Goal: Information Seeking & Learning: Learn about a topic

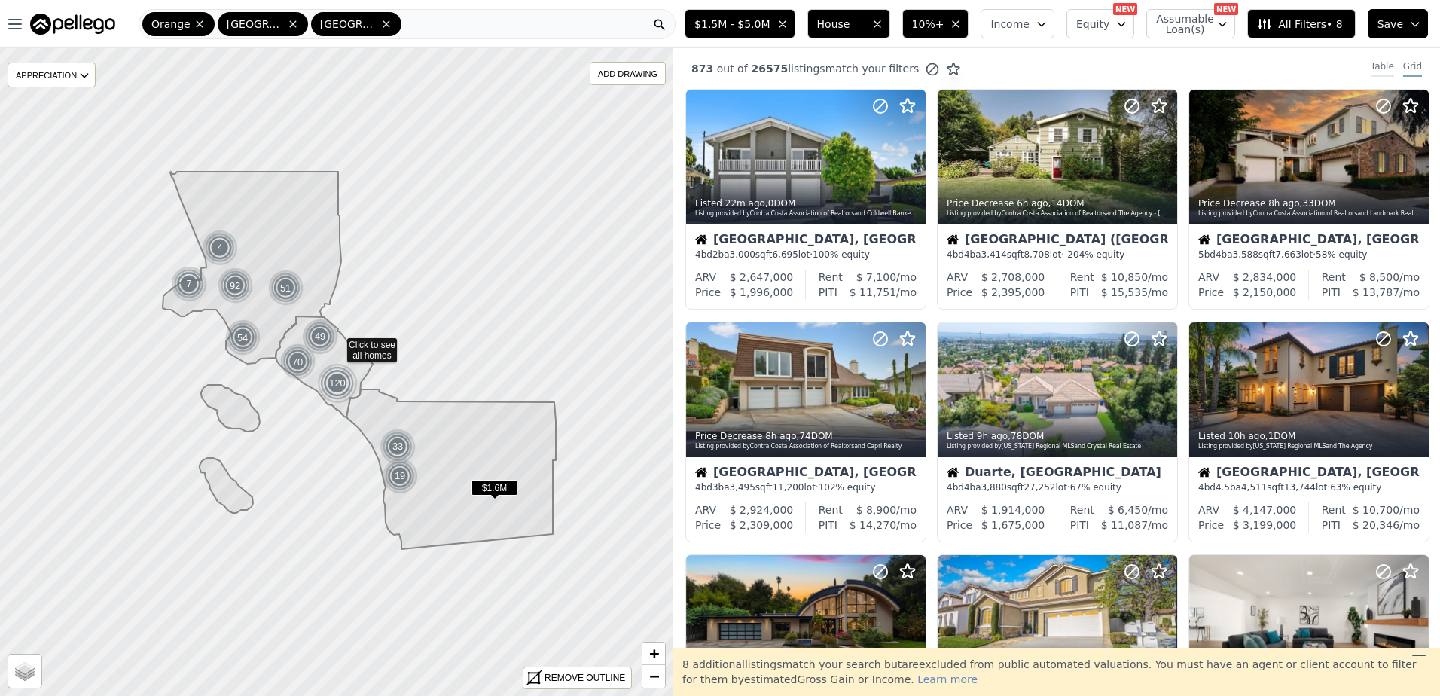
click at [1371, 67] on div "Table" at bounding box center [1382, 68] width 23 height 17
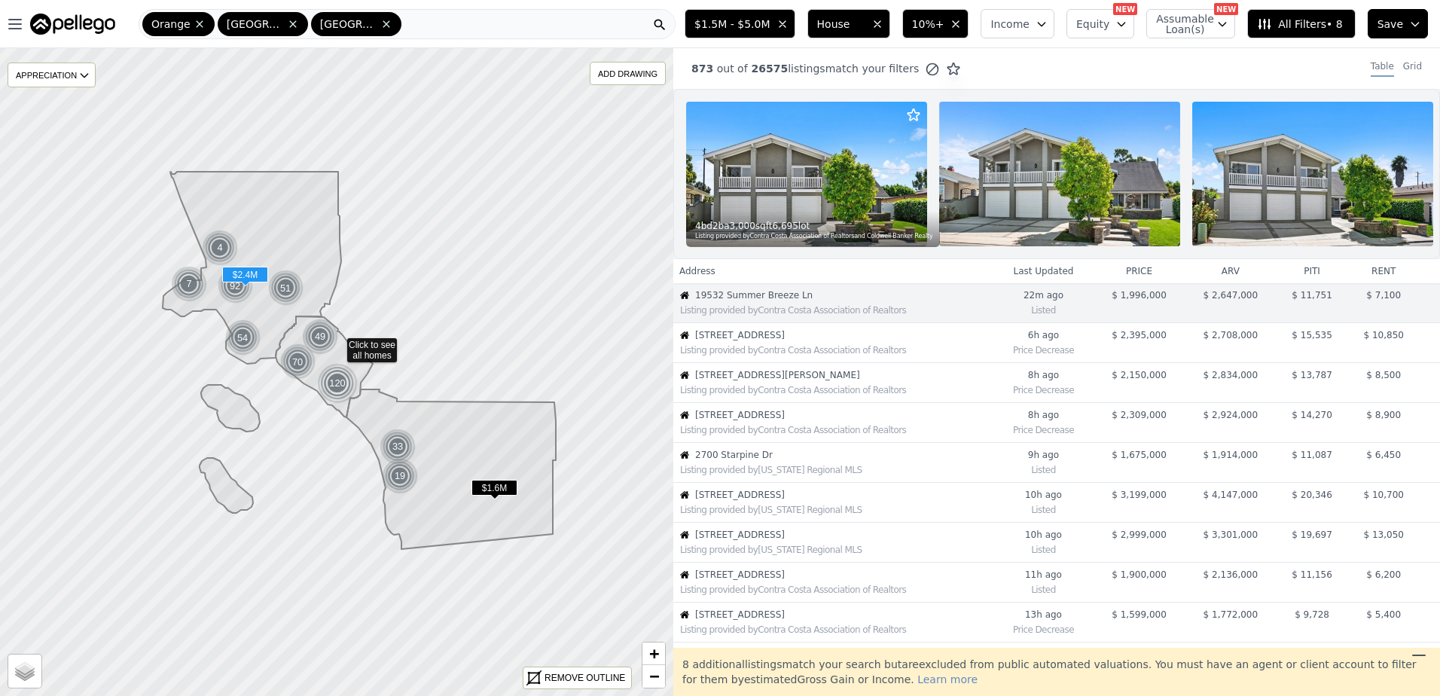
click at [764, 341] on span "6800 Pacific View Dr" at bounding box center [844, 335] width 298 height 12
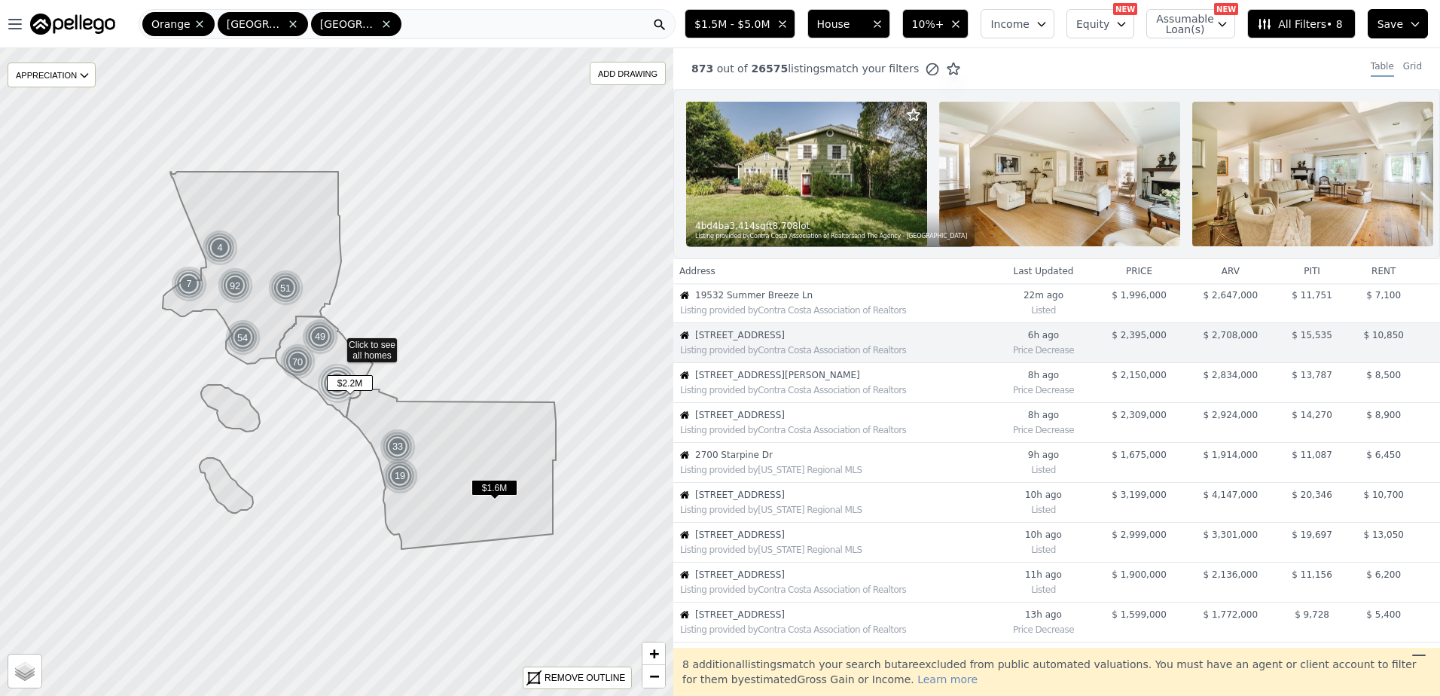
click at [763, 394] on div "Listing provided by Contra Costa Association of Realtors" at bounding box center [833, 388] width 319 height 15
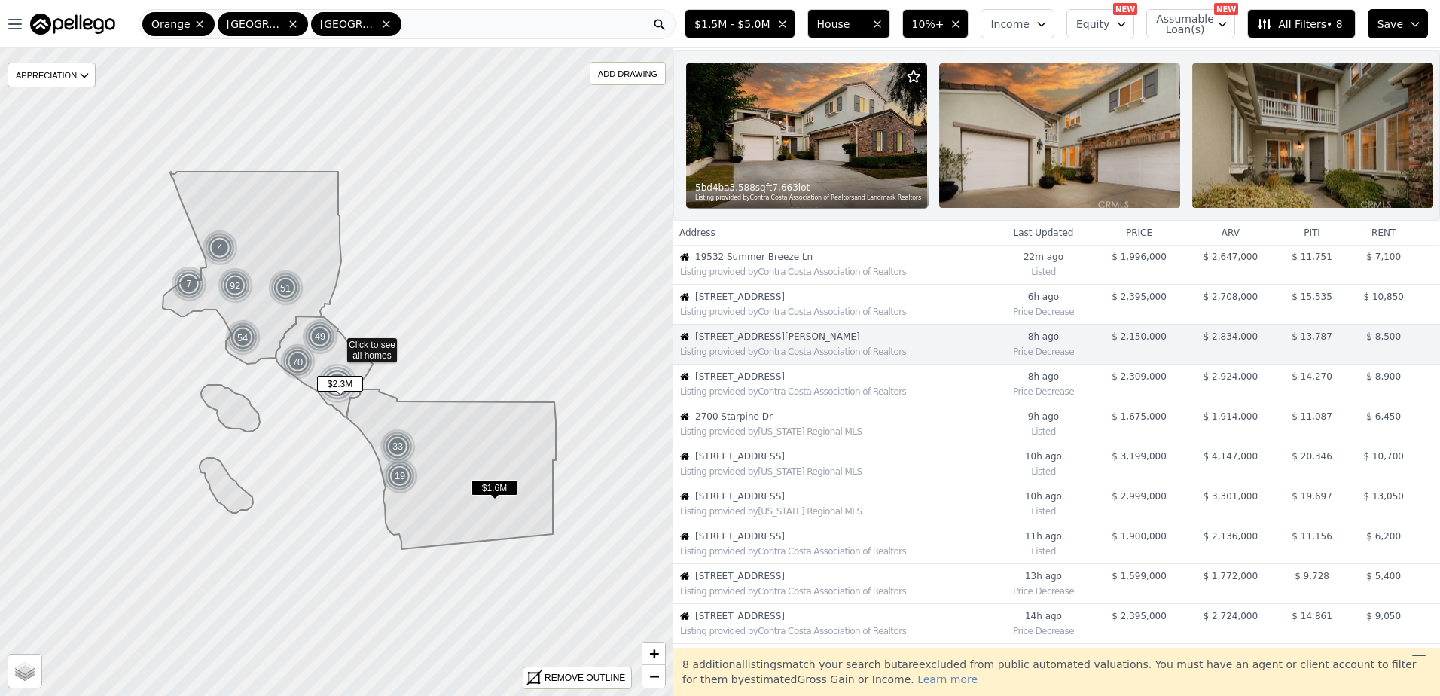
click at [753, 397] on div "Listing provided by Contra Costa Association of Realtors" at bounding box center [836, 392] width 313 height 12
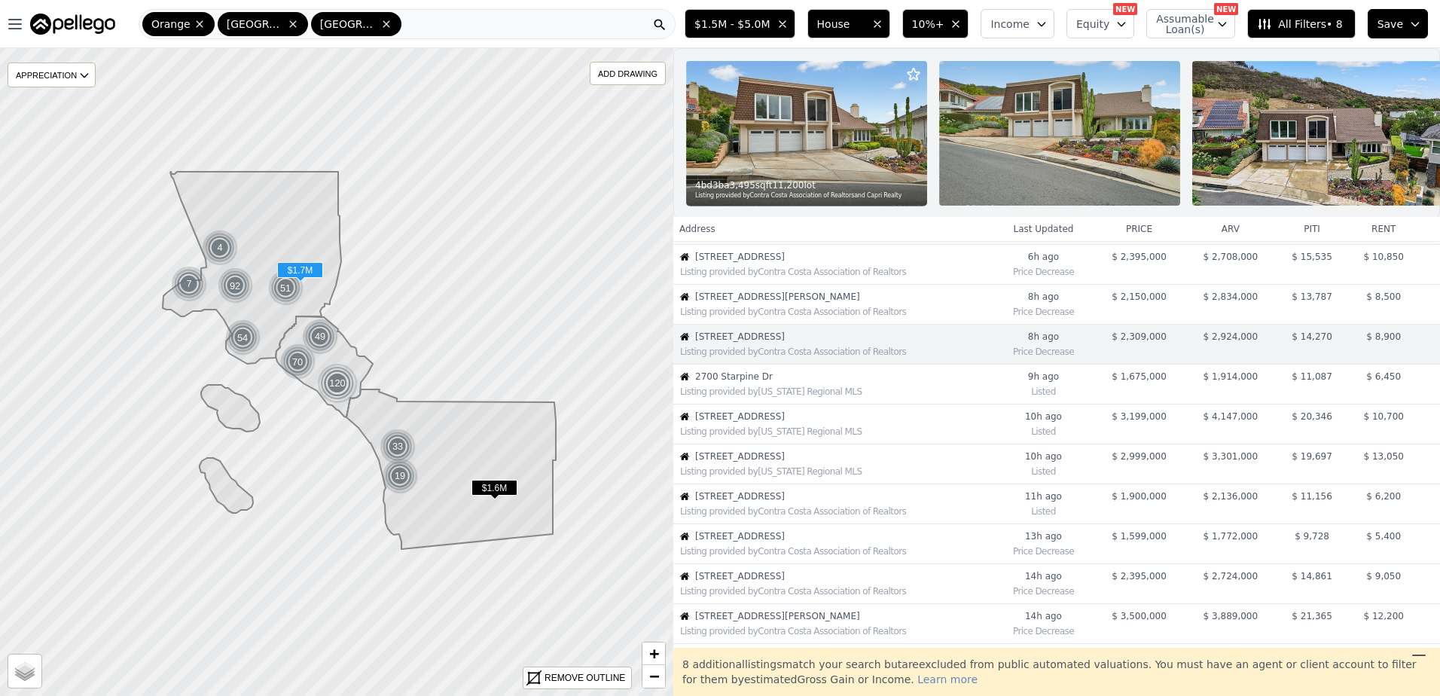
click at [760, 383] on span "2700 Starpine Dr" at bounding box center [844, 377] width 298 height 12
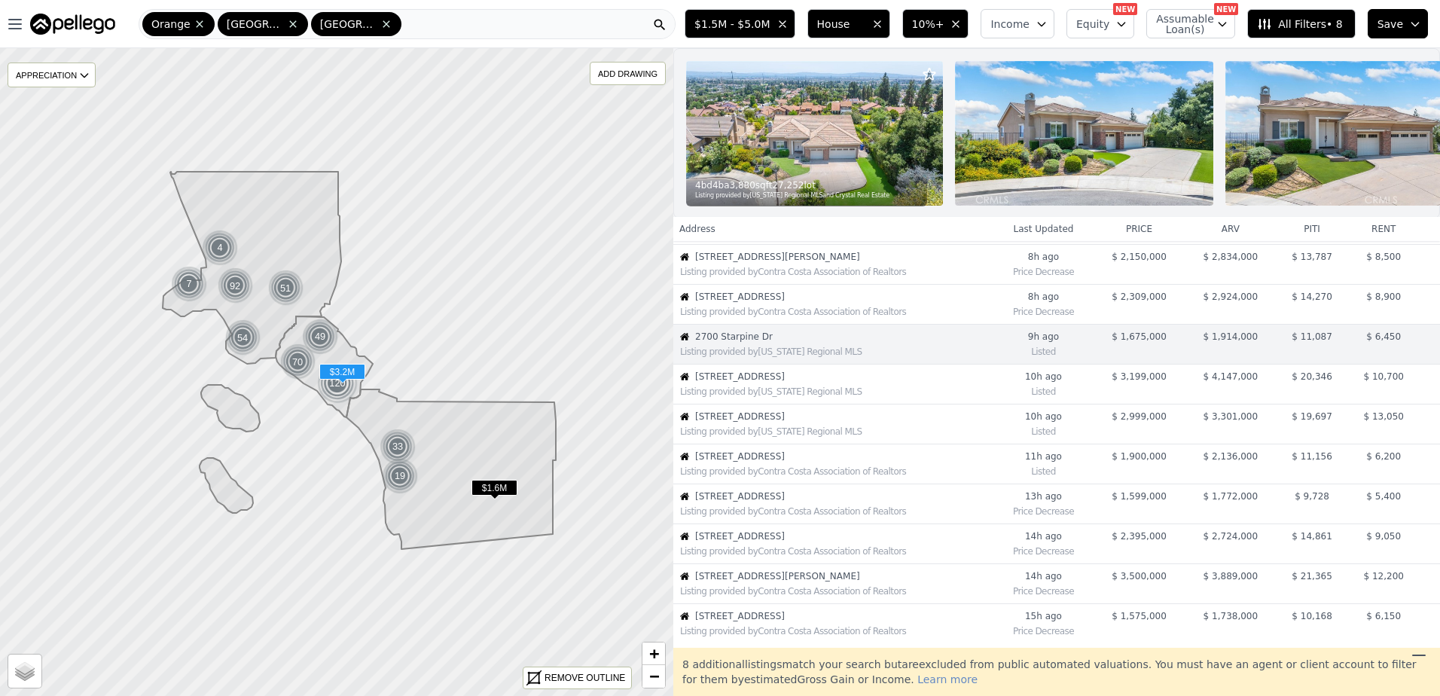
click at [793, 383] on span "33 Basilica Pl" at bounding box center [844, 377] width 298 height 12
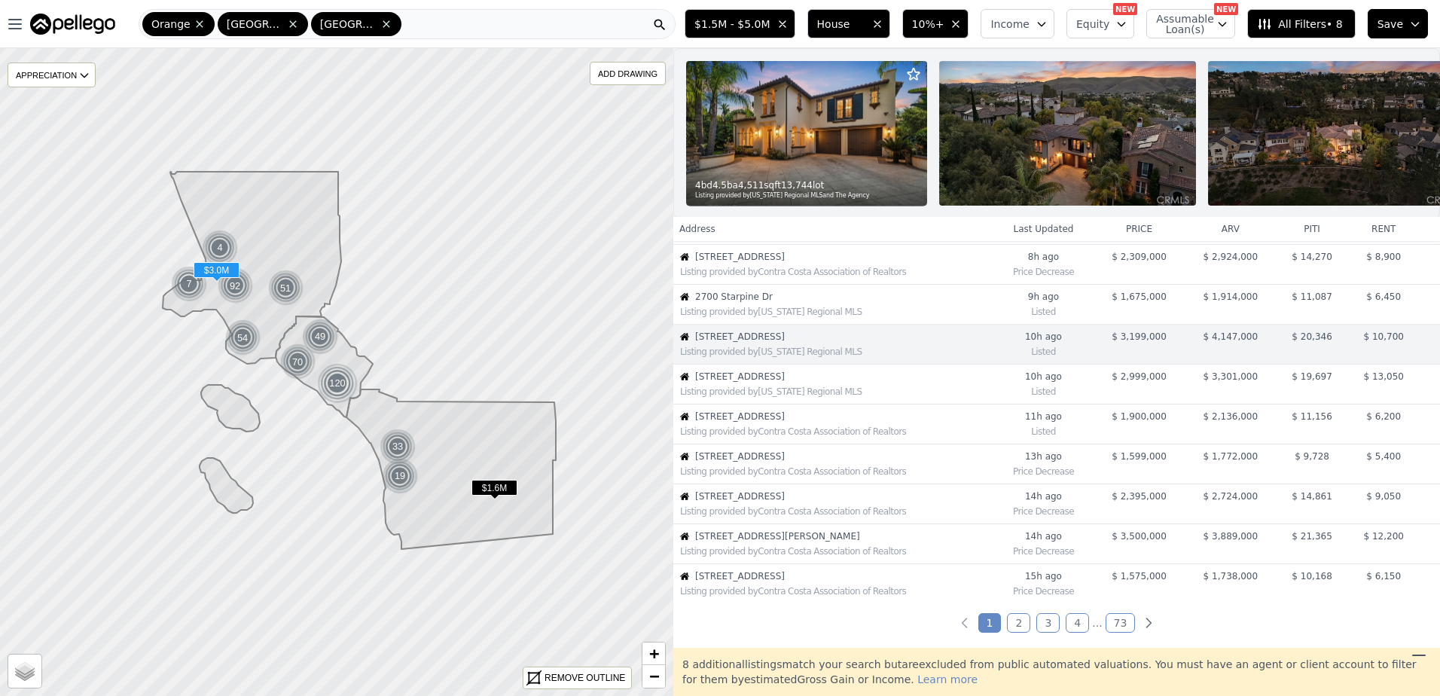
click at [748, 396] on div "Listing provided by California Regional MLS" at bounding box center [833, 390] width 319 height 15
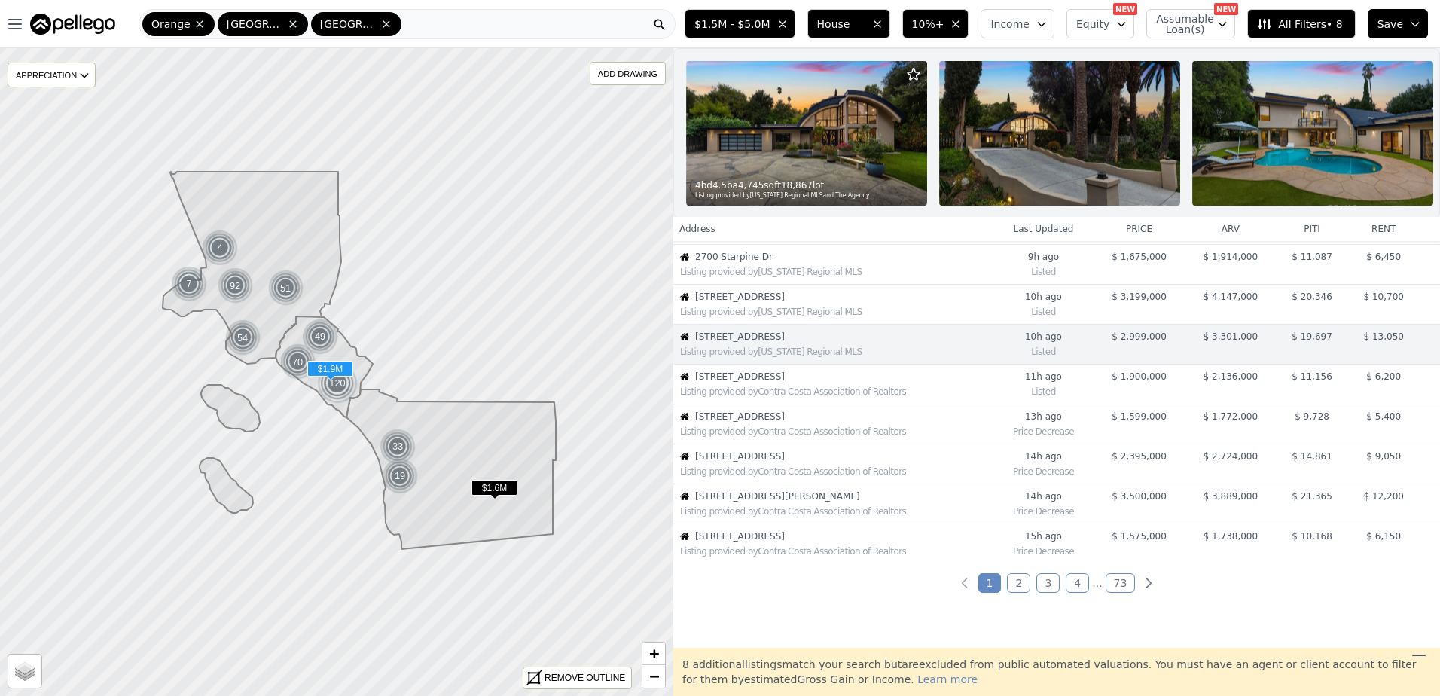
click at [742, 398] on div "Listing provided by Contra Costa Association of Realtors" at bounding box center [836, 392] width 313 height 12
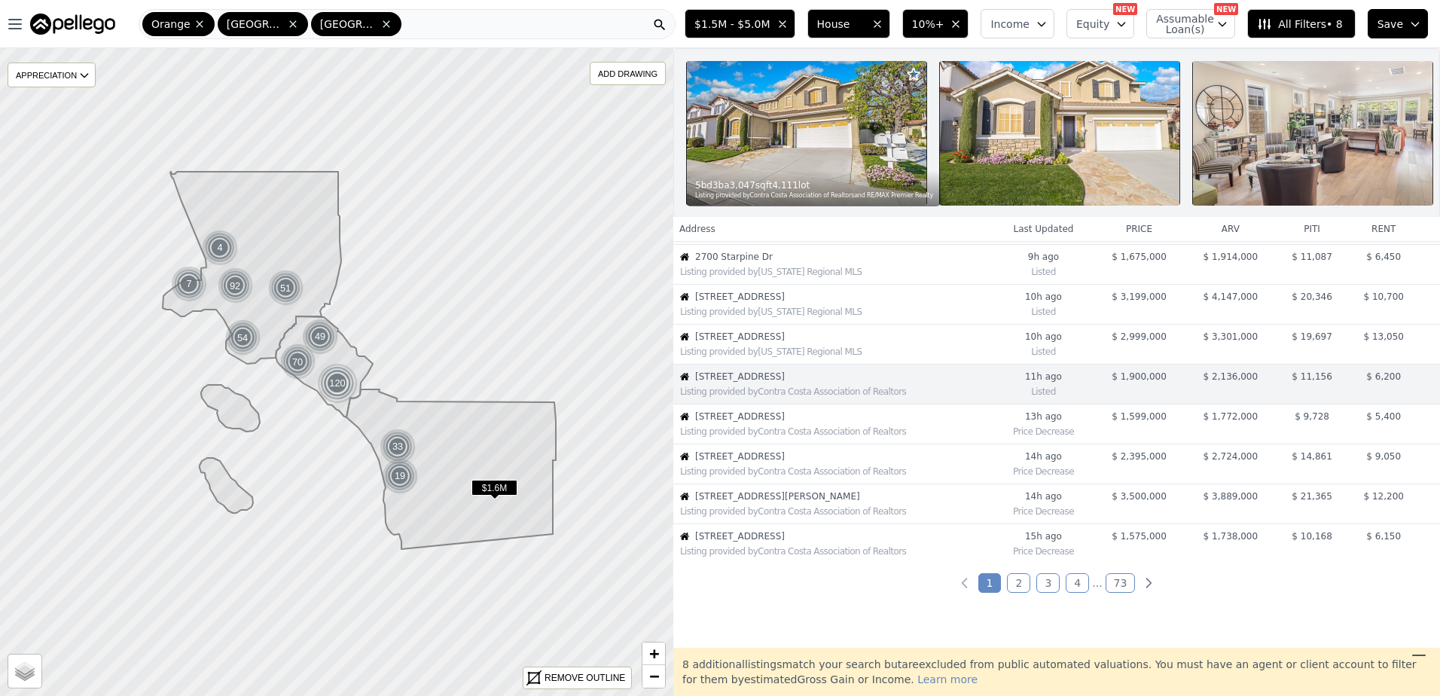
scroll to position [238, 0]
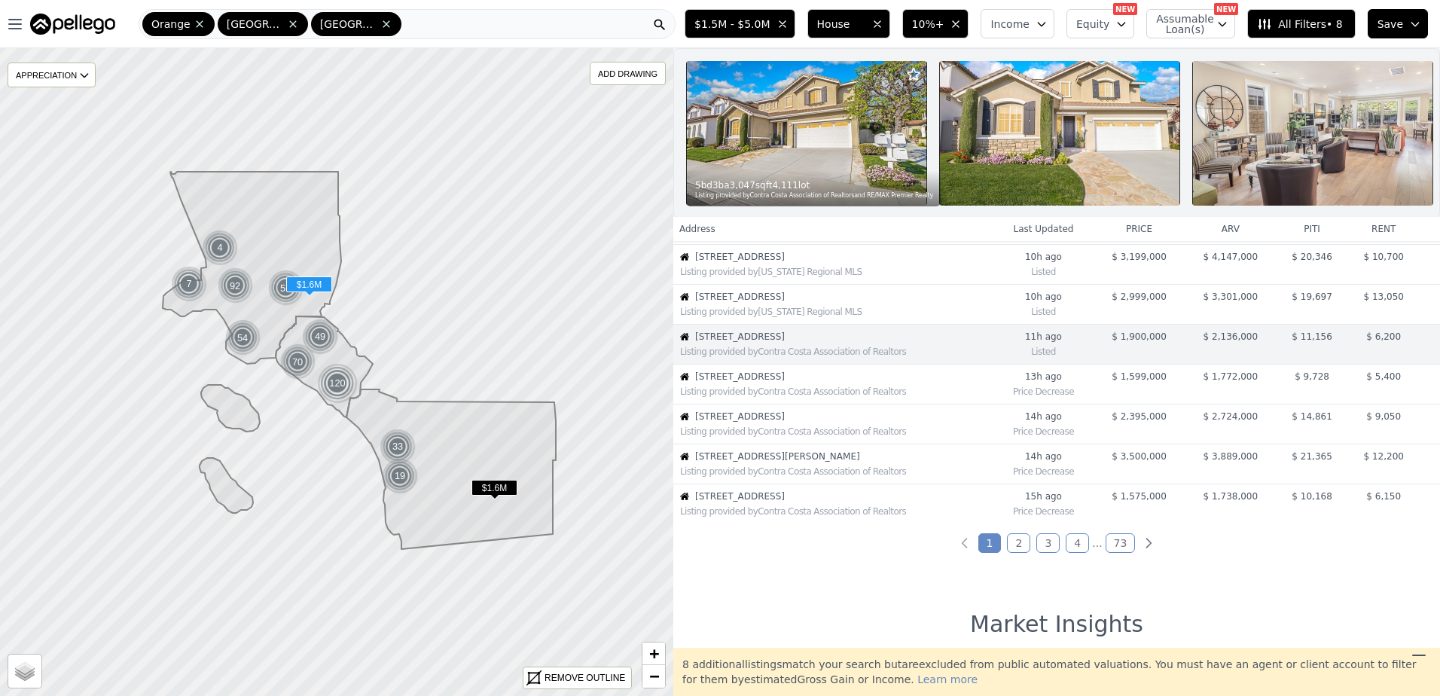
click at [742, 398] on div "Listing provided by Contra Costa Association of Realtors" at bounding box center [836, 392] width 313 height 12
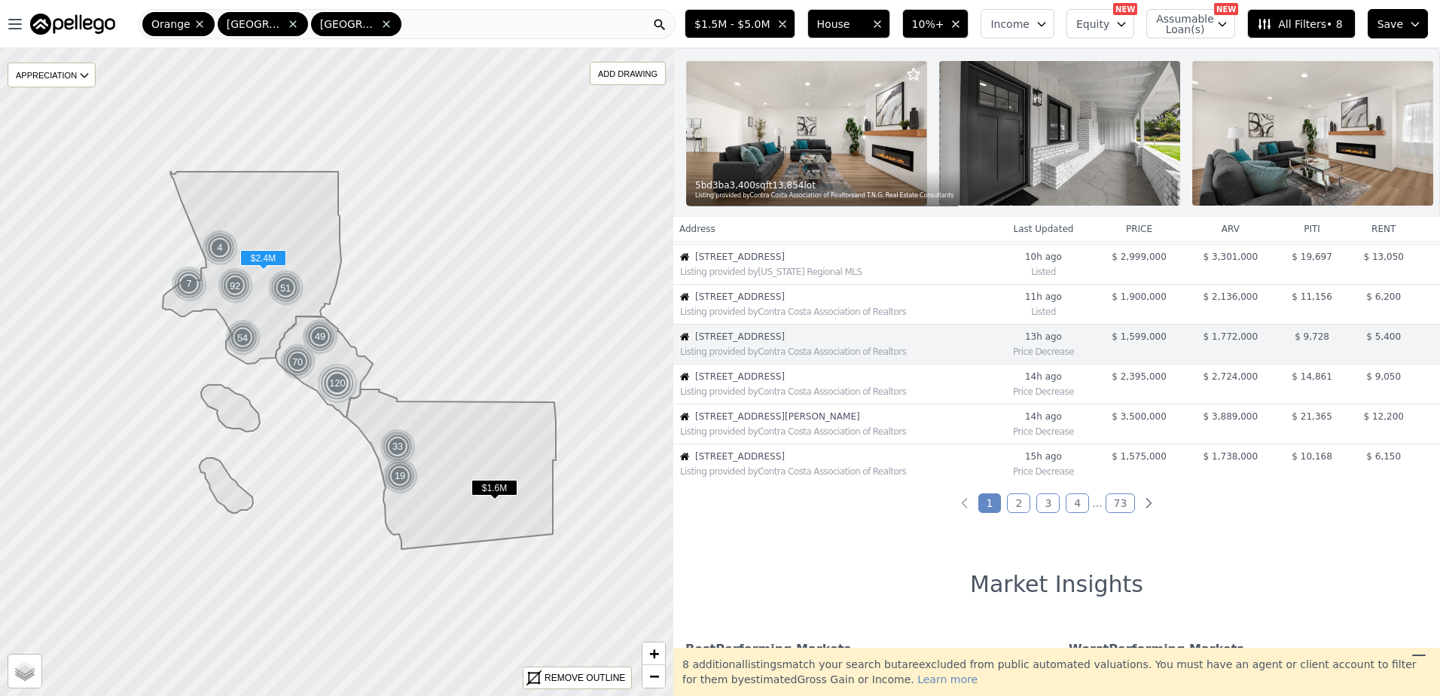
click at [742, 398] on div "Listing provided by Contra Costa Association of Realtors" at bounding box center [836, 392] width 313 height 12
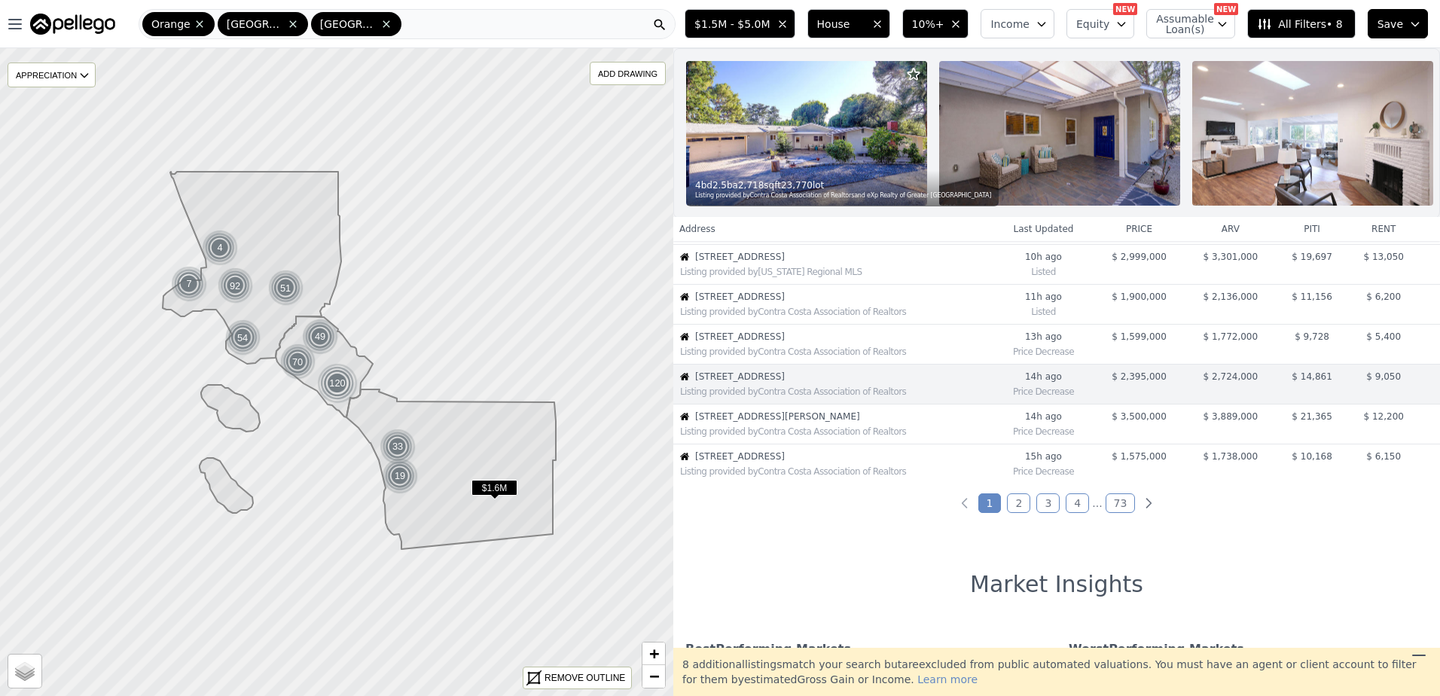
scroll to position [318, 0]
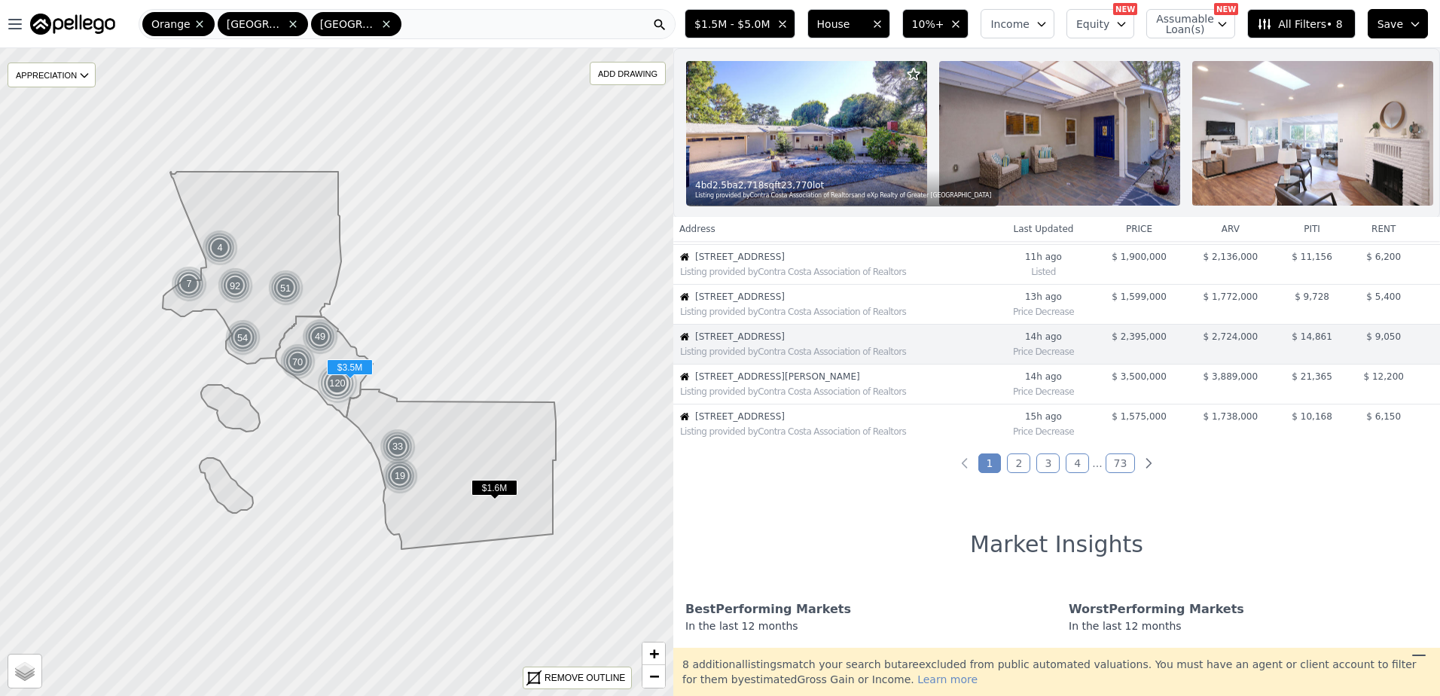
click at [758, 383] on span "19 Rosana Way" at bounding box center [844, 377] width 298 height 12
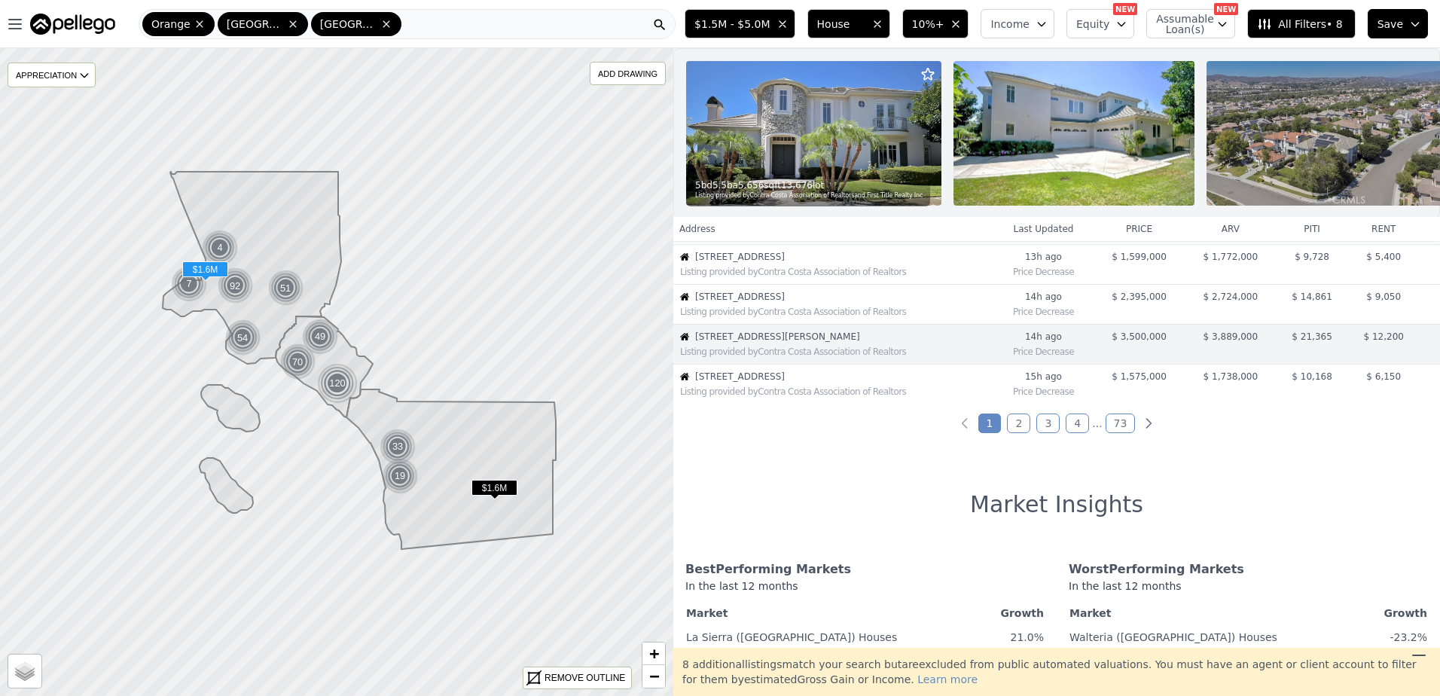
click at [758, 383] on span "4801 Almidor Ave" at bounding box center [844, 377] width 298 height 12
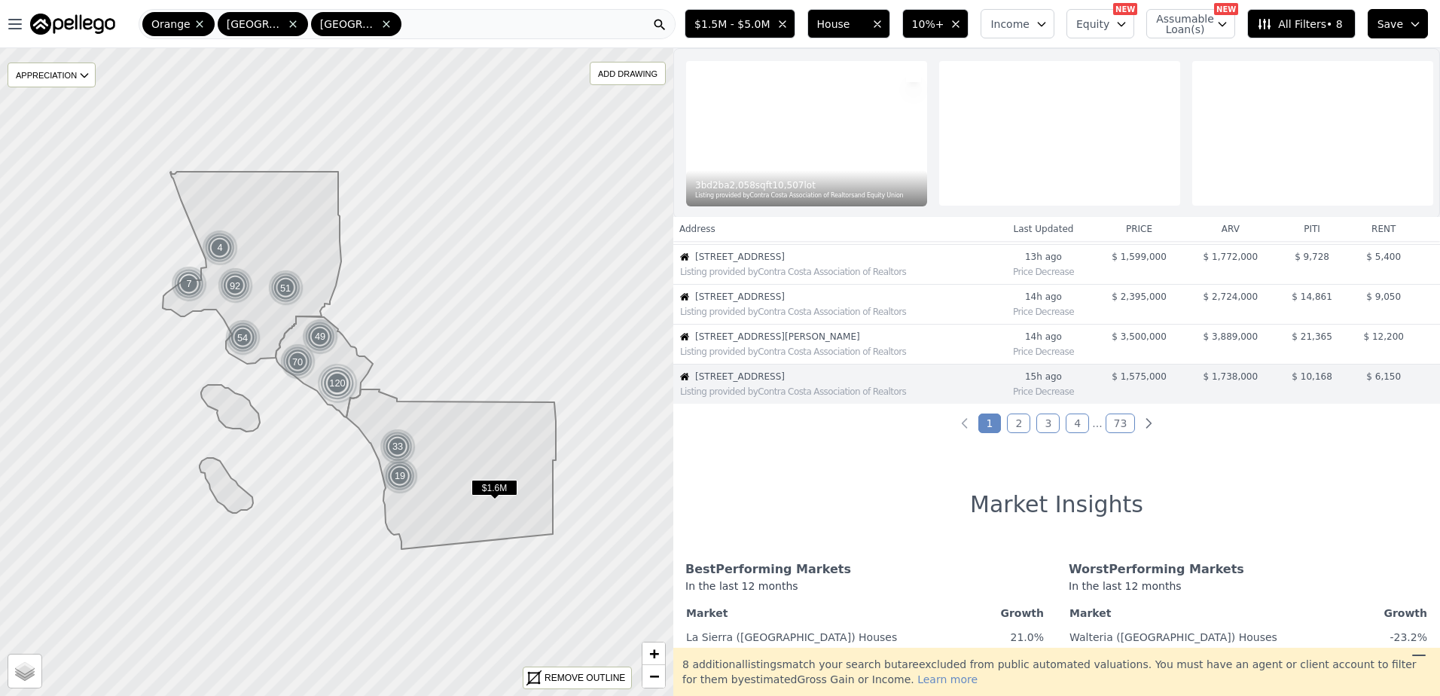
scroll to position [398, 0]
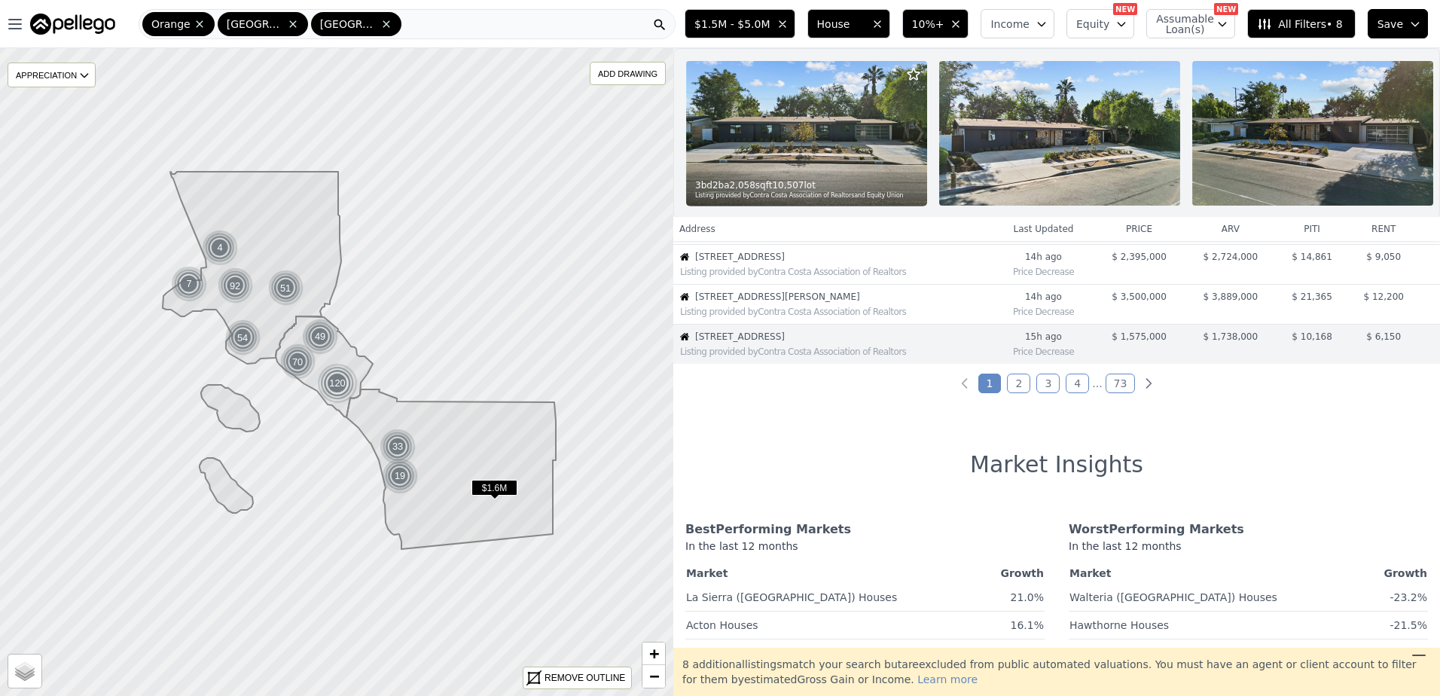
click at [1021, 393] on link "2" at bounding box center [1018, 384] width 23 height 20
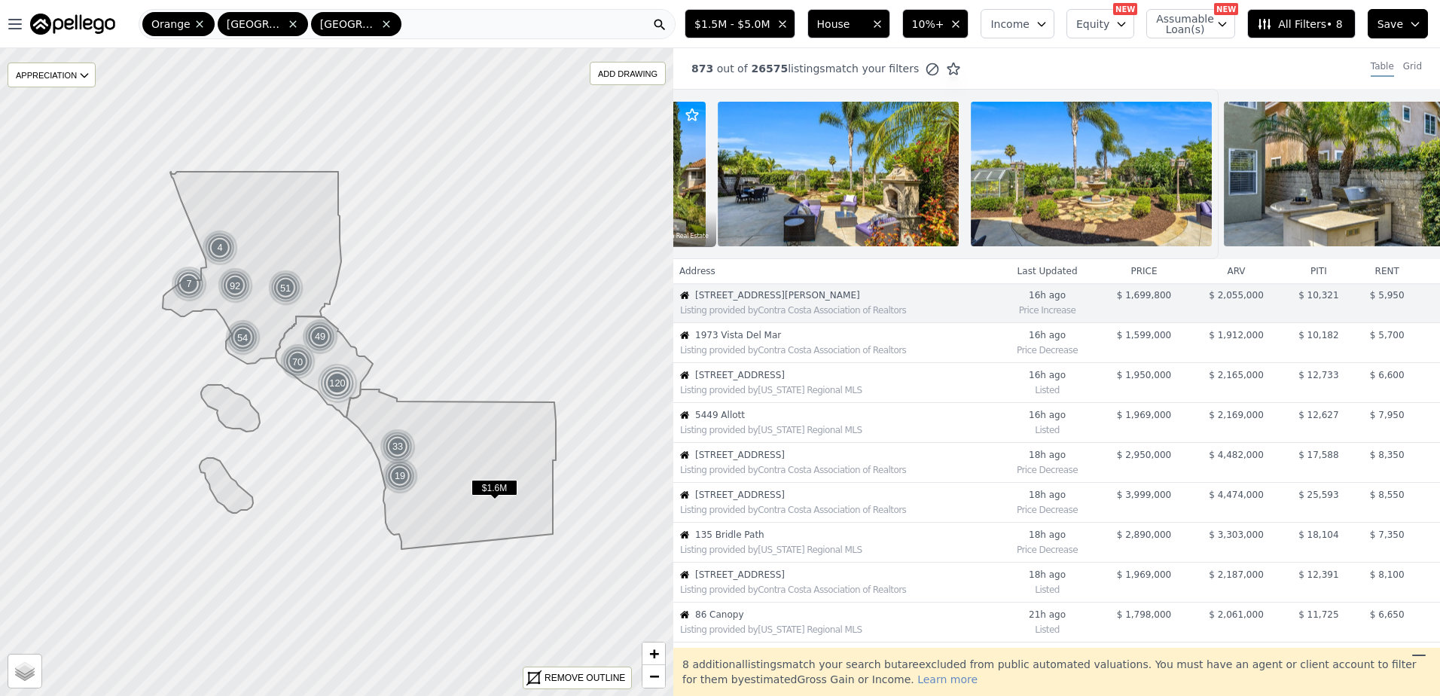
scroll to position [0, 0]
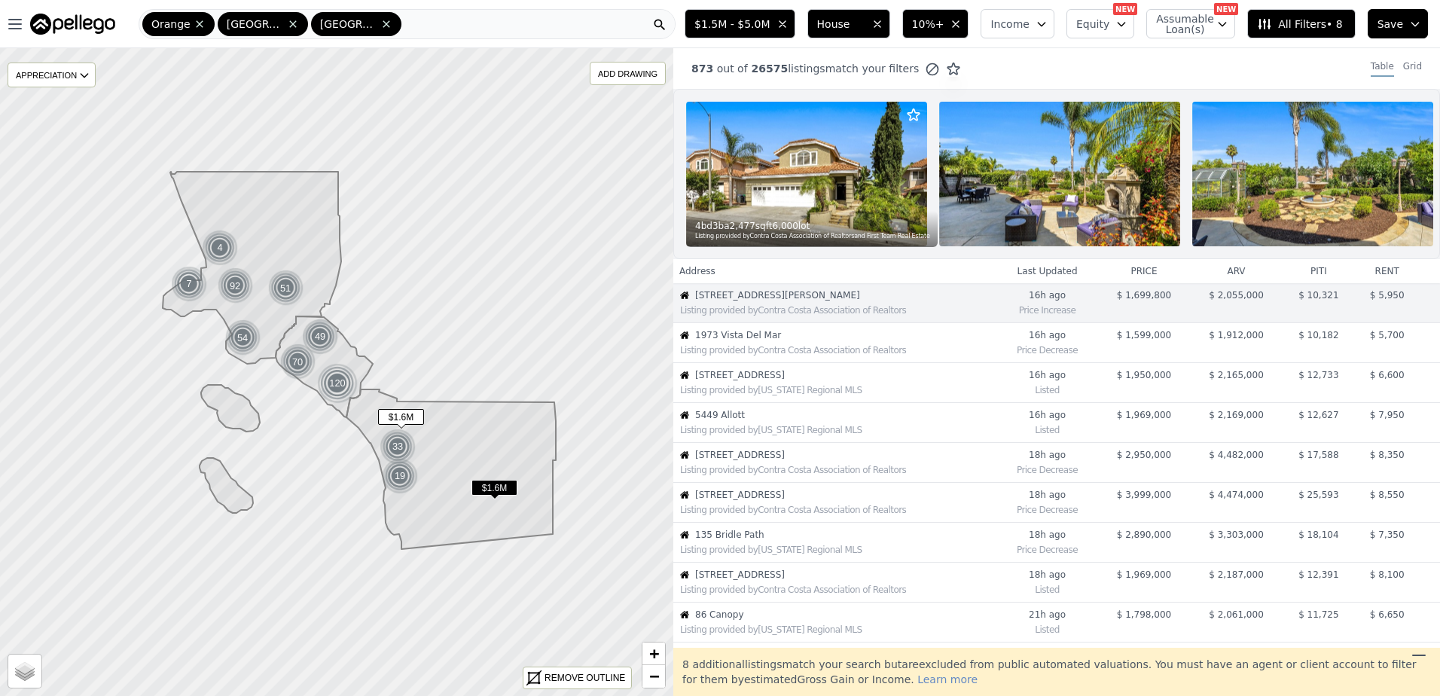
click at [754, 353] on div "Listing provided by Contra Costa Association of Realtors" at bounding box center [835, 348] width 322 height 15
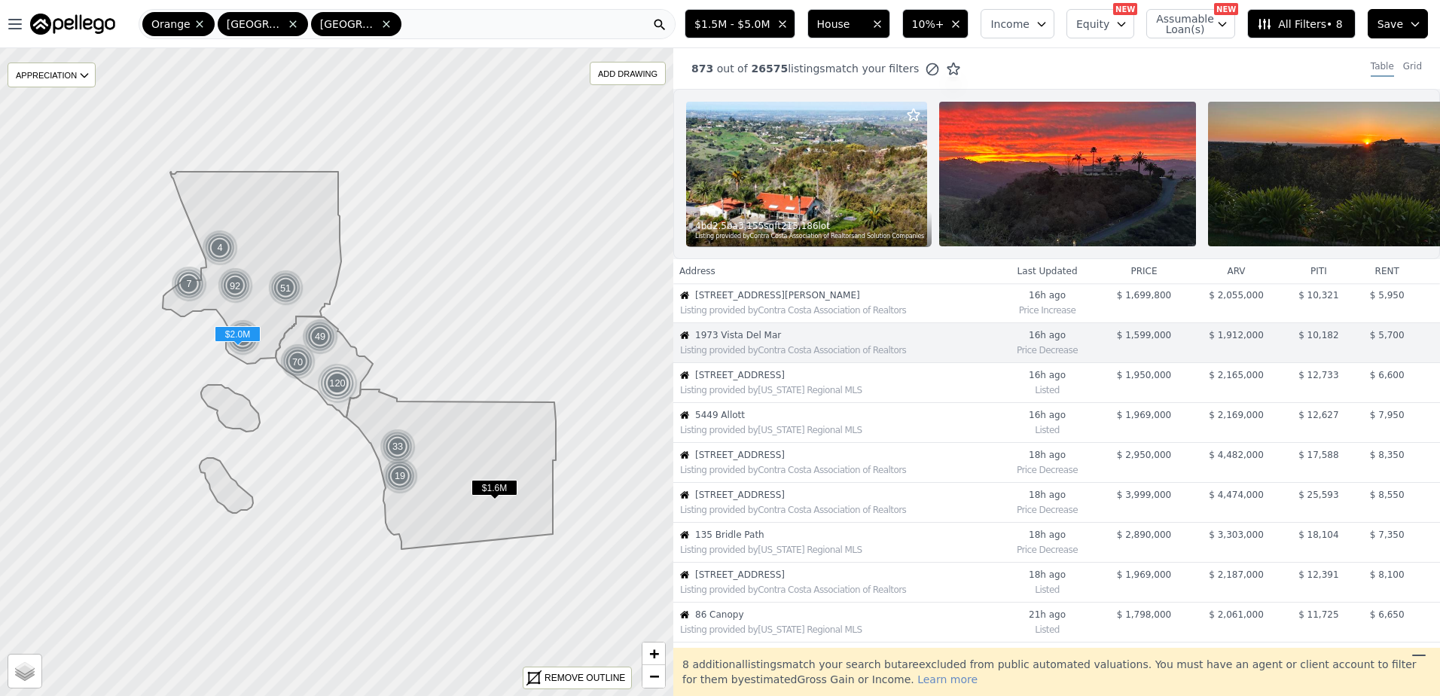
click at [770, 396] on div "Listing provided by California Regional MLS" at bounding box center [838, 390] width 316 height 12
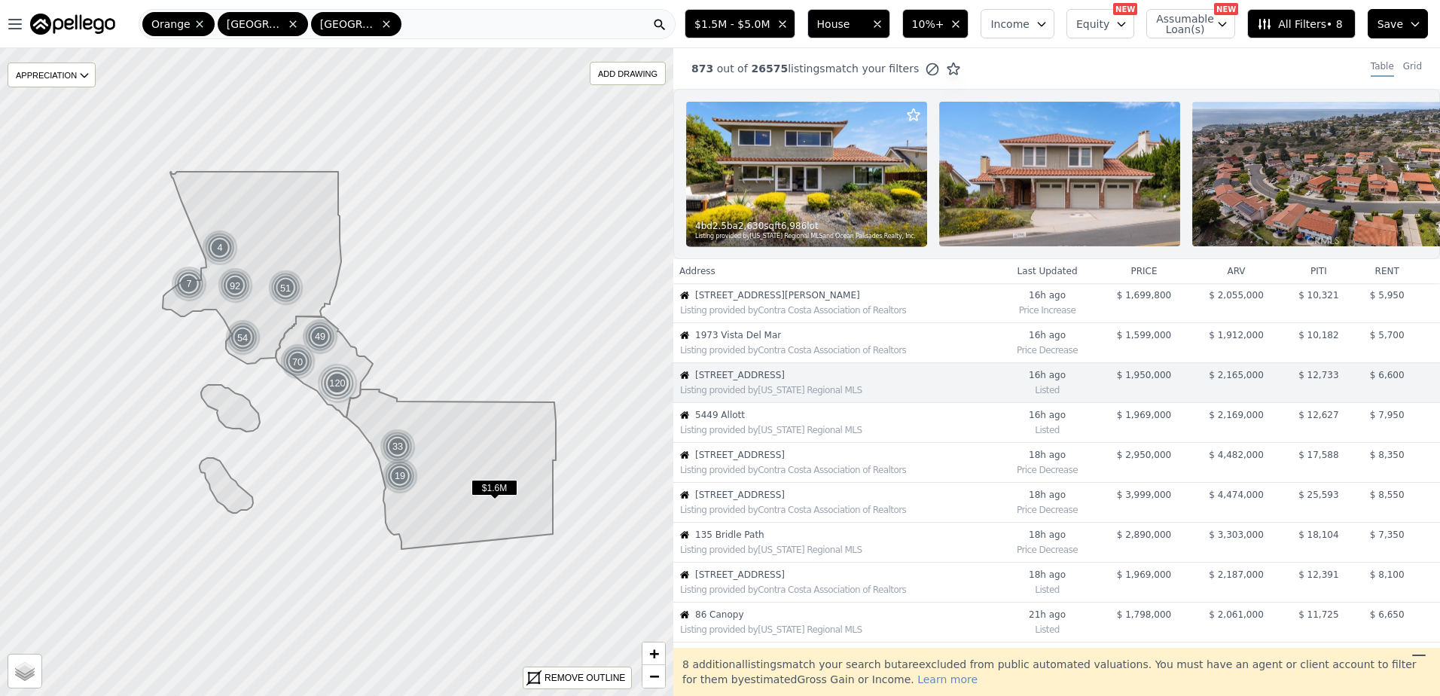
scroll to position [38, 0]
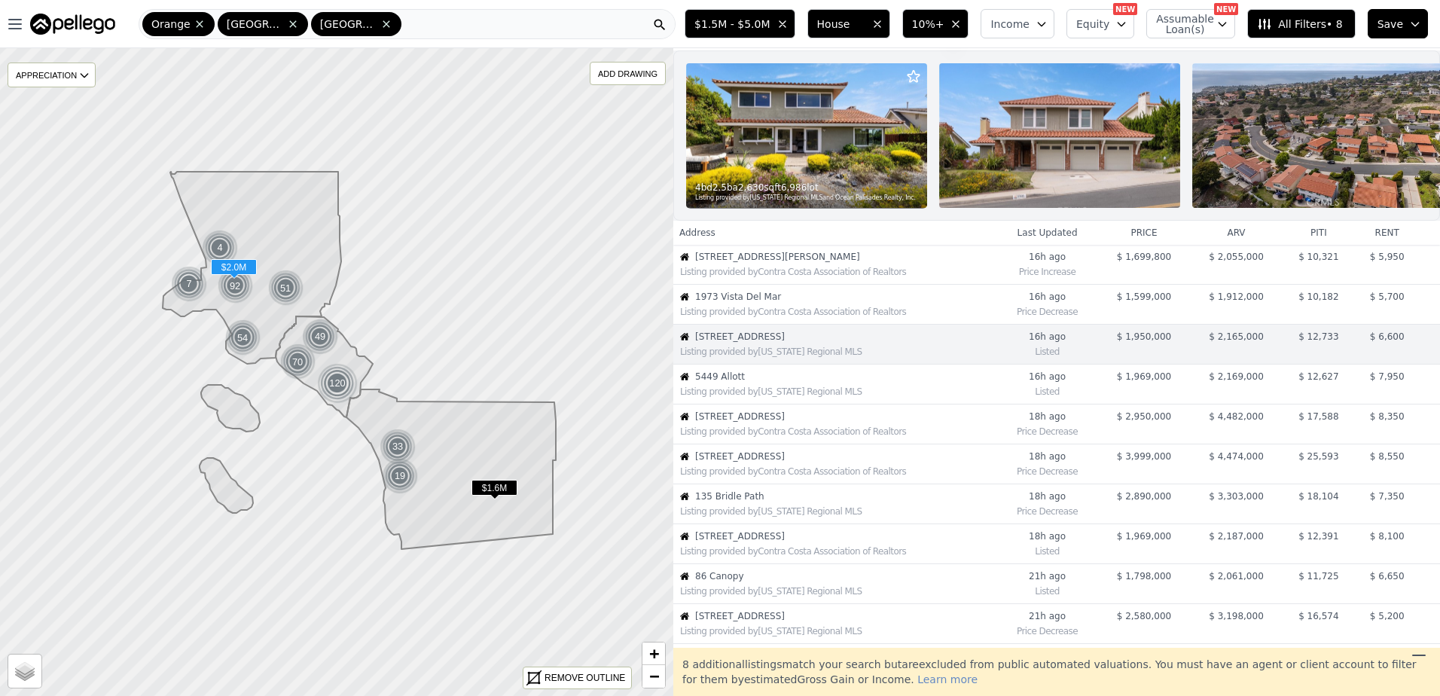
click at [765, 394] on div "Listing provided by California Regional MLS" at bounding box center [835, 390] width 322 height 15
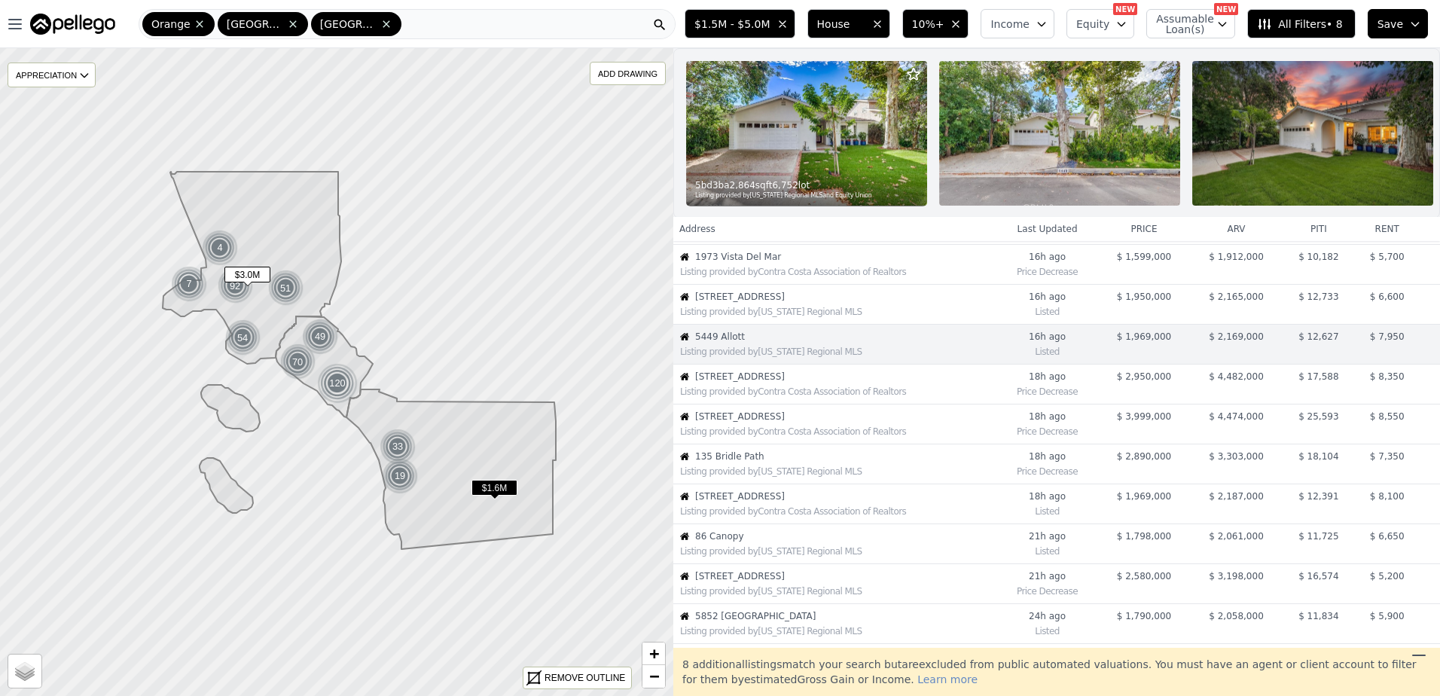
click at [765, 394] on div "Listing provided by Contra Costa Association of Realtors" at bounding box center [835, 390] width 322 height 15
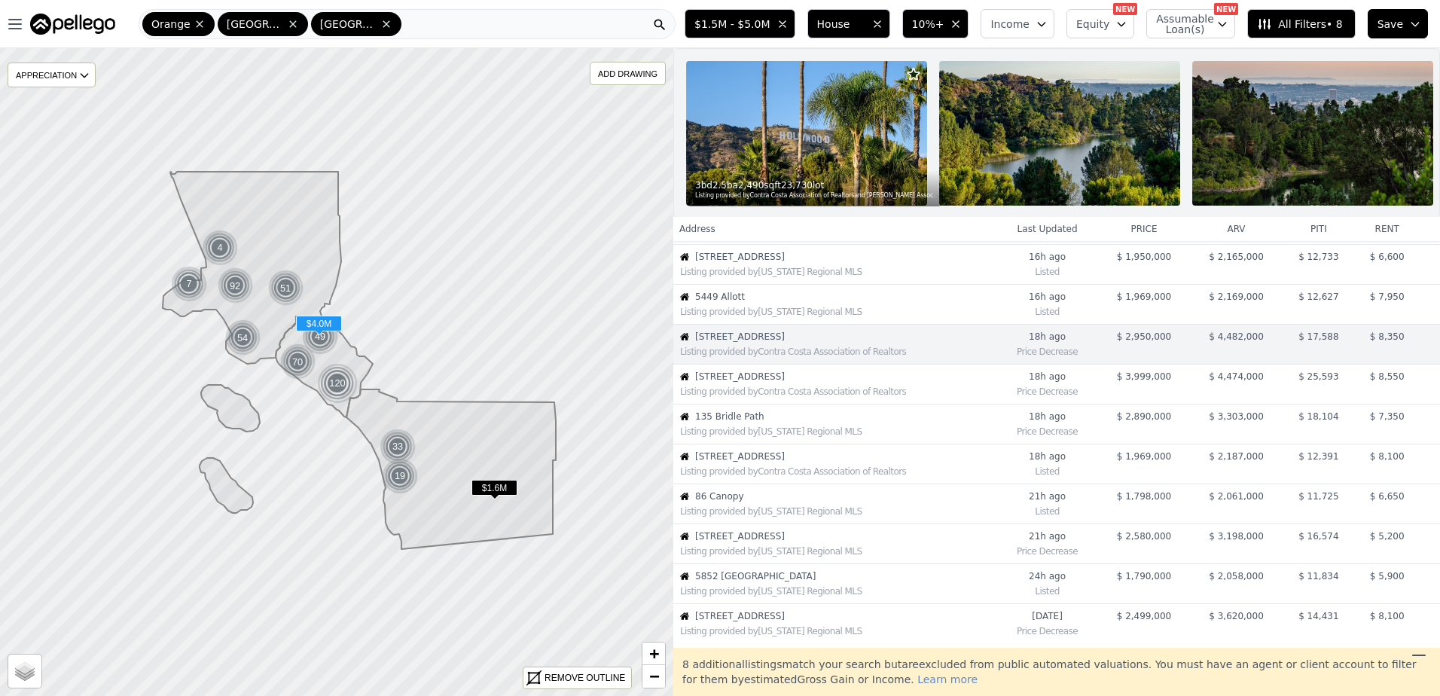
drag, startPoint x: 734, startPoint y: 389, endPoint x: 730, endPoint y: 396, distance: 7.8
click at [730, 383] on span "18732 Monte Vista Cir" at bounding box center [845, 377] width 301 height 12
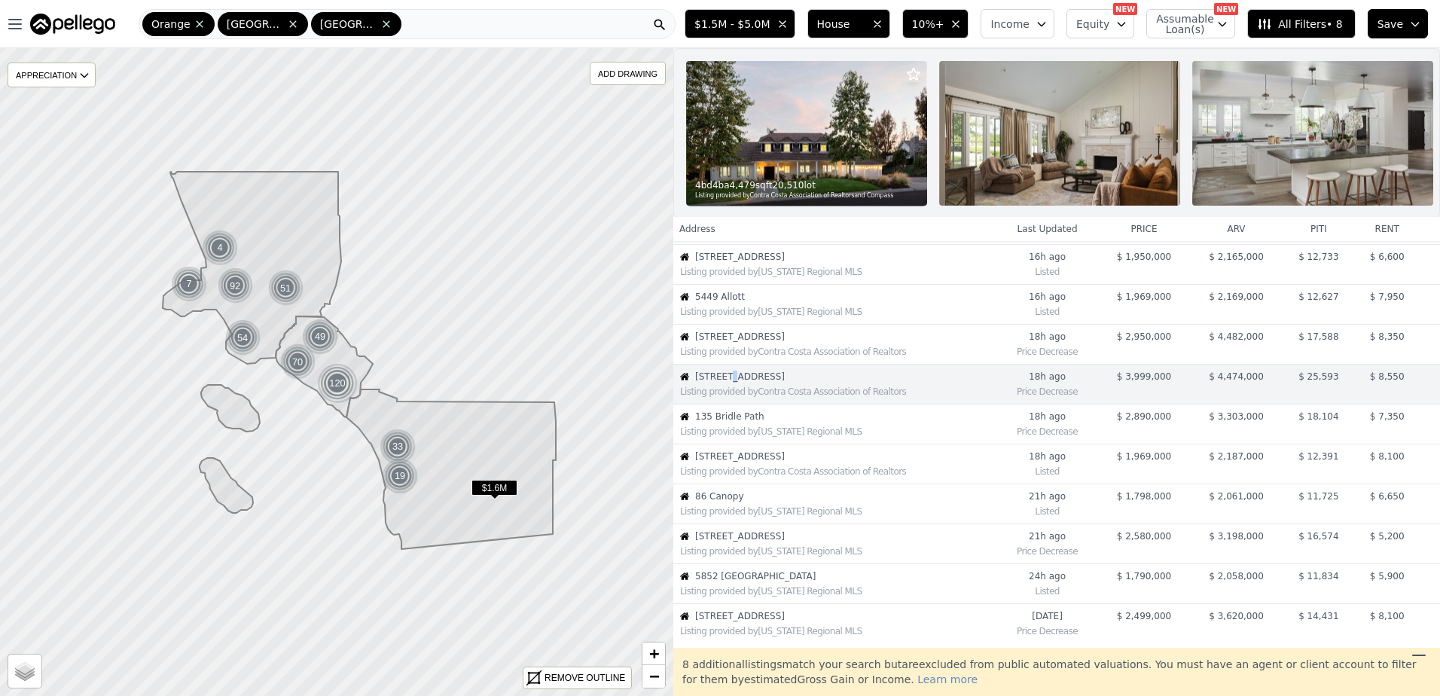
scroll to position [158, 0]
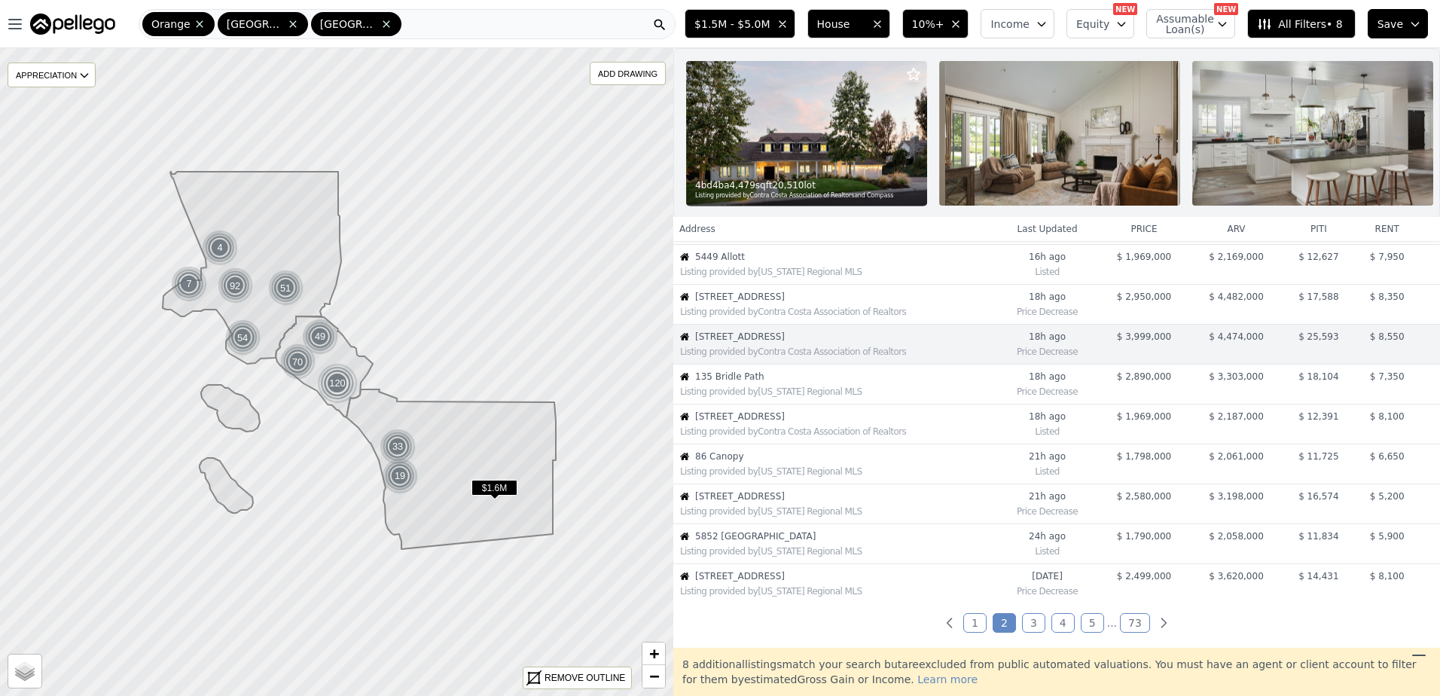
click at [724, 397] on div "Listing provided by California Regional MLS" at bounding box center [838, 392] width 316 height 12
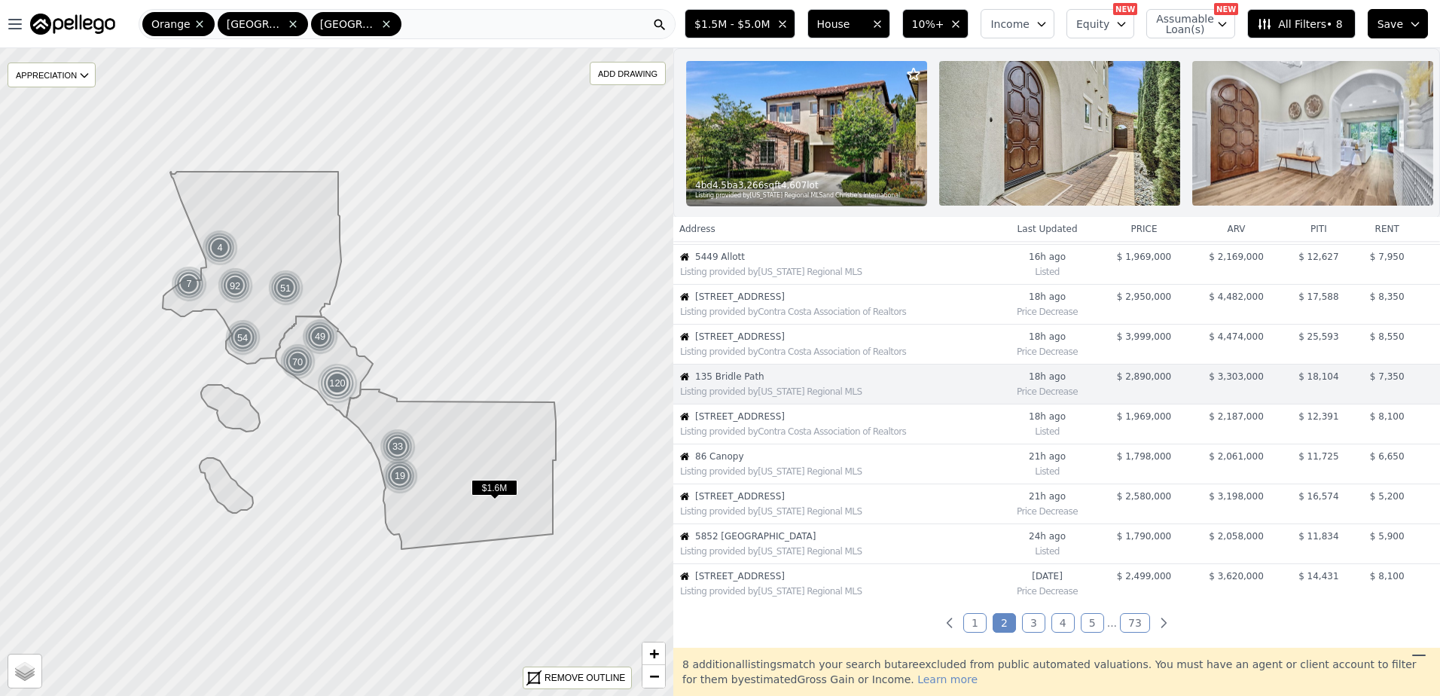
scroll to position [198, 0]
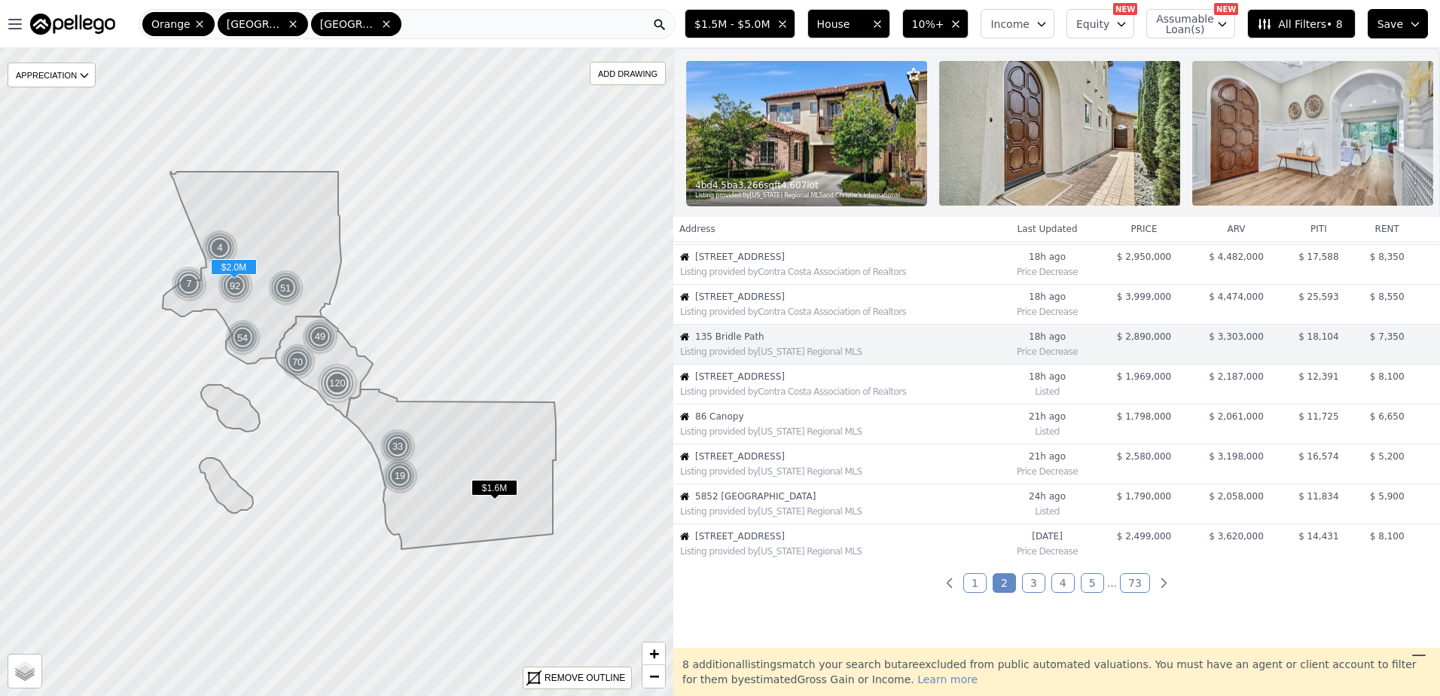
click at [763, 398] on div "Listing provided by Contra Costa Association of Realtors" at bounding box center [838, 392] width 316 height 12
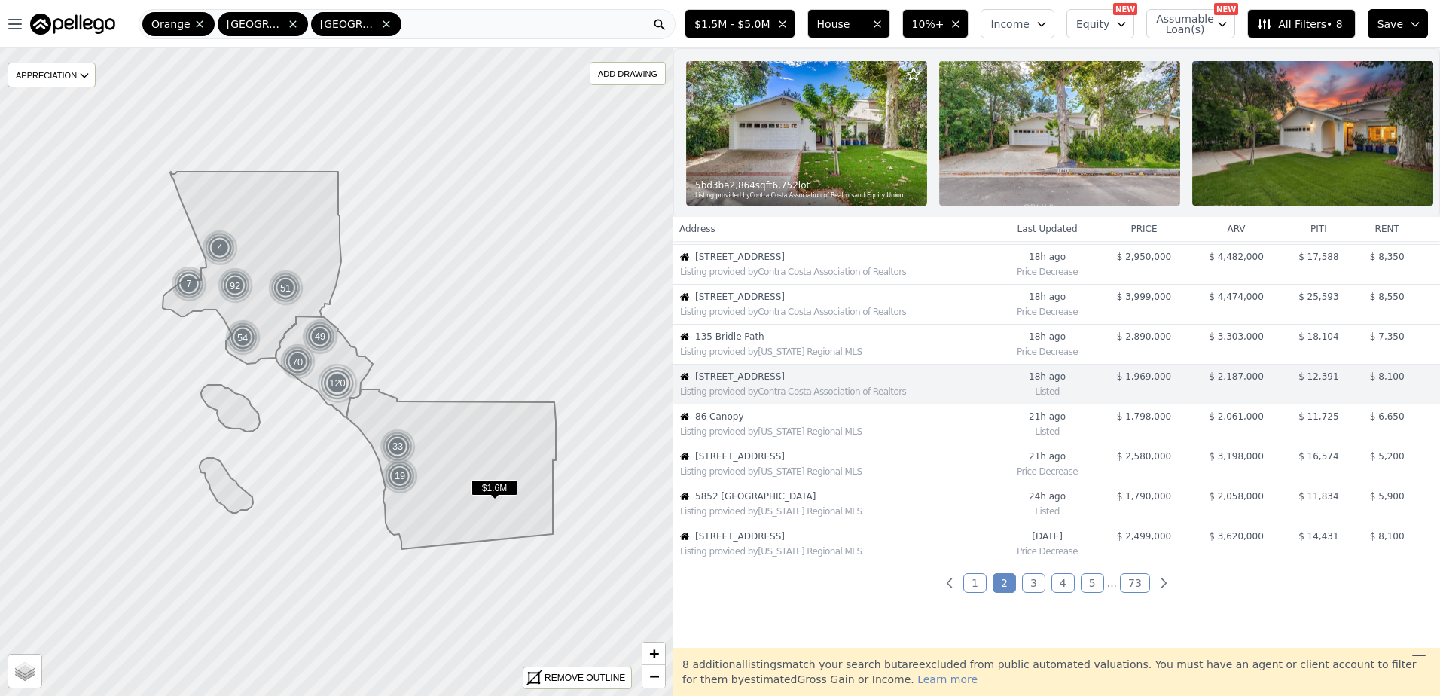
scroll to position [238, 0]
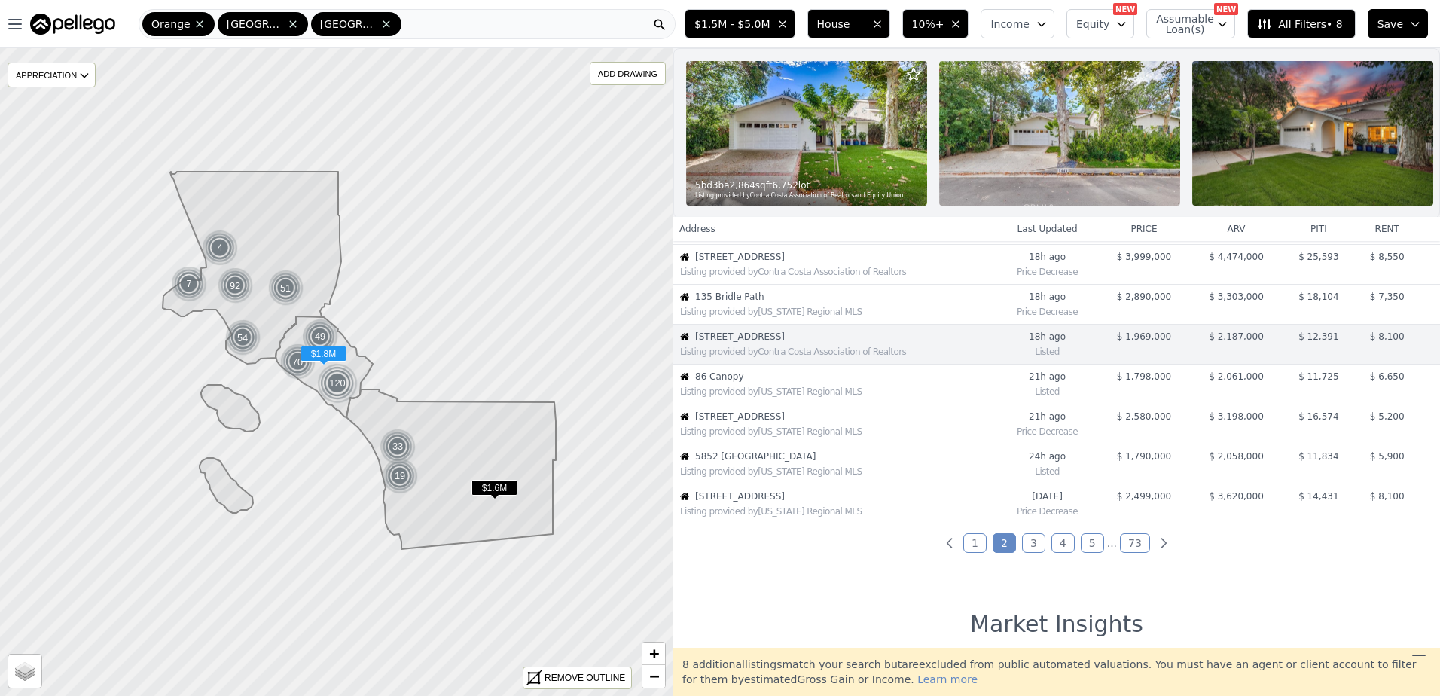
click at [763, 398] on div "Listing provided by California Regional MLS" at bounding box center [838, 392] width 316 height 12
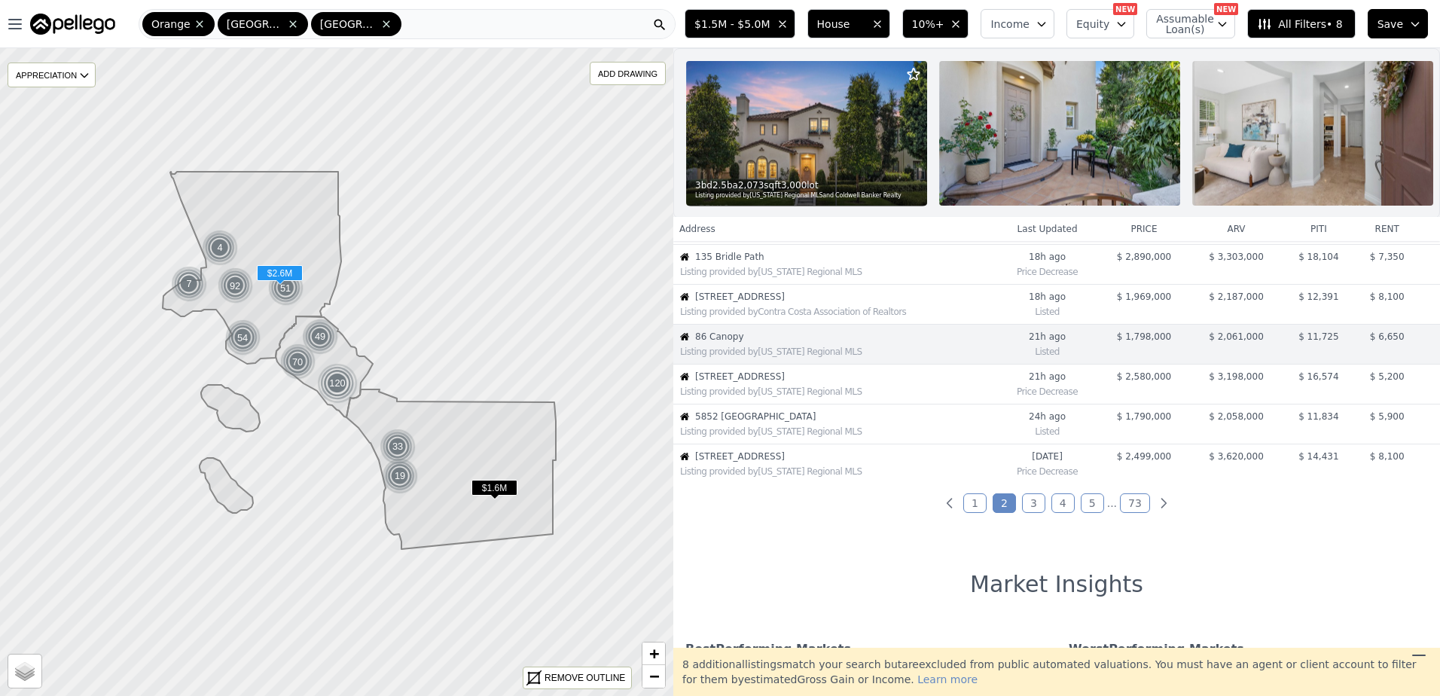
click at [763, 398] on div "Listing provided by California Regional MLS" at bounding box center [838, 392] width 316 height 12
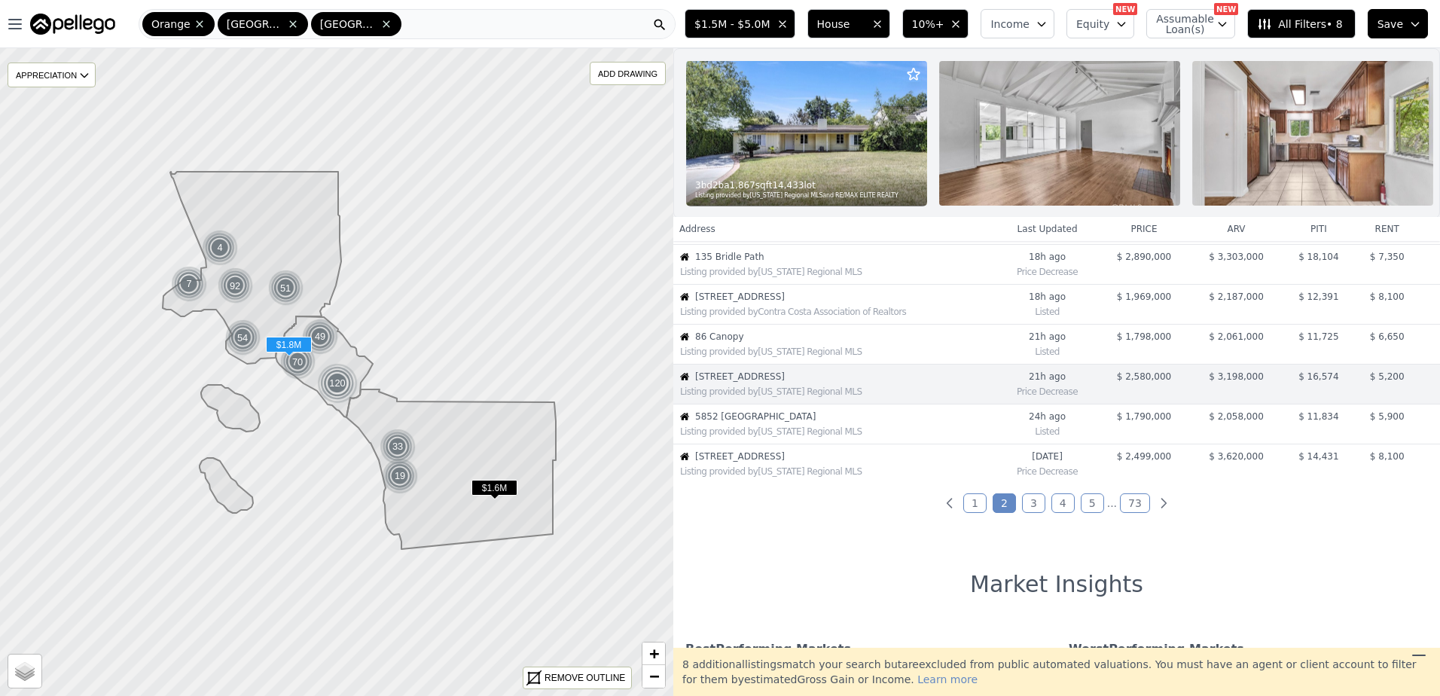
scroll to position [318, 0]
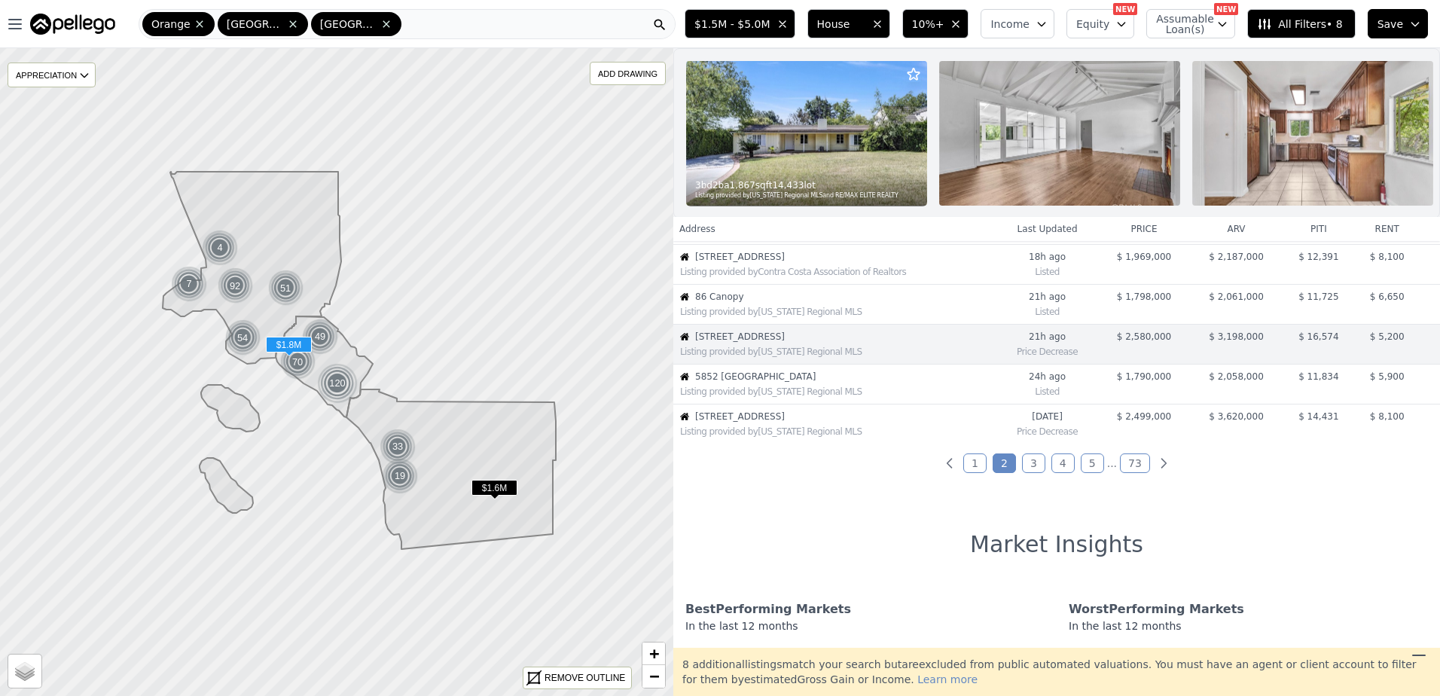
click at [765, 383] on span "5852 Bellfield" at bounding box center [845, 377] width 301 height 12
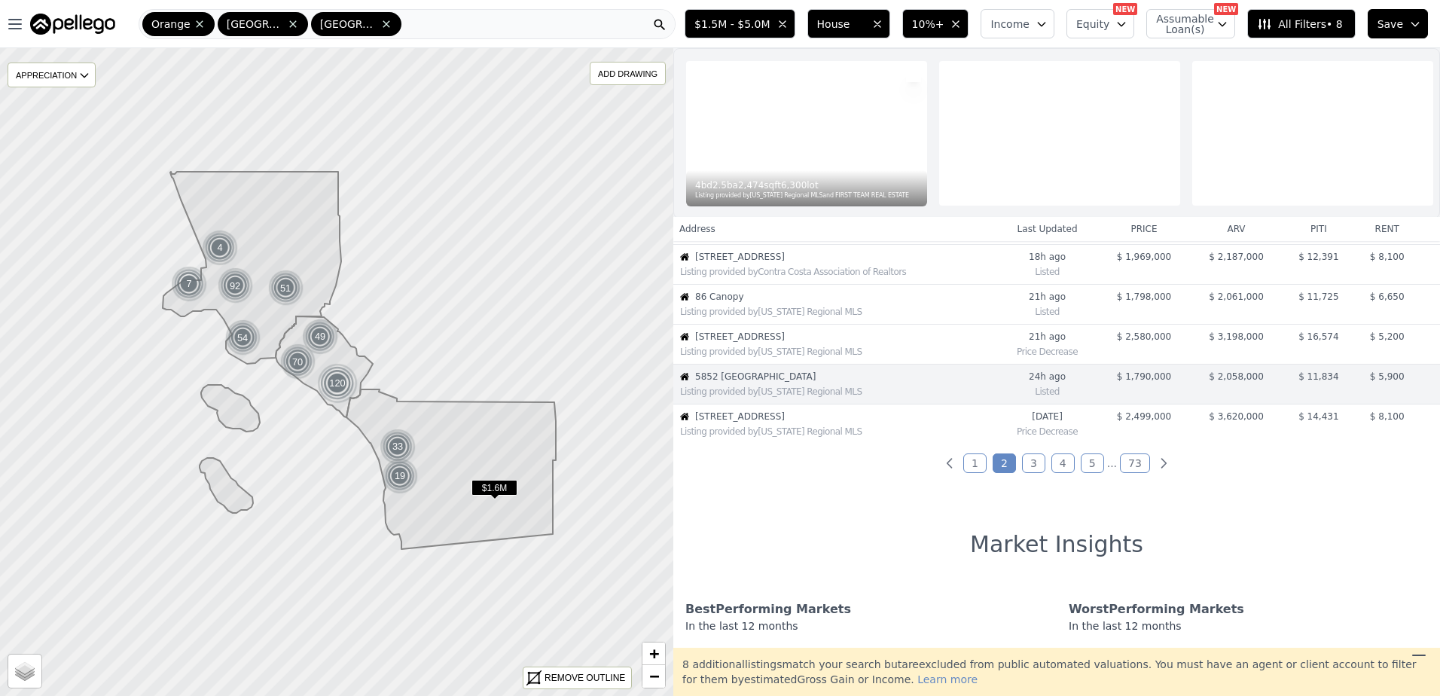
scroll to position [358, 0]
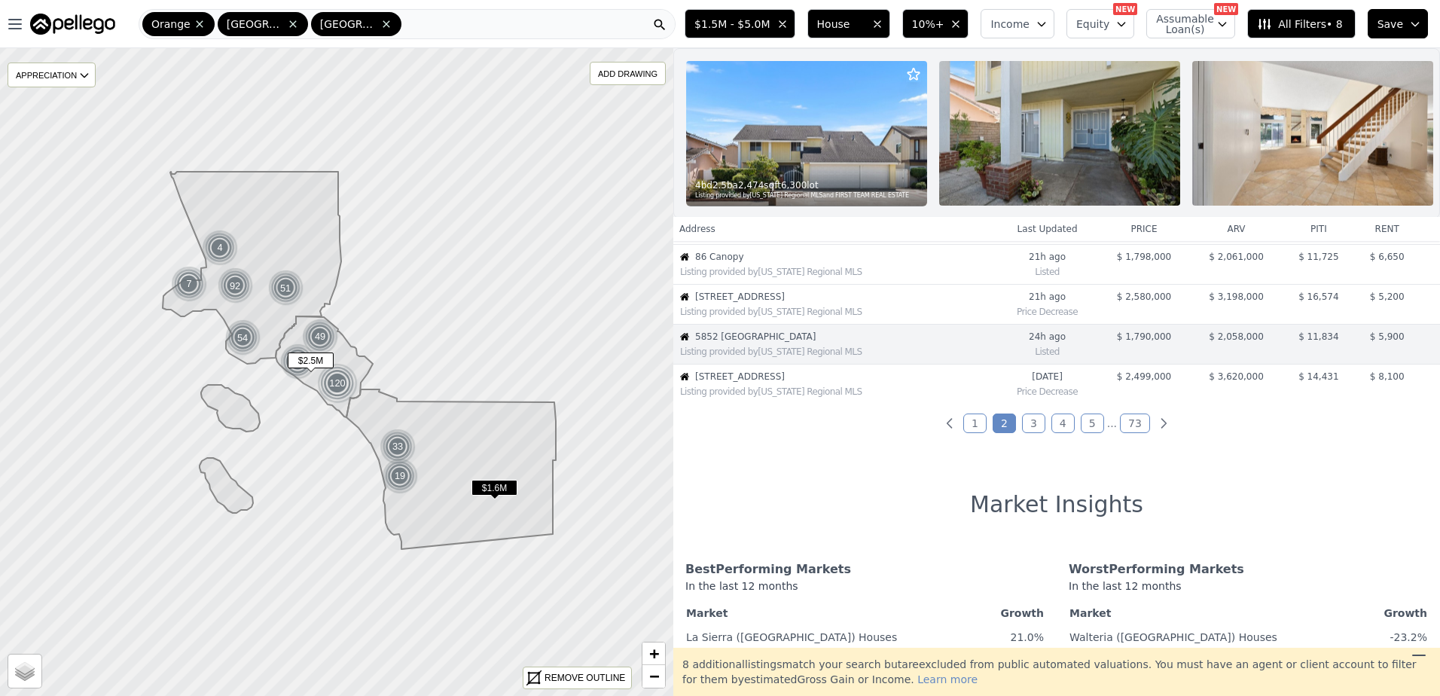
click at [788, 398] on div "Listing provided by California Regional MLS" at bounding box center [838, 392] width 316 height 12
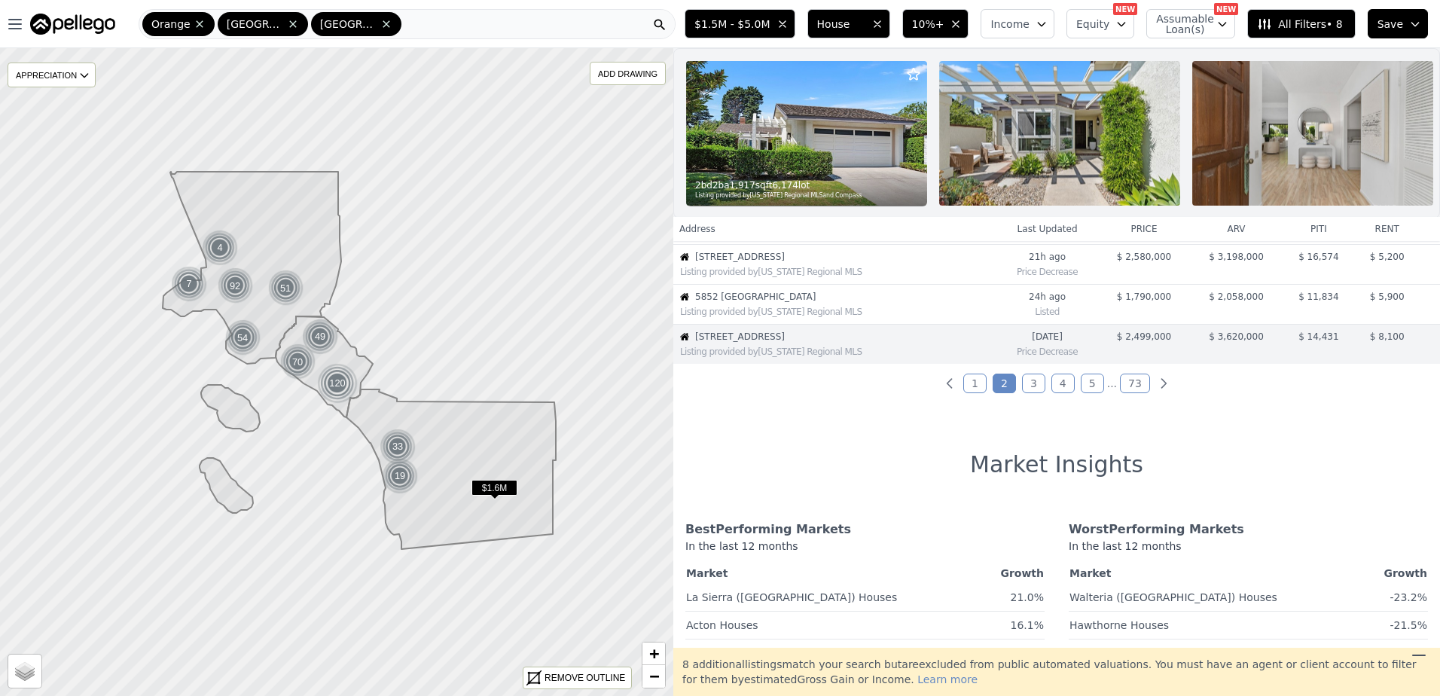
click at [1024, 390] on link "3" at bounding box center [1033, 384] width 23 height 20
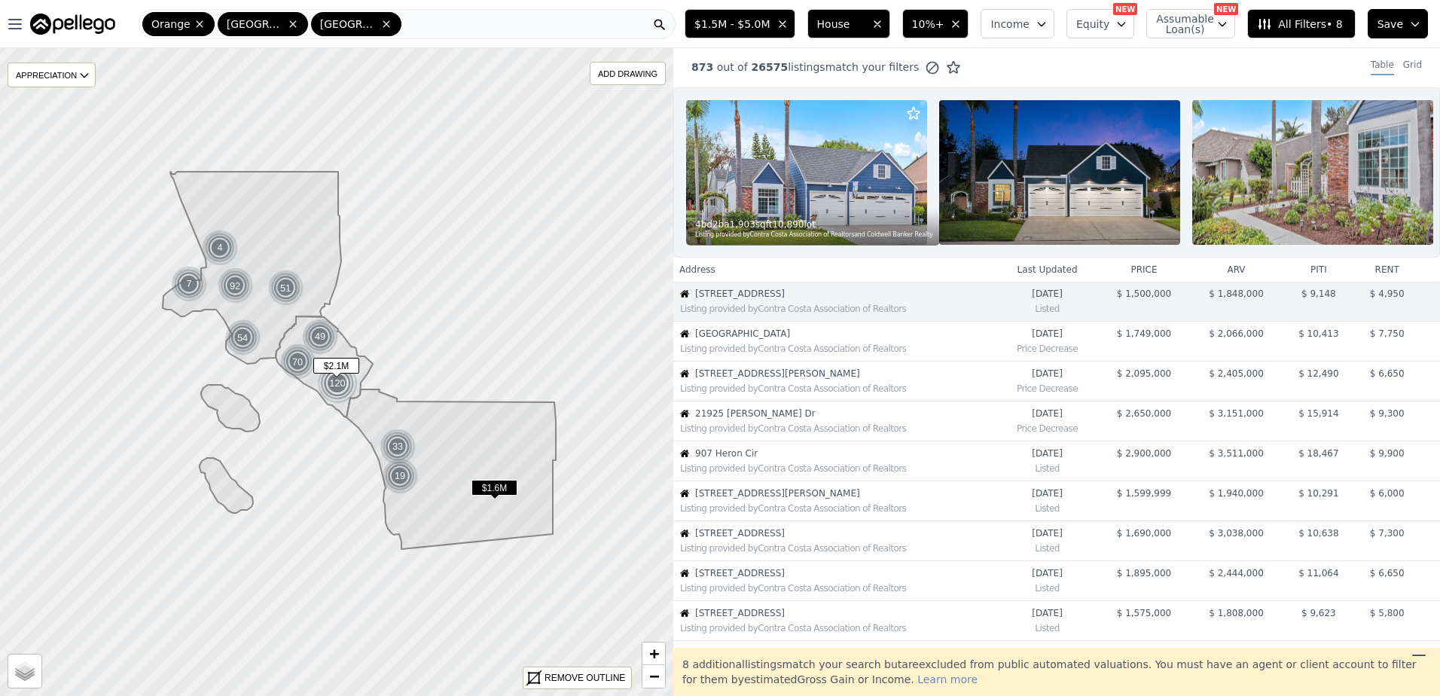
scroll to position [0, 0]
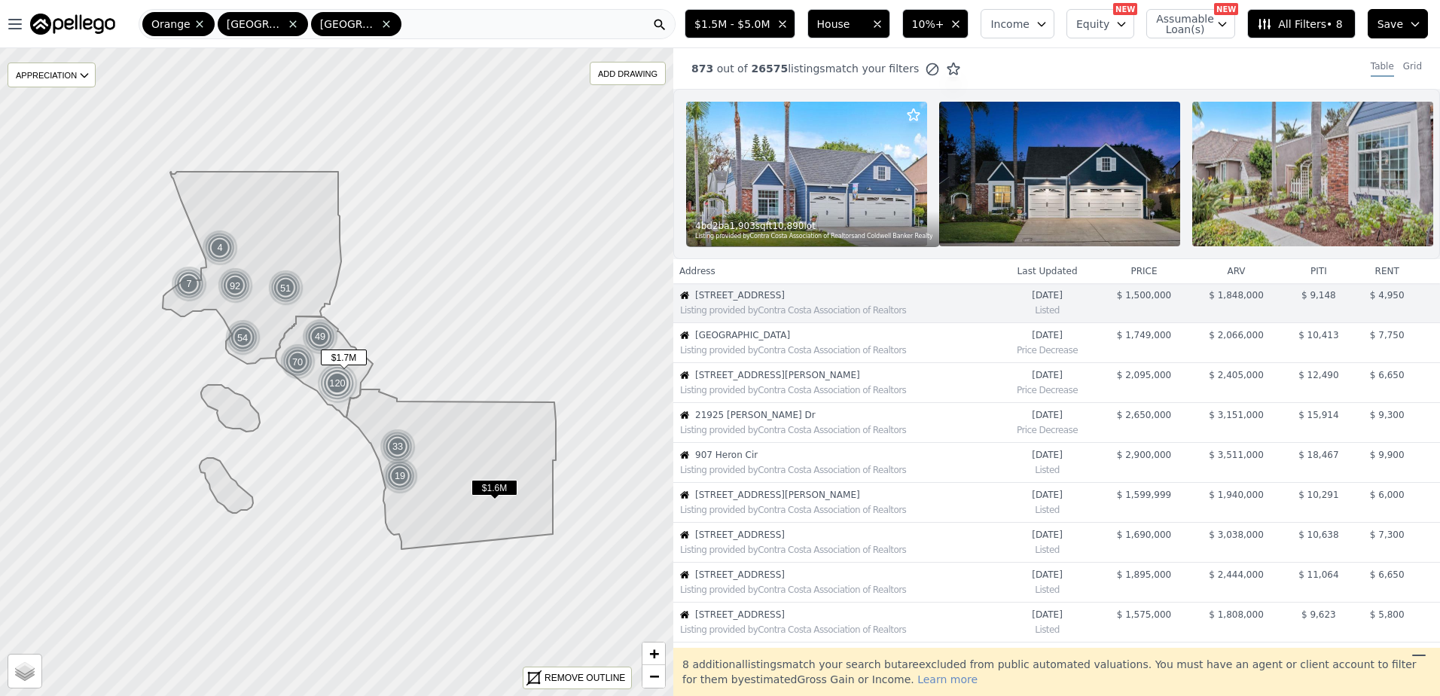
click at [778, 354] on div "Listing provided by Contra Costa Association of Realtors" at bounding box center [835, 348] width 322 height 15
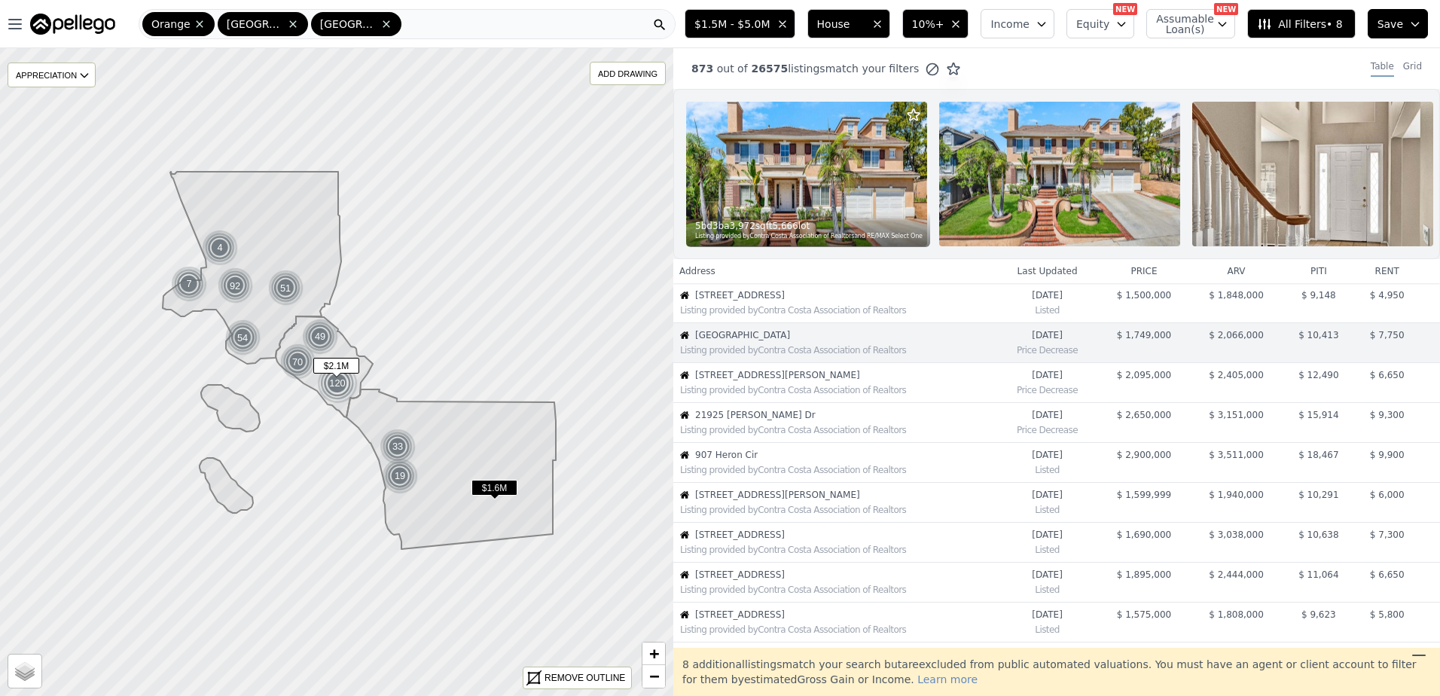
click at [779, 392] on div "Listing provided by Contra Costa Association of Realtors" at bounding box center [835, 388] width 322 height 15
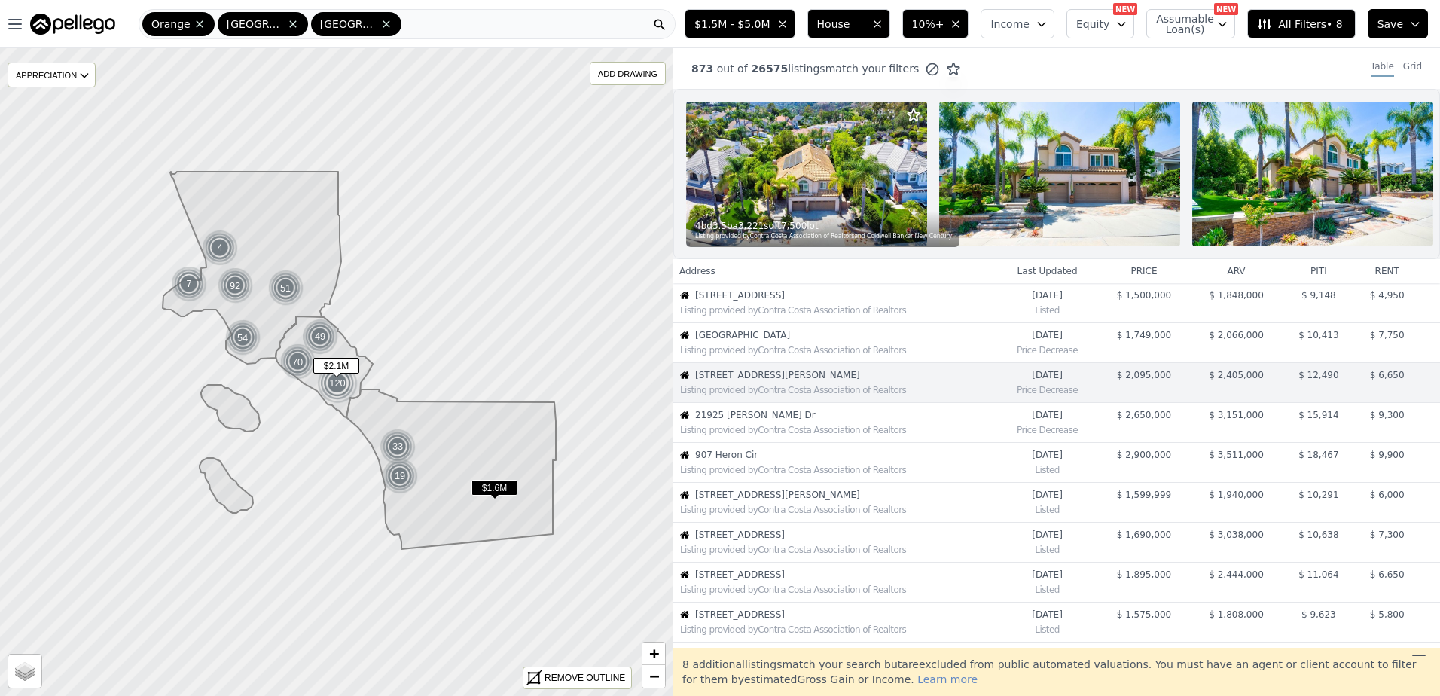
scroll to position [38, 0]
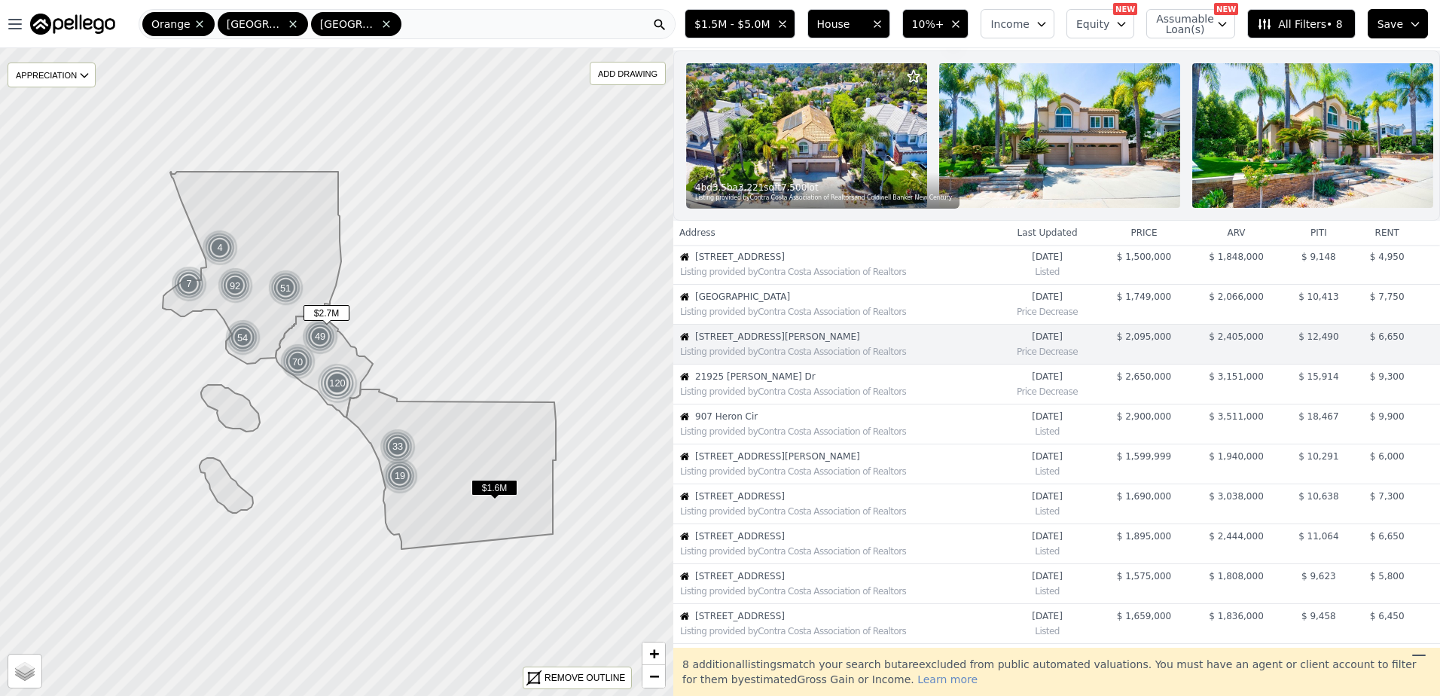
click at [796, 398] on div "Listing provided by Contra Costa Association of Realtors" at bounding box center [838, 392] width 316 height 12
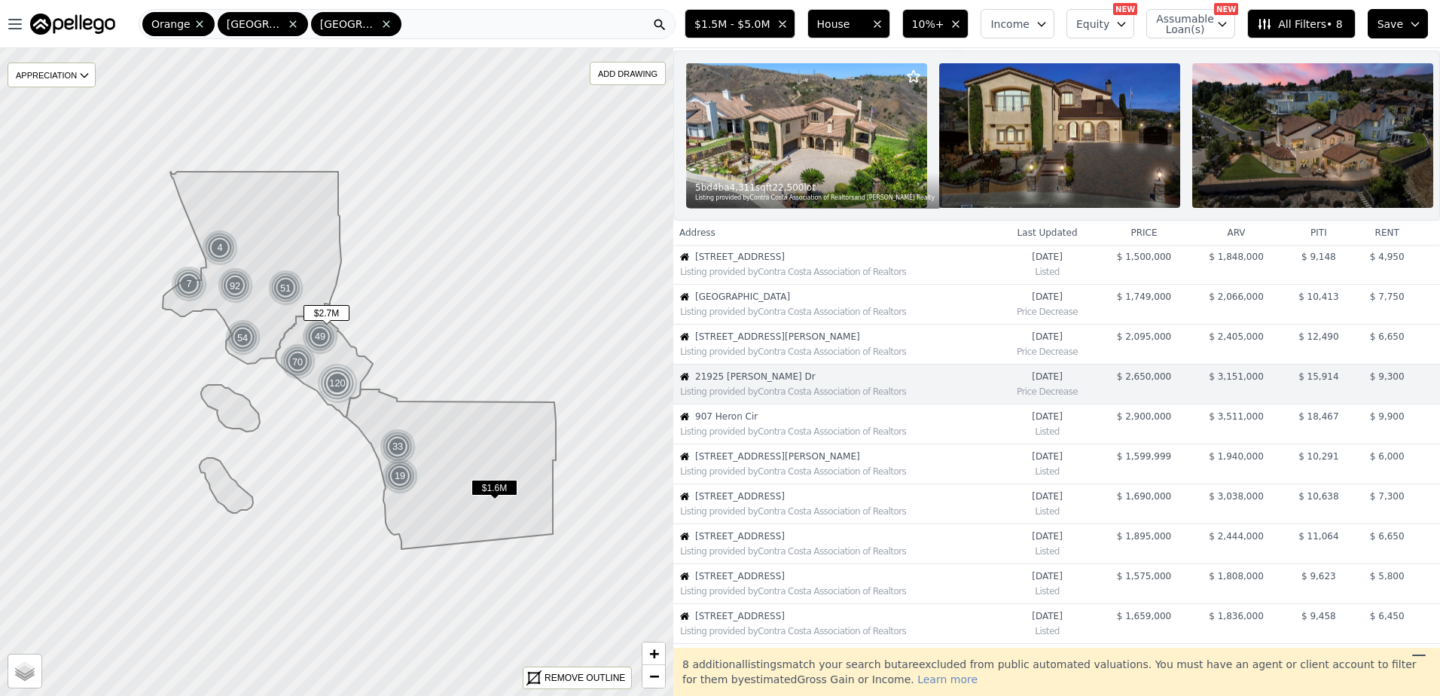
scroll to position [78, 0]
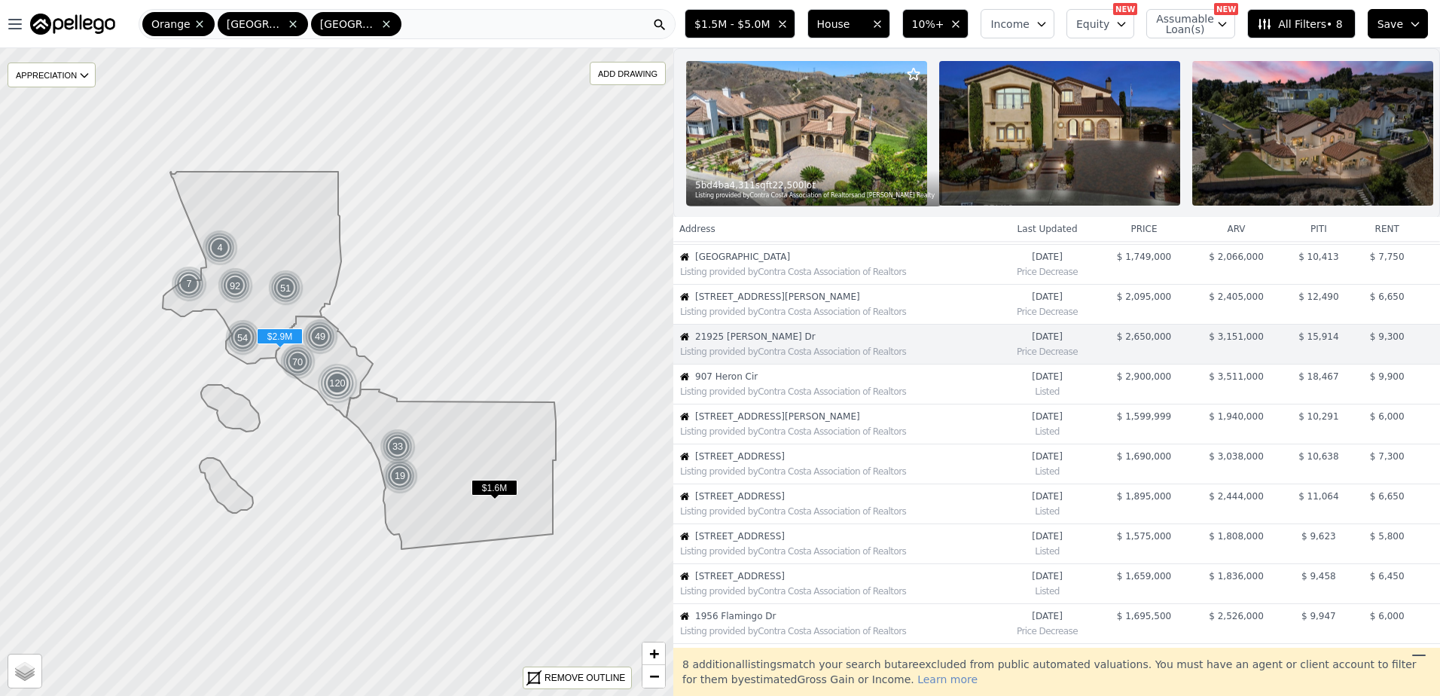
click at [797, 395] on div "Listing provided by Contra Costa Association of Realtors" at bounding box center [835, 390] width 322 height 15
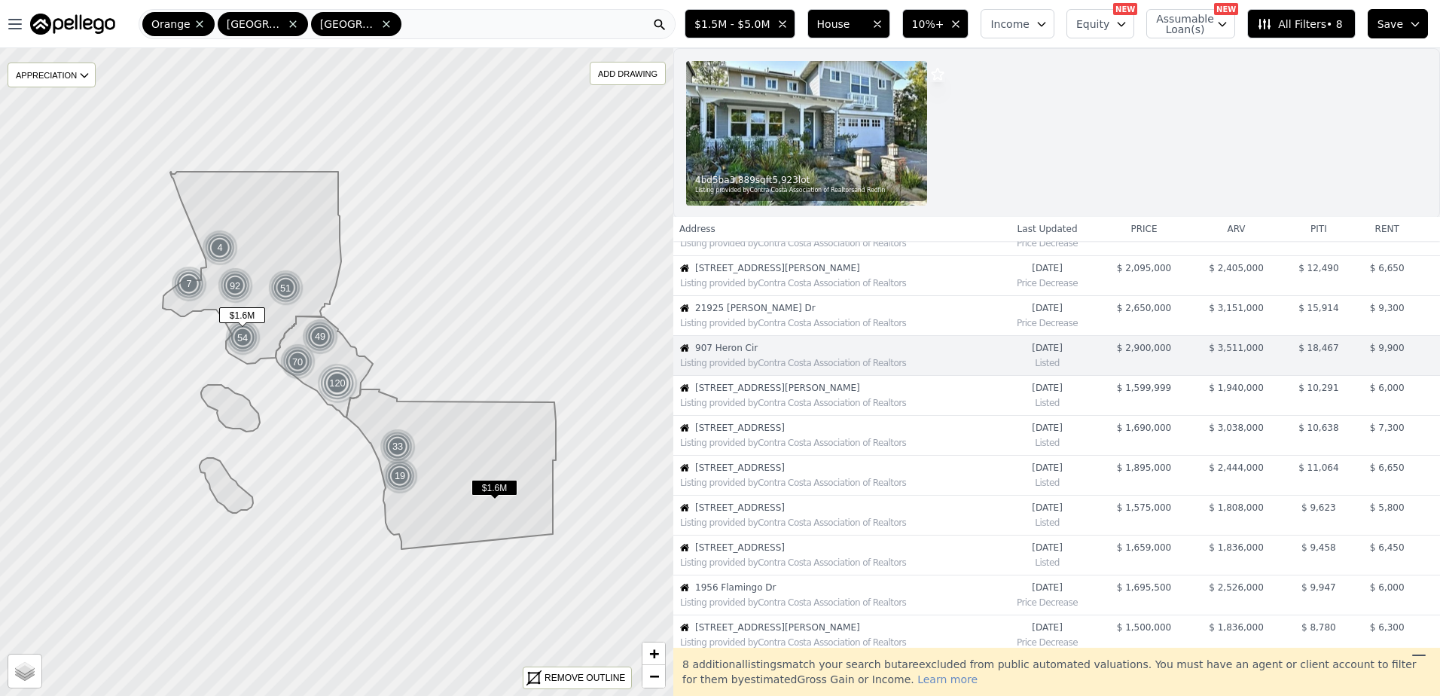
click at [796, 395] on div "Listing provided by Contra Costa Association of Realtors" at bounding box center [835, 401] width 322 height 15
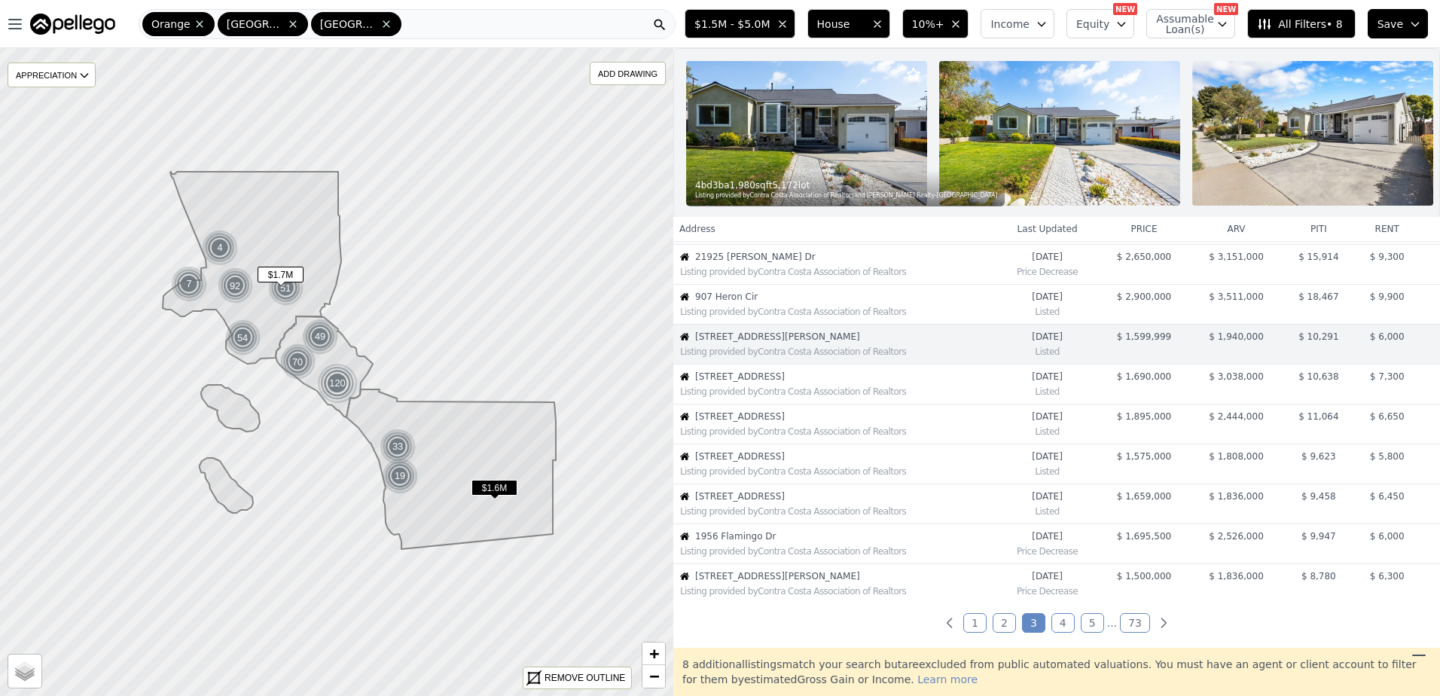
click at [800, 383] on span "6909 N Vista St" at bounding box center [845, 377] width 301 height 12
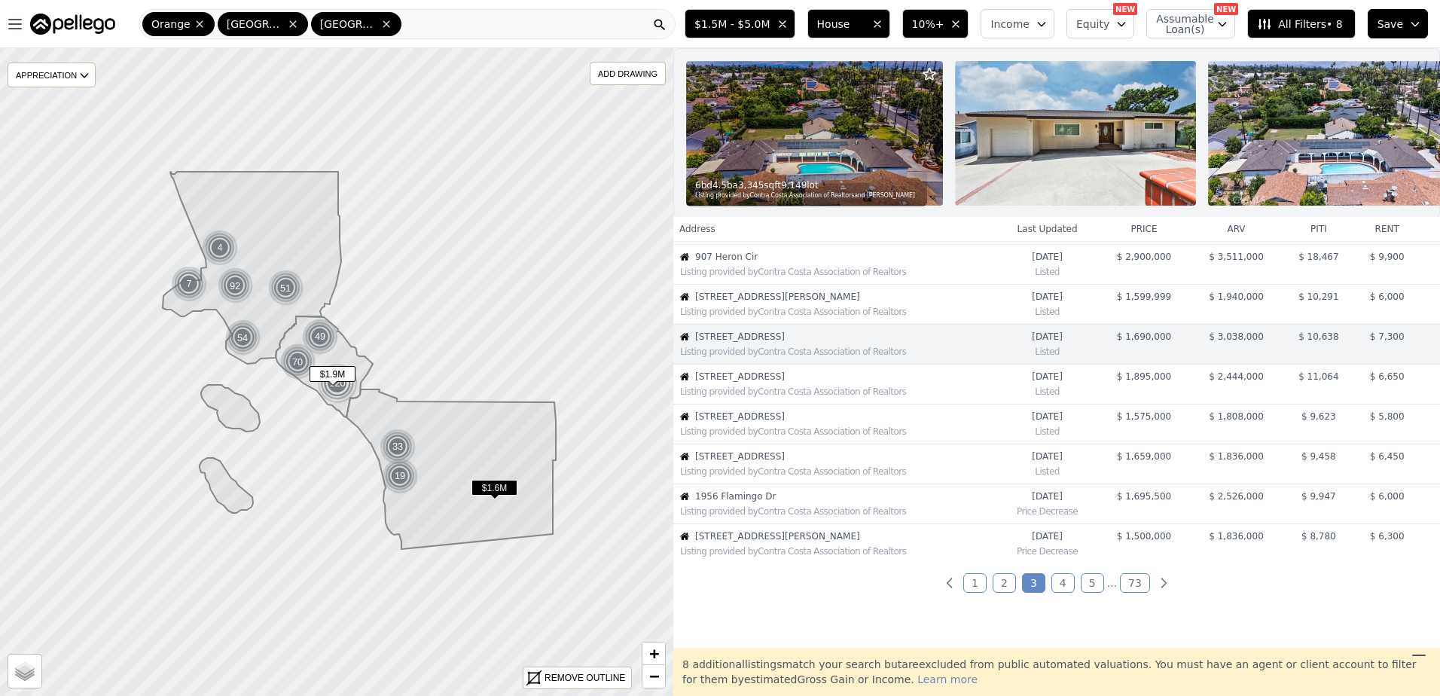
click at [810, 383] on span "24235 Via Aquara Ave" at bounding box center [845, 377] width 301 height 12
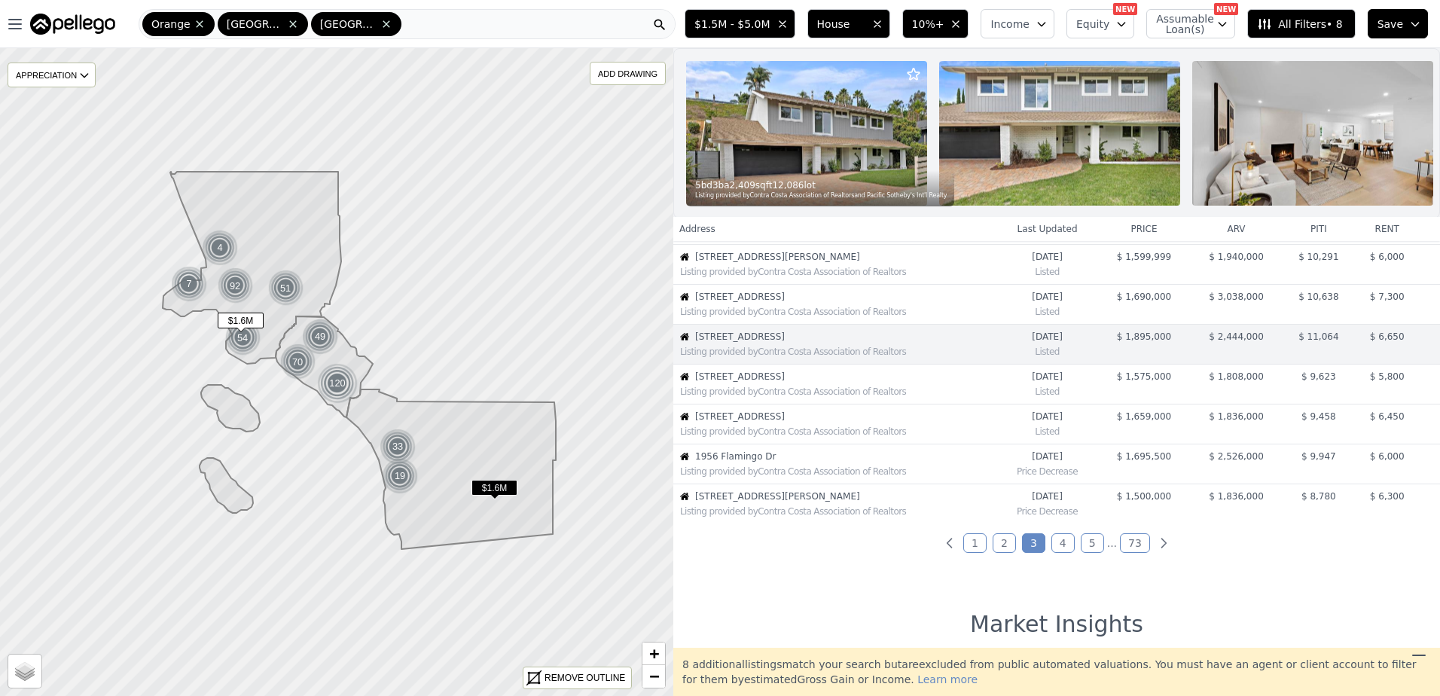
click at [810, 383] on span "416 N Prospect Ave" at bounding box center [845, 377] width 301 height 12
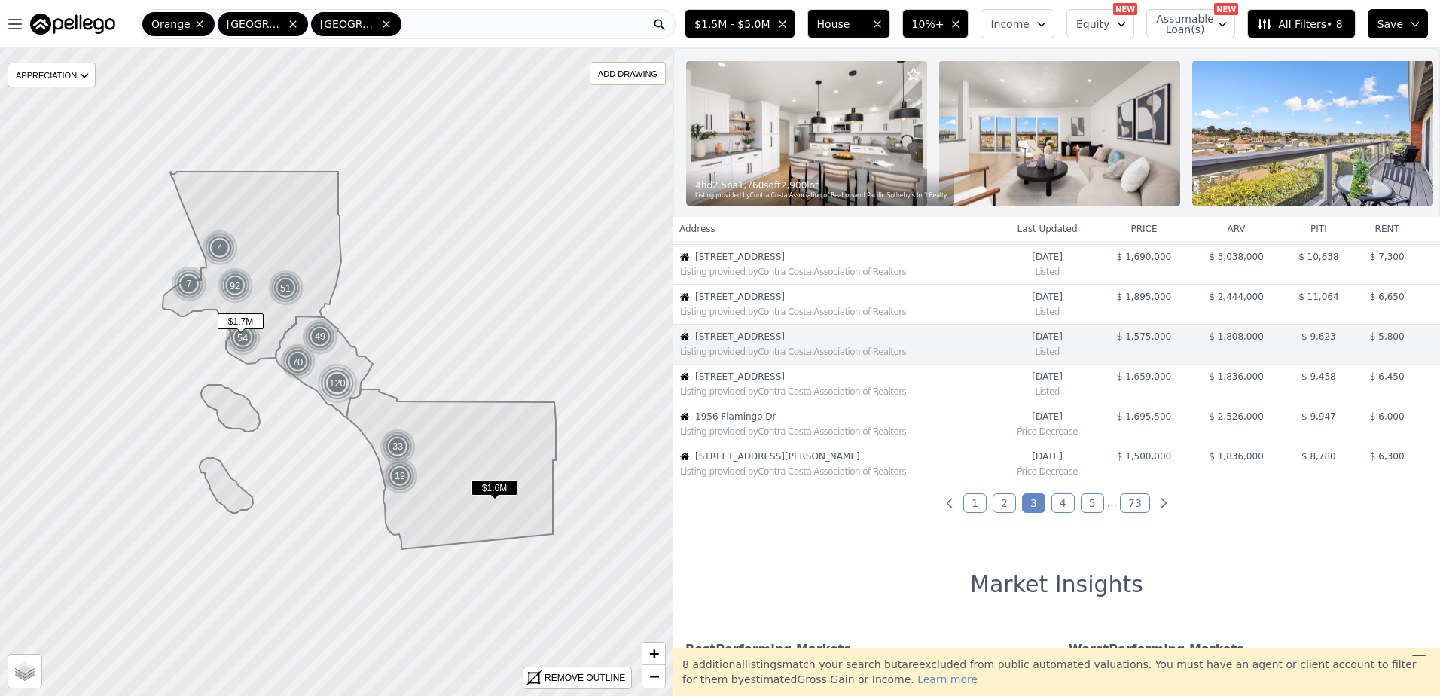
click at [810, 383] on span "20421 Tomlee Ave" at bounding box center [845, 377] width 301 height 12
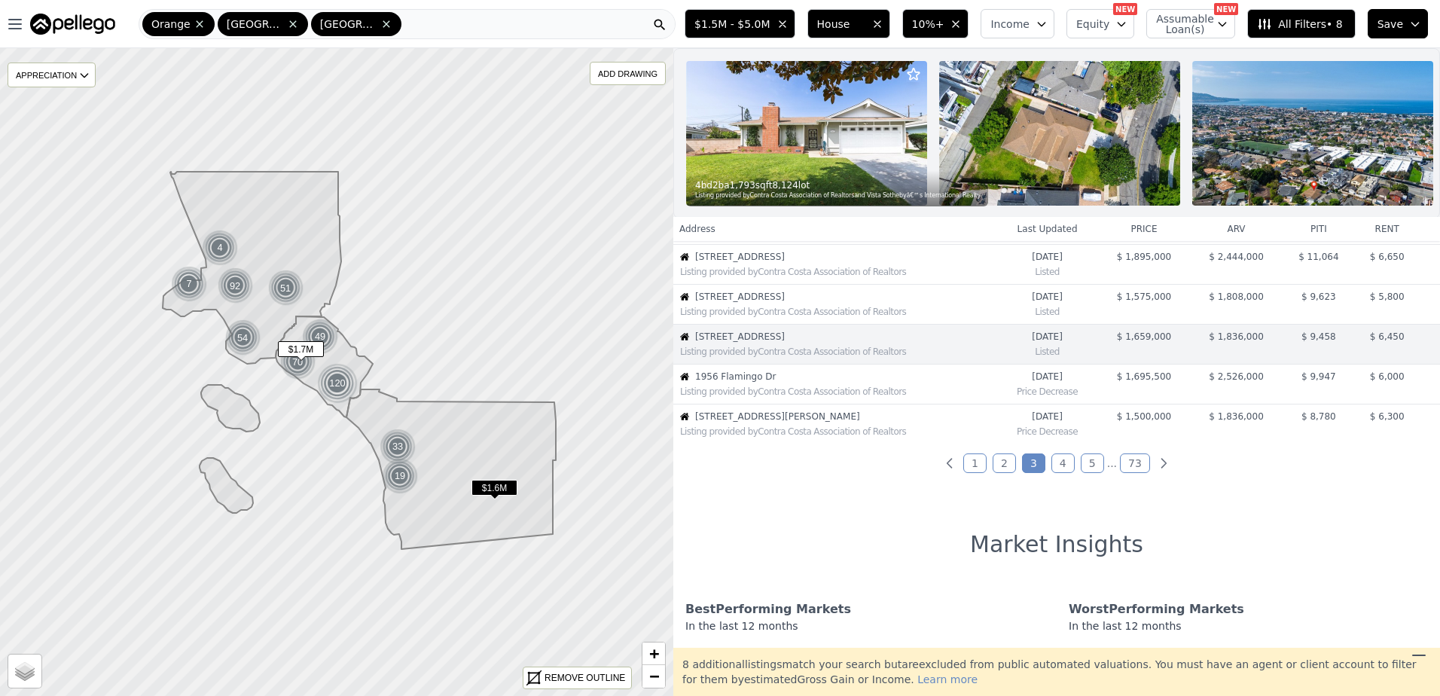
click at [811, 383] on span "1956 Flamingo Dr" at bounding box center [845, 377] width 301 height 12
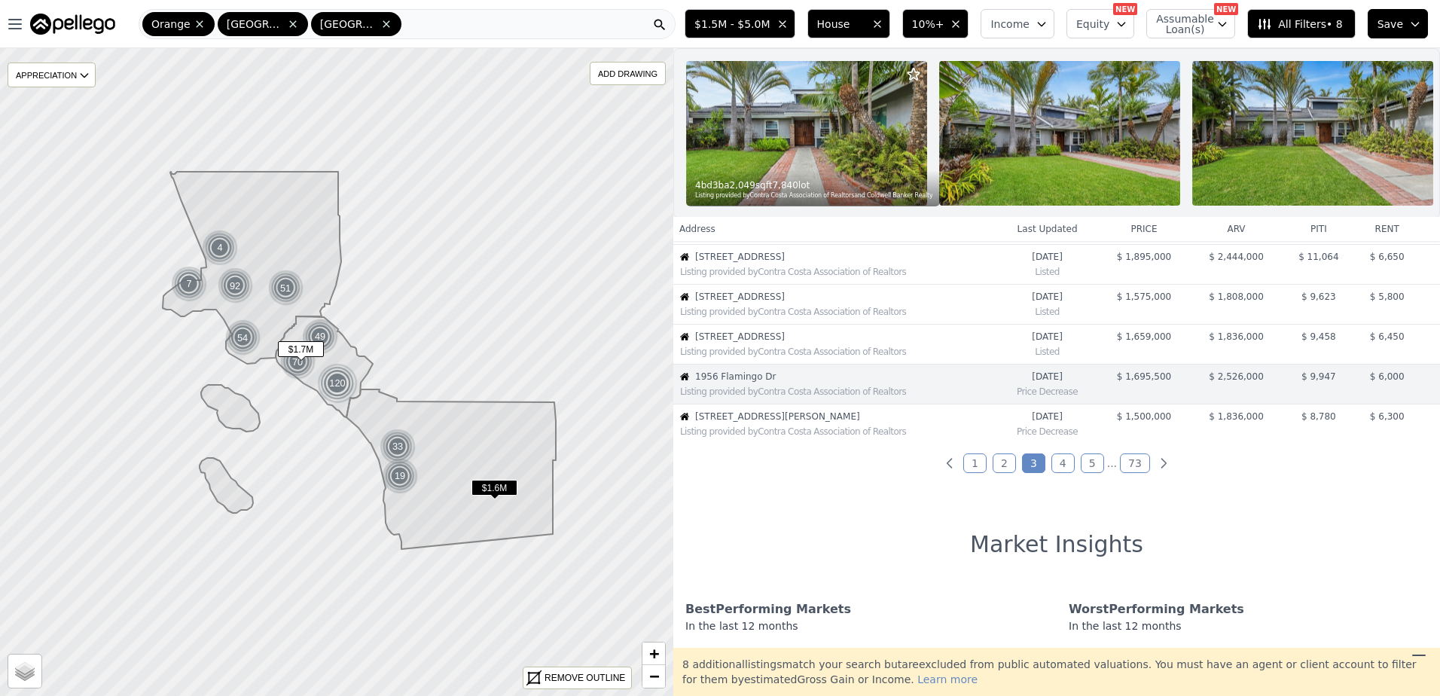
scroll to position [358, 0]
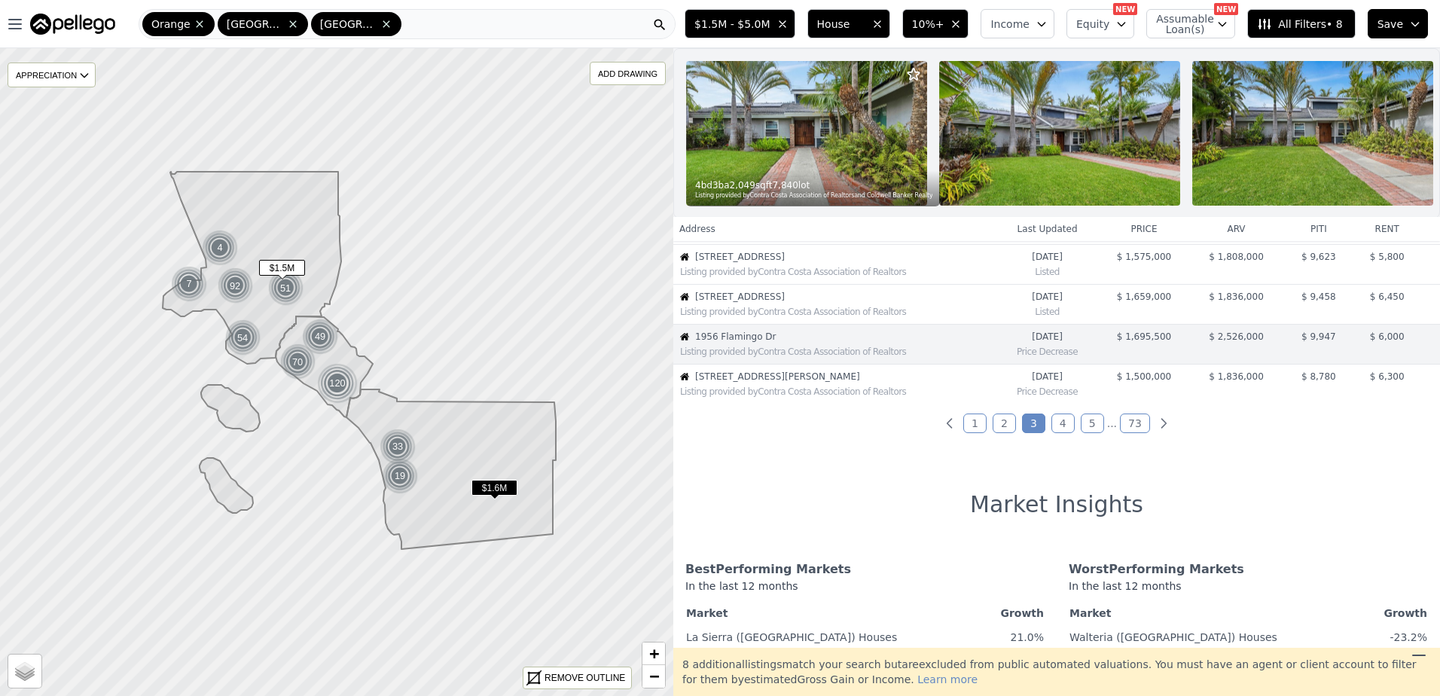
click at [782, 394] on div "Listing provided by Contra Costa Association of Realtors" at bounding box center [835, 390] width 322 height 15
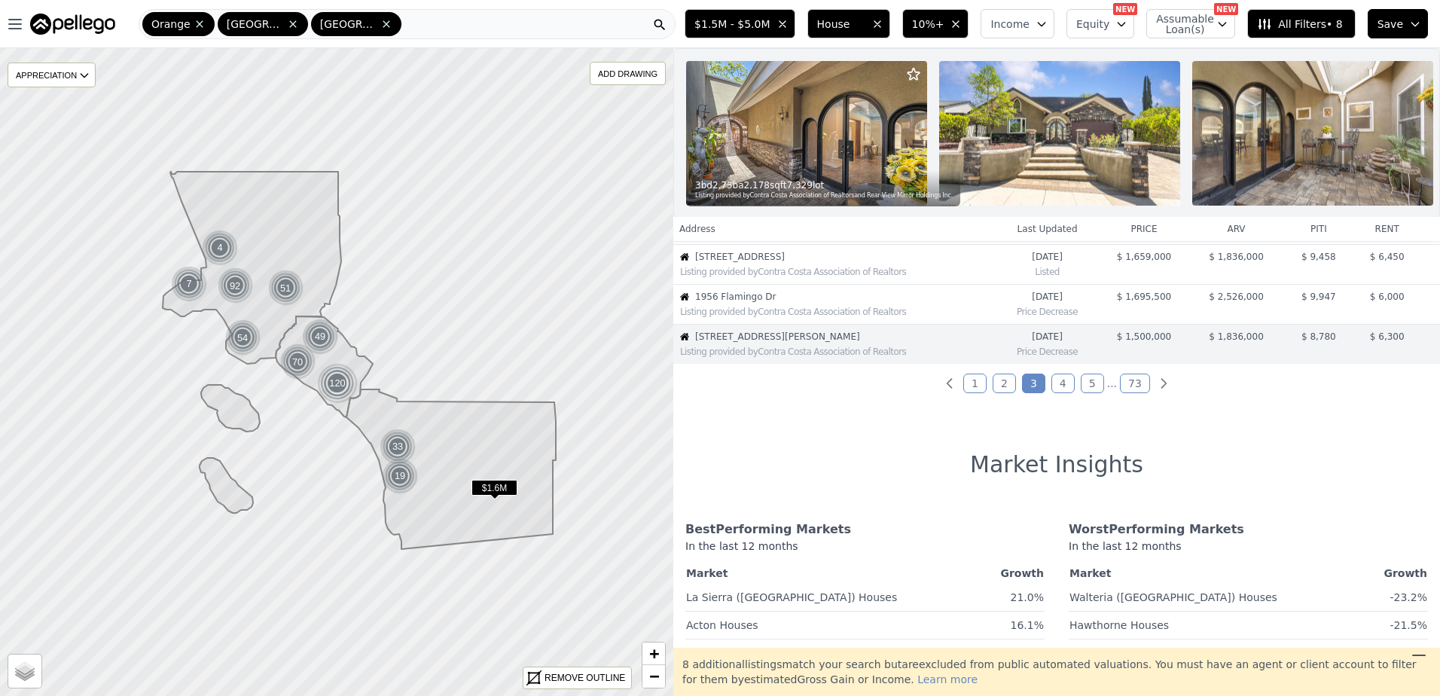
click at [1054, 393] on link "4" at bounding box center [1063, 384] width 23 height 20
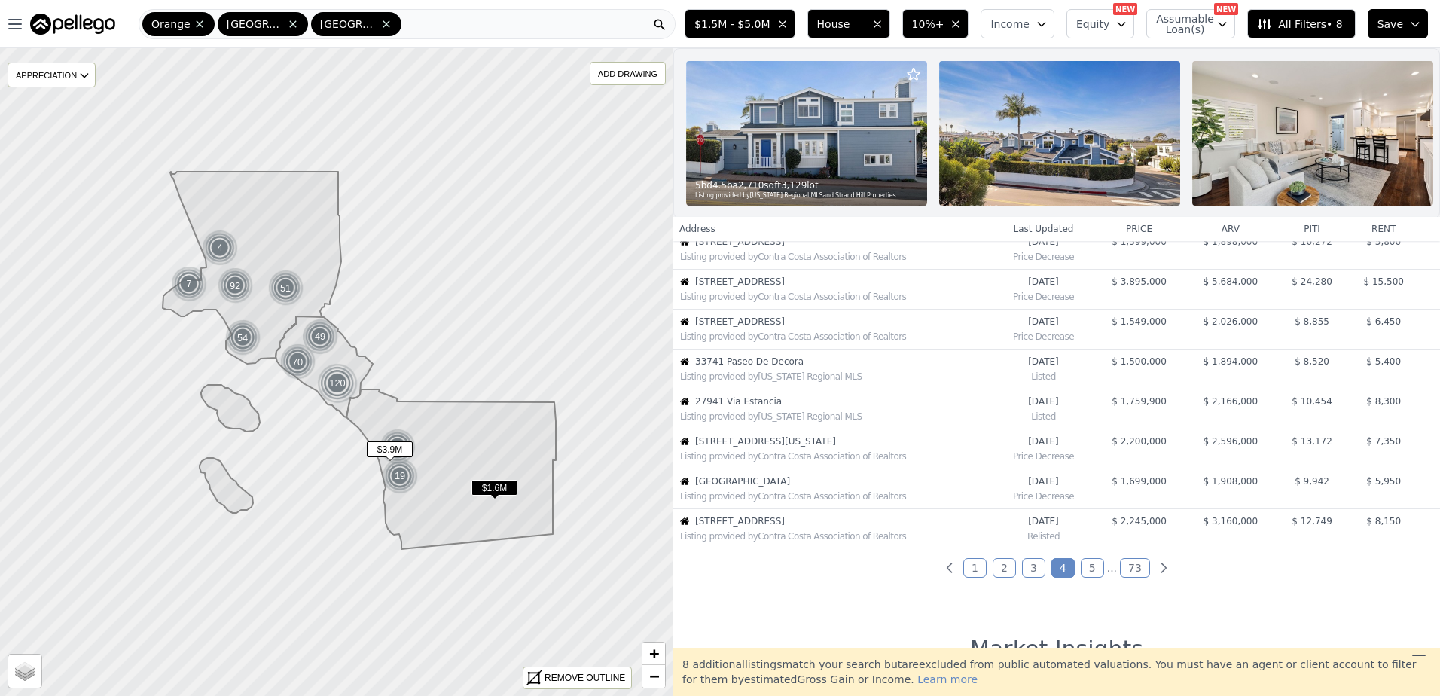
scroll to position [0, 0]
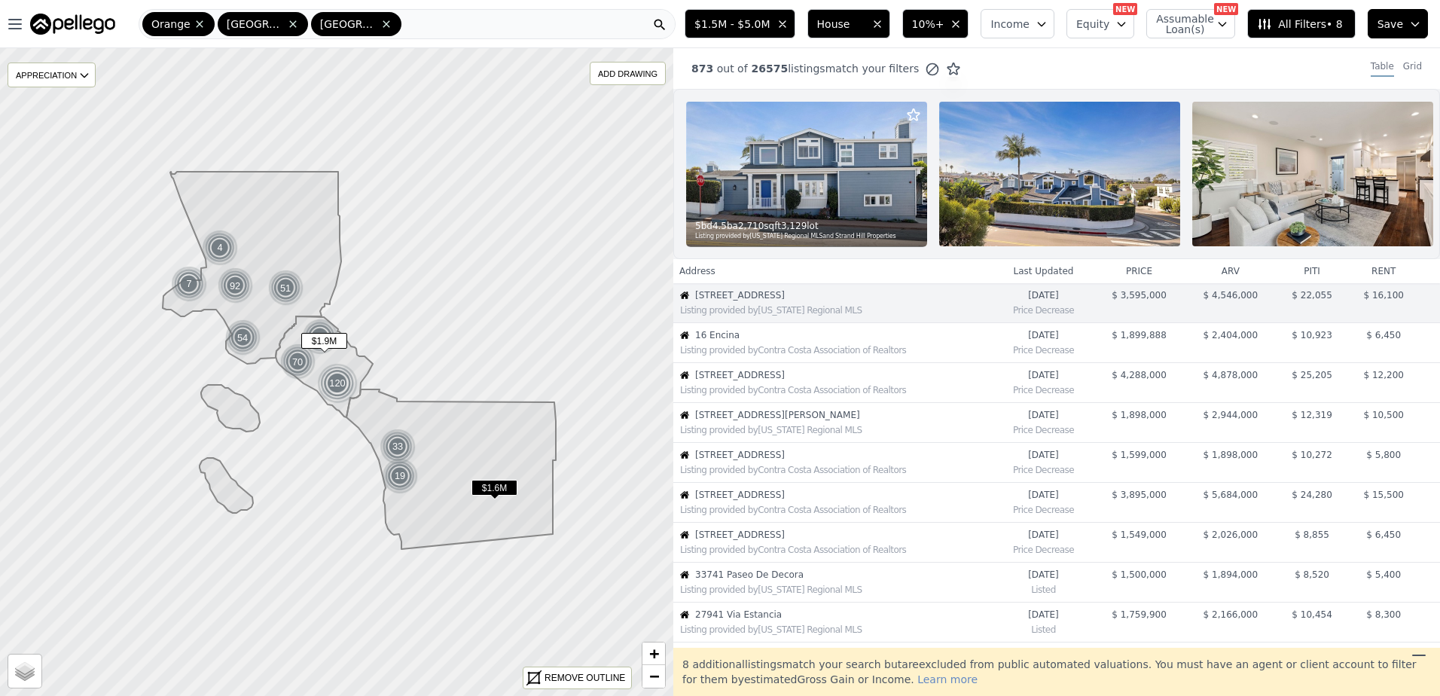
click at [802, 341] on span "16 Encina" at bounding box center [844, 335] width 298 height 12
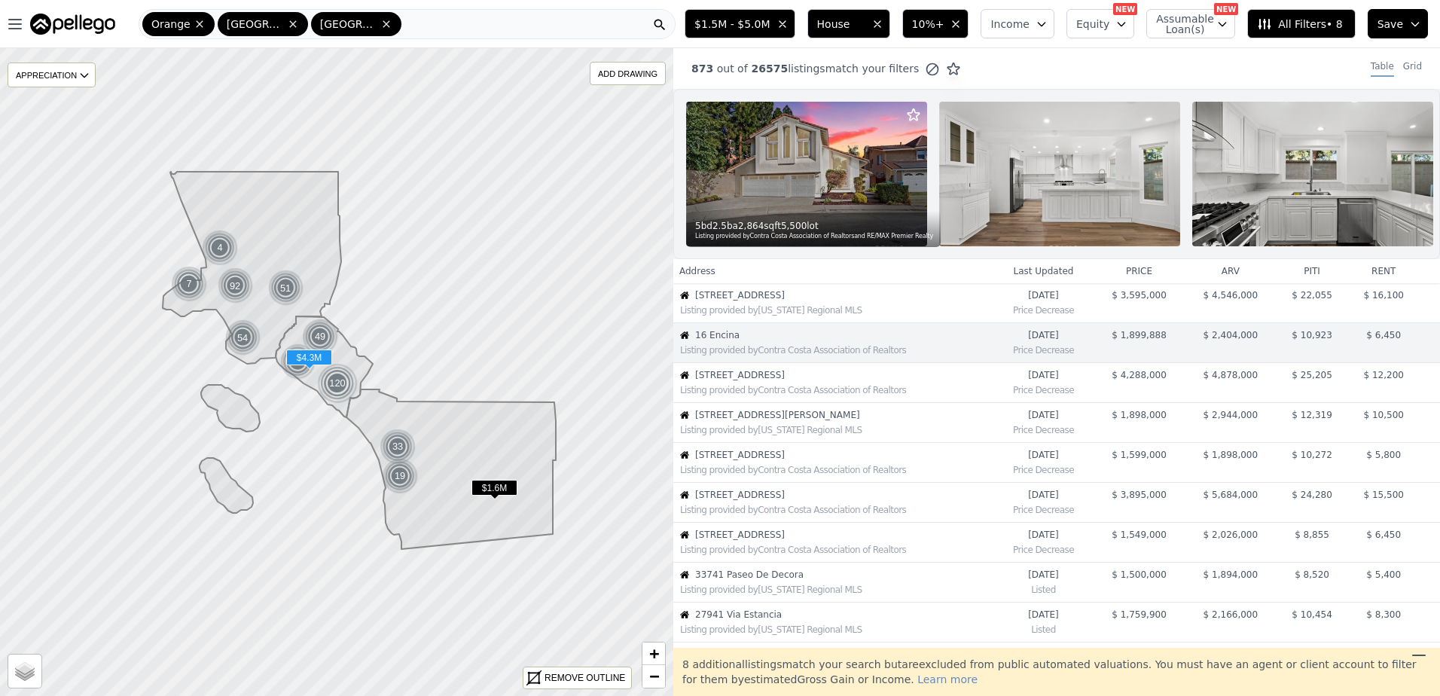
click at [773, 381] on span "6 Rue Cannes" at bounding box center [844, 375] width 298 height 12
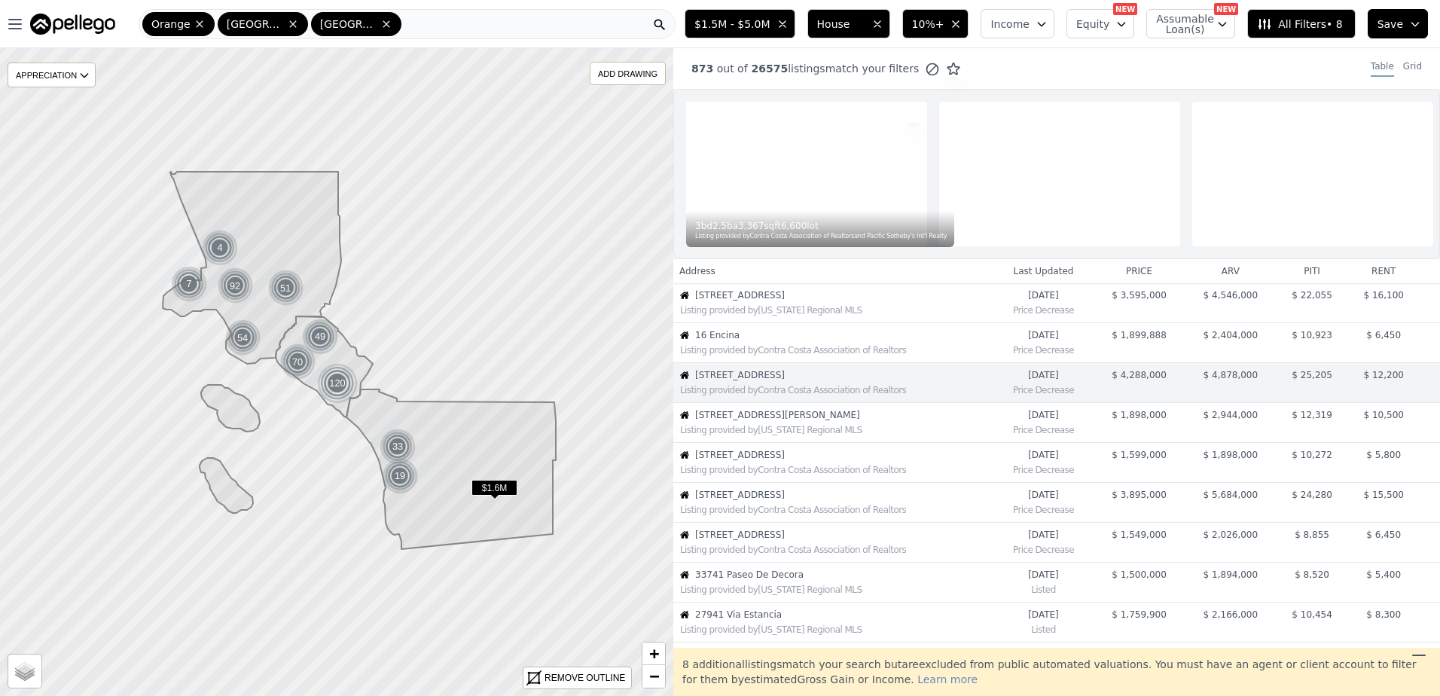
scroll to position [38, 0]
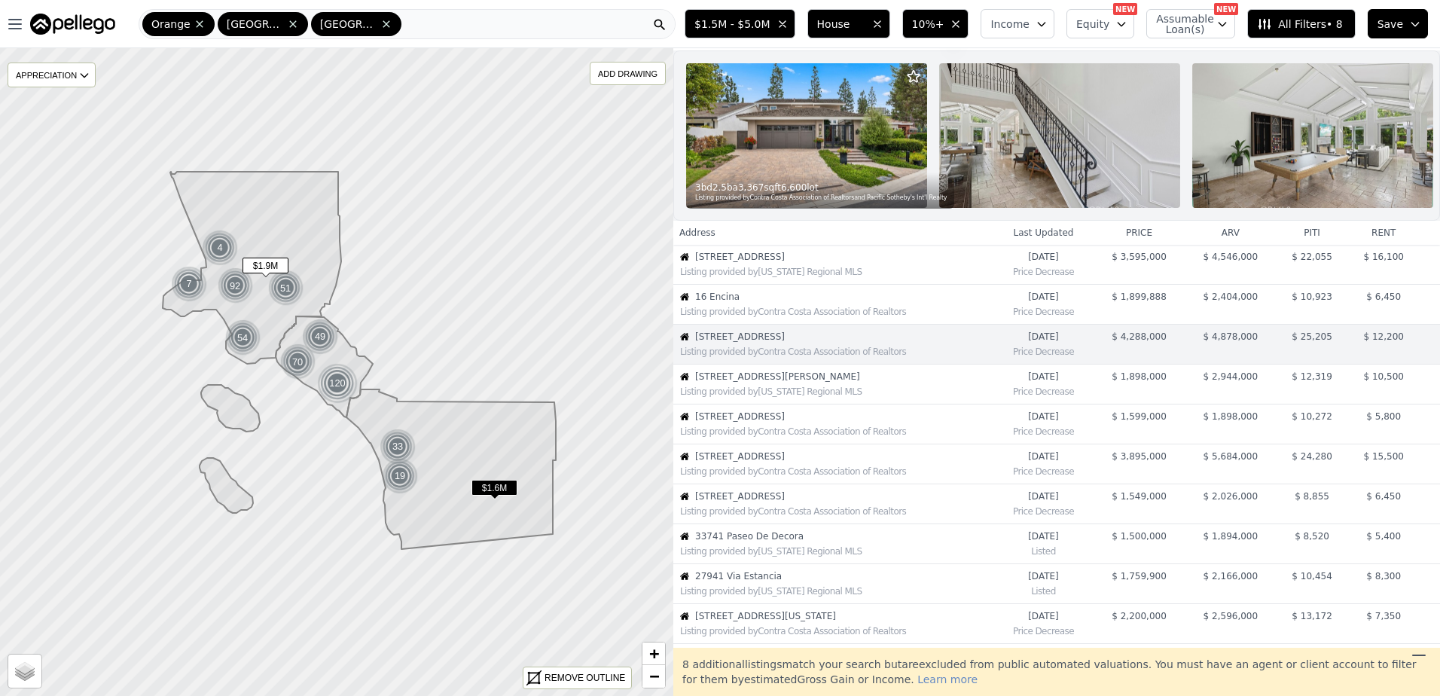
click at [773, 383] on span "3630 Figueroa St" at bounding box center [844, 377] width 298 height 12
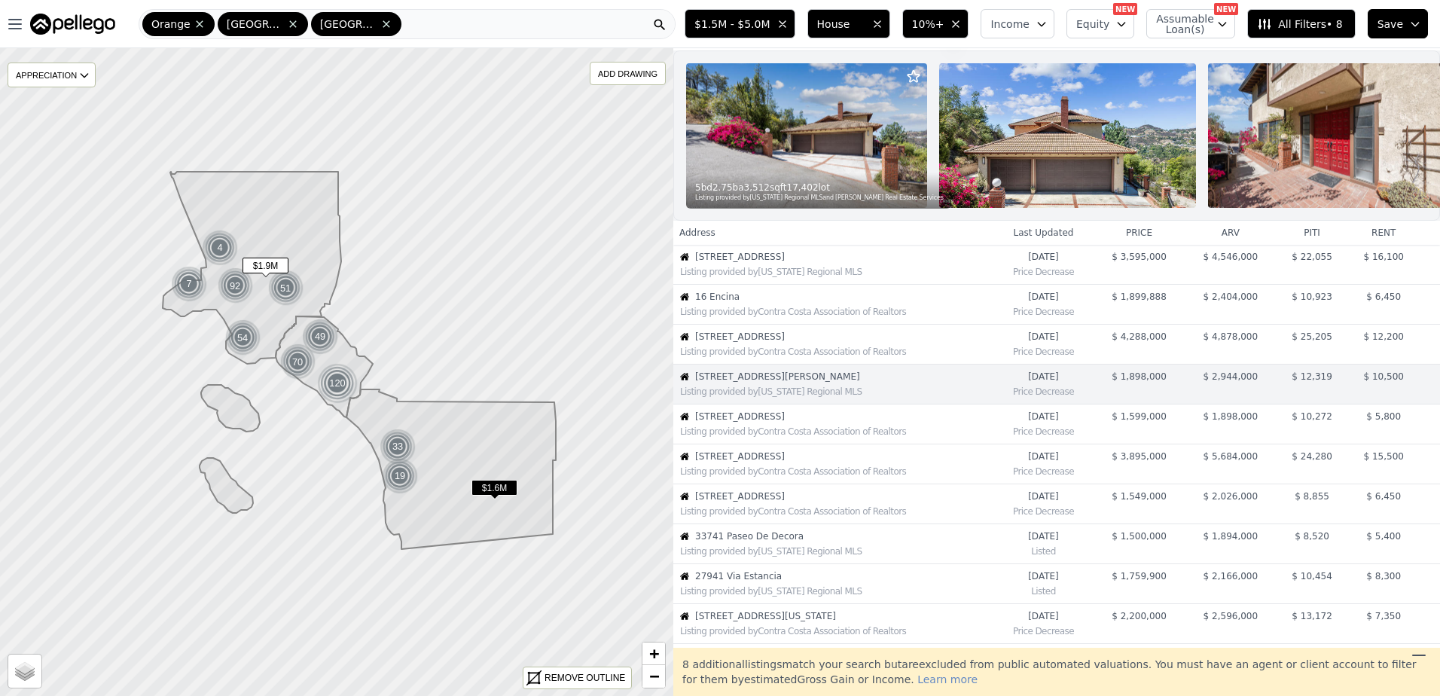
scroll to position [78, 0]
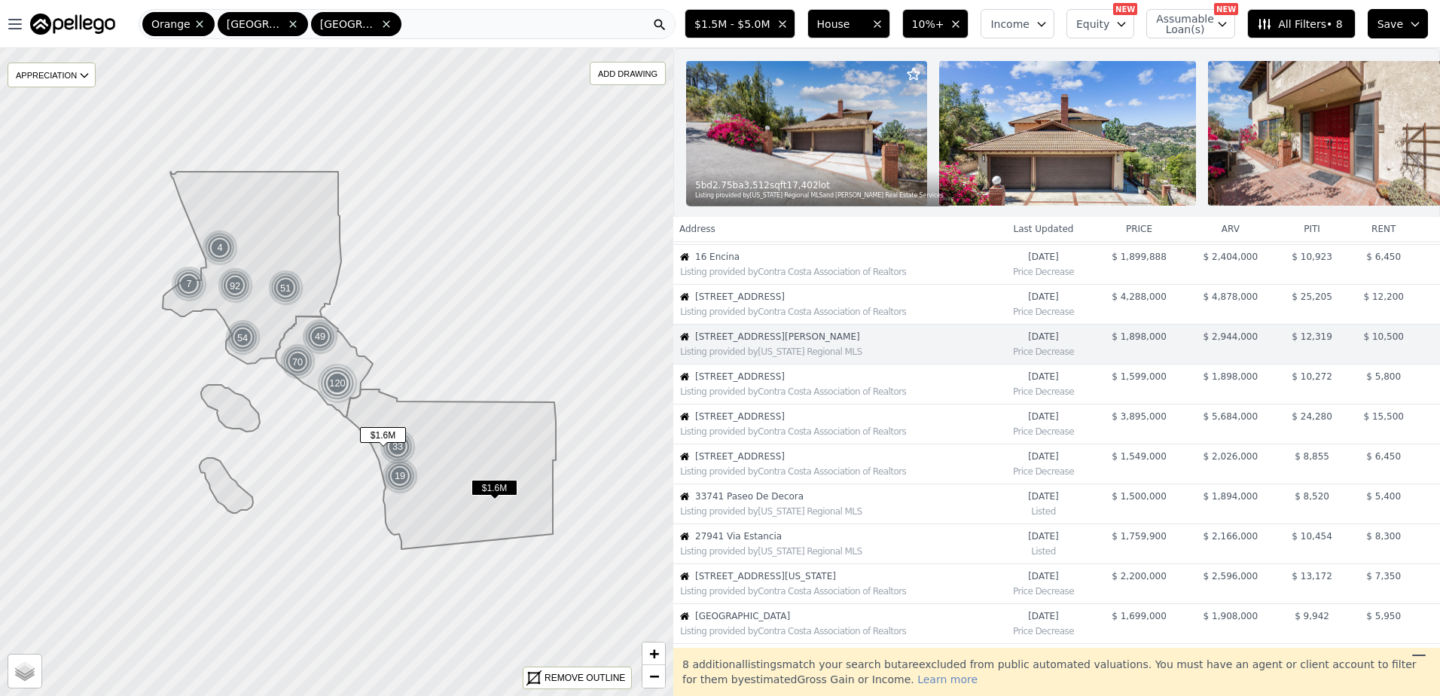
click at [768, 383] on span "450 Anchor Way" at bounding box center [844, 377] width 298 height 12
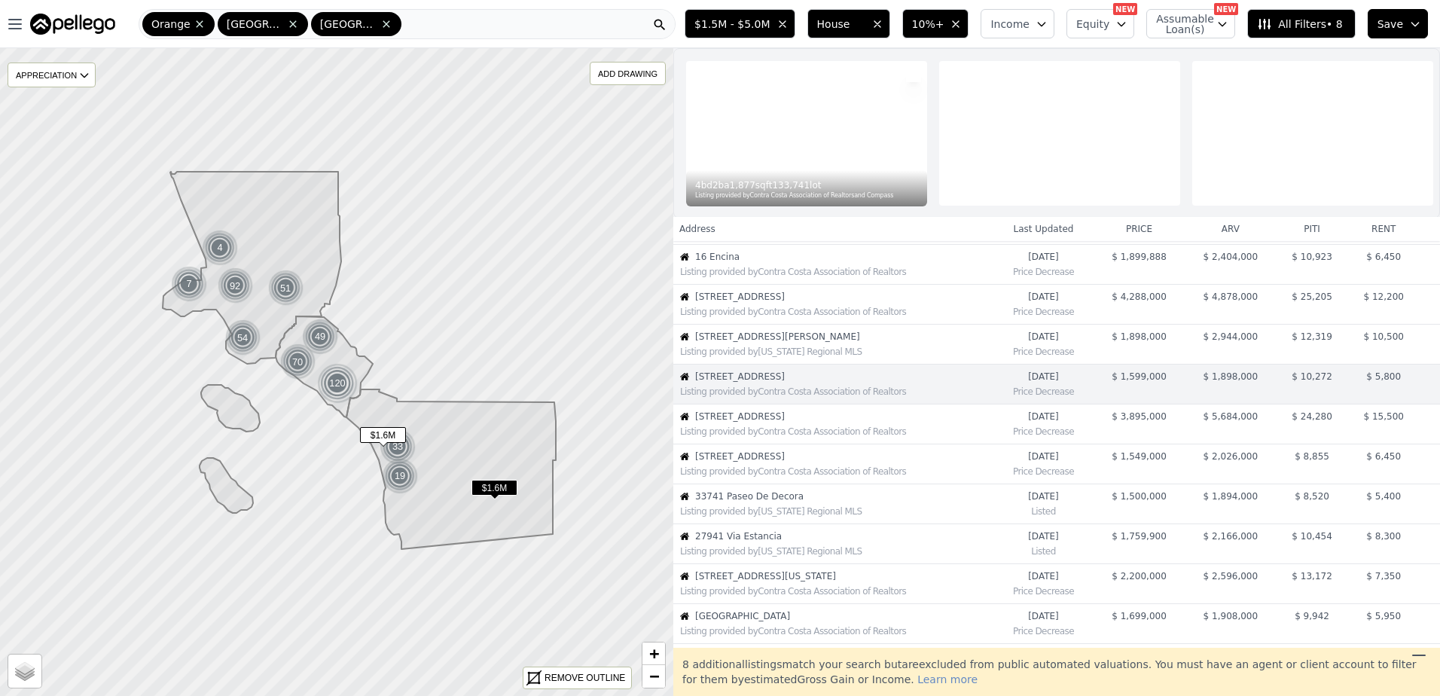
scroll to position [118, 0]
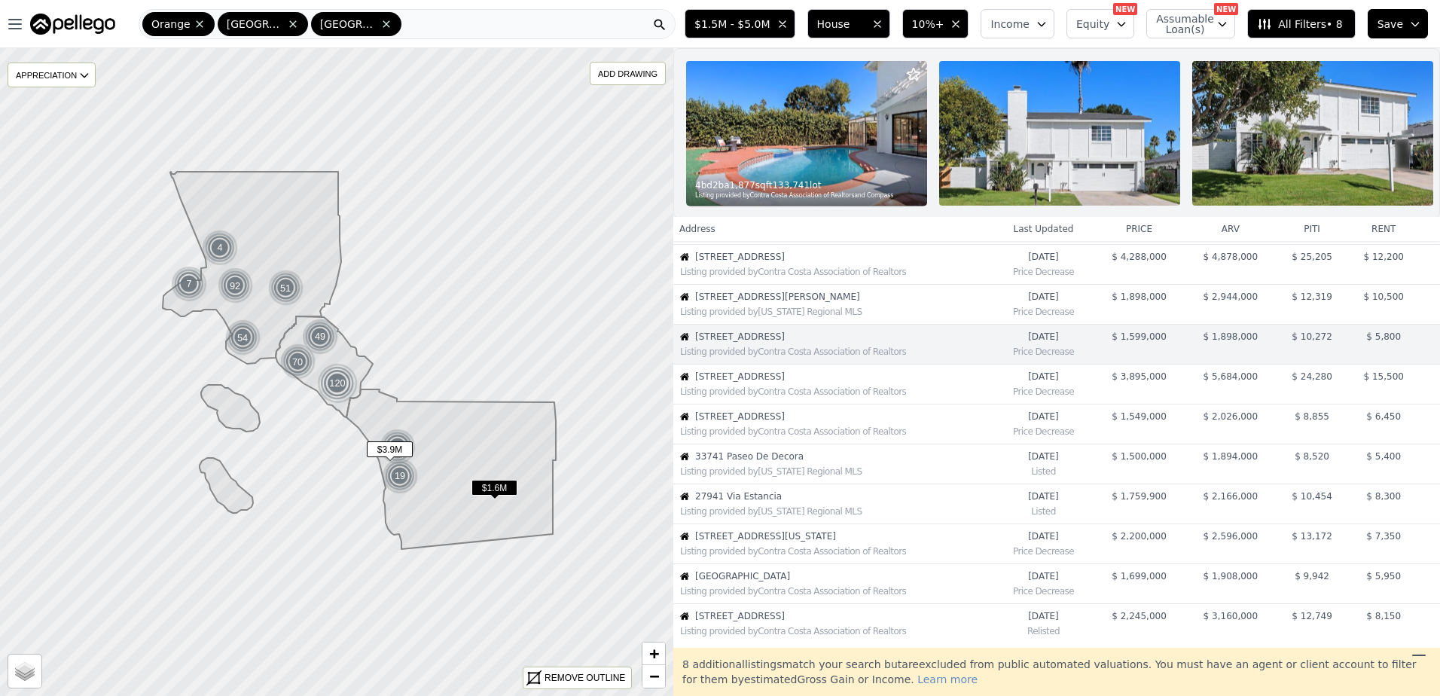
click at [767, 383] on span "956 Urania Ave" at bounding box center [844, 377] width 298 height 12
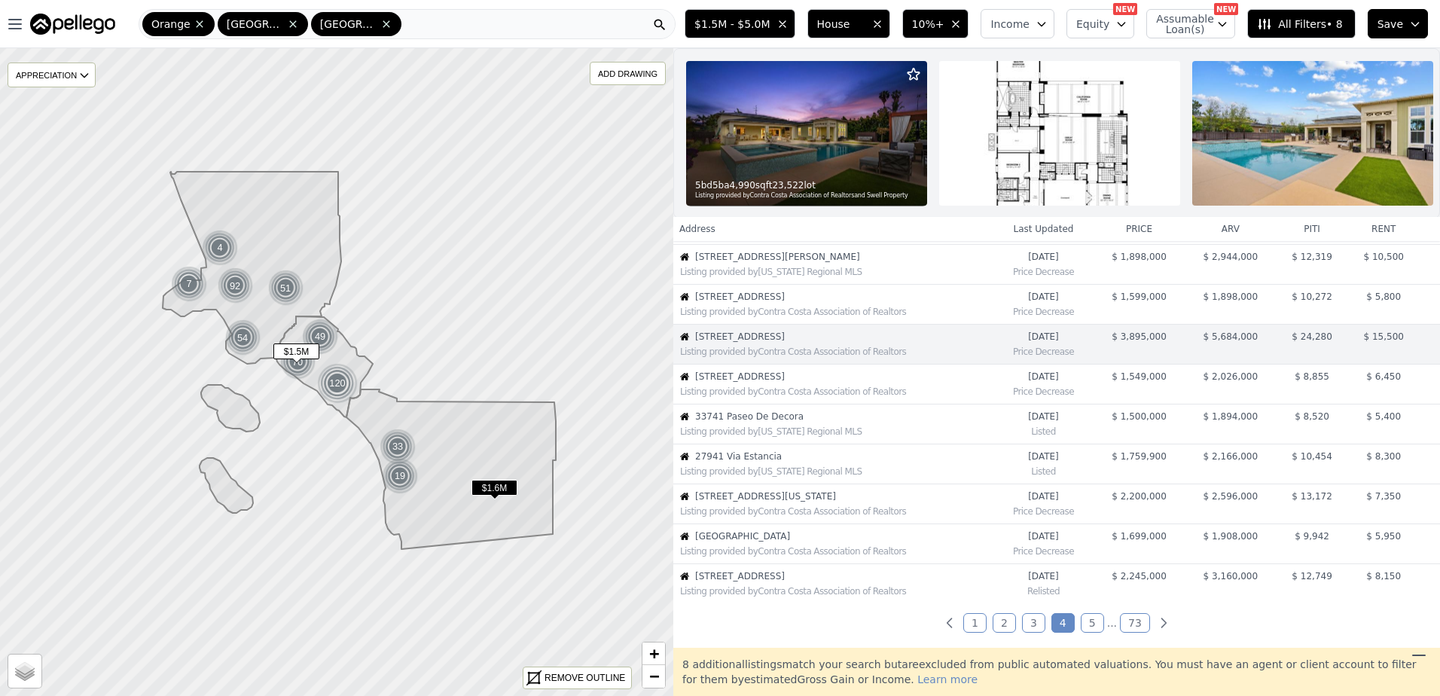
click at [767, 383] on span "9001 Oceanwood Dr" at bounding box center [844, 377] width 298 height 12
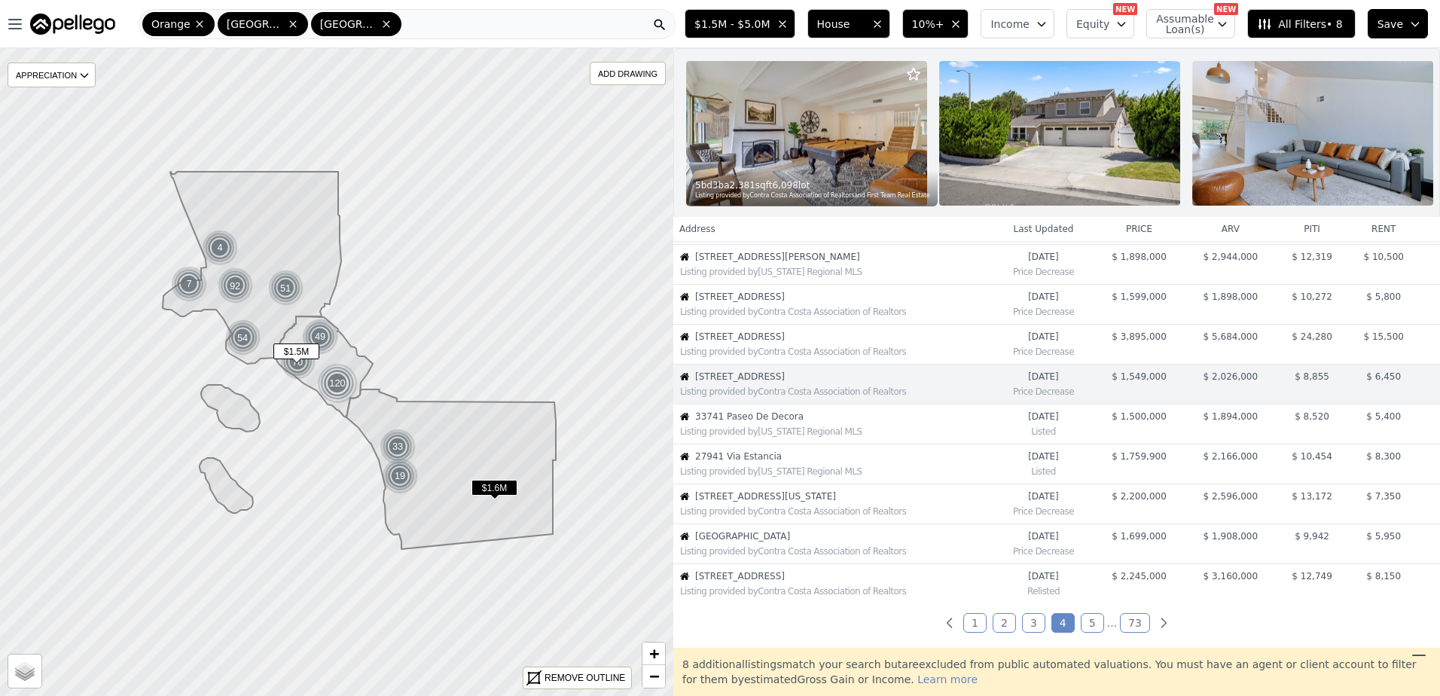
scroll to position [198, 0]
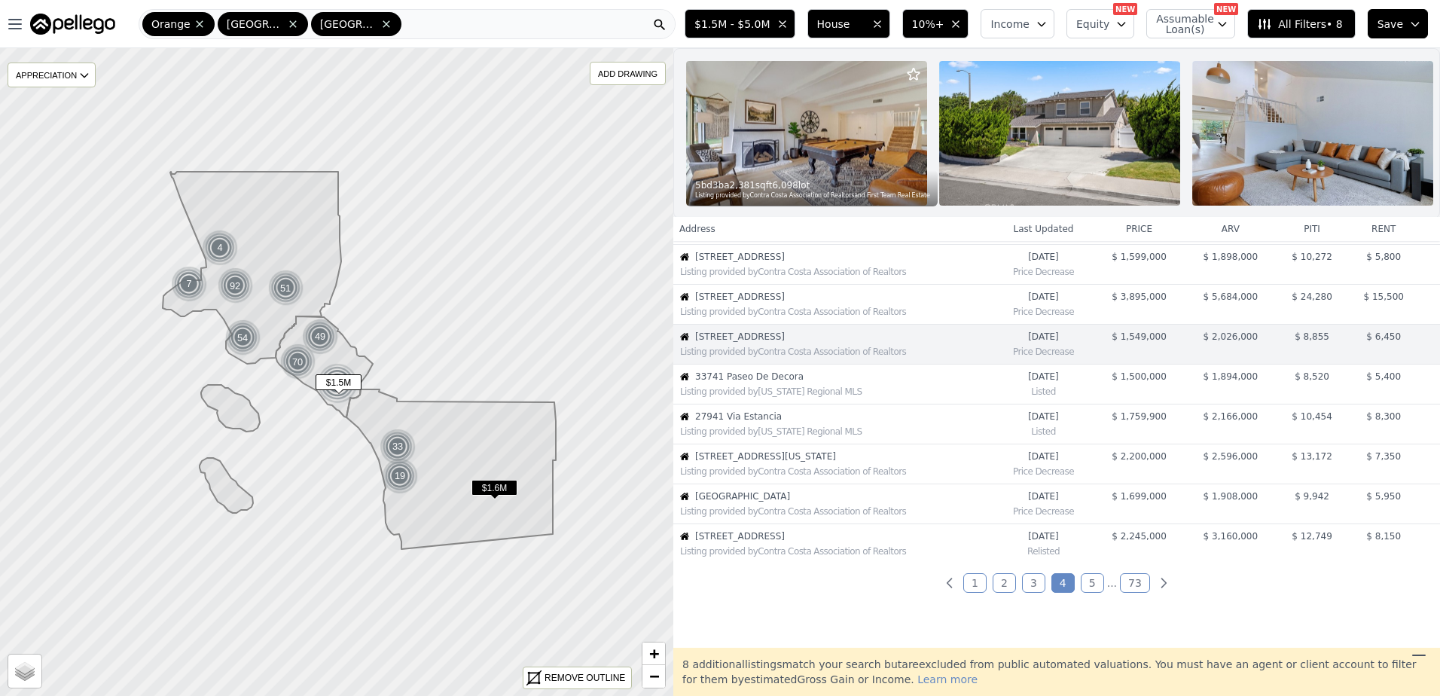
click at [767, 383] on span "33741 Paseo De Decora" at bounding box center [844, 377] width 298 height 12
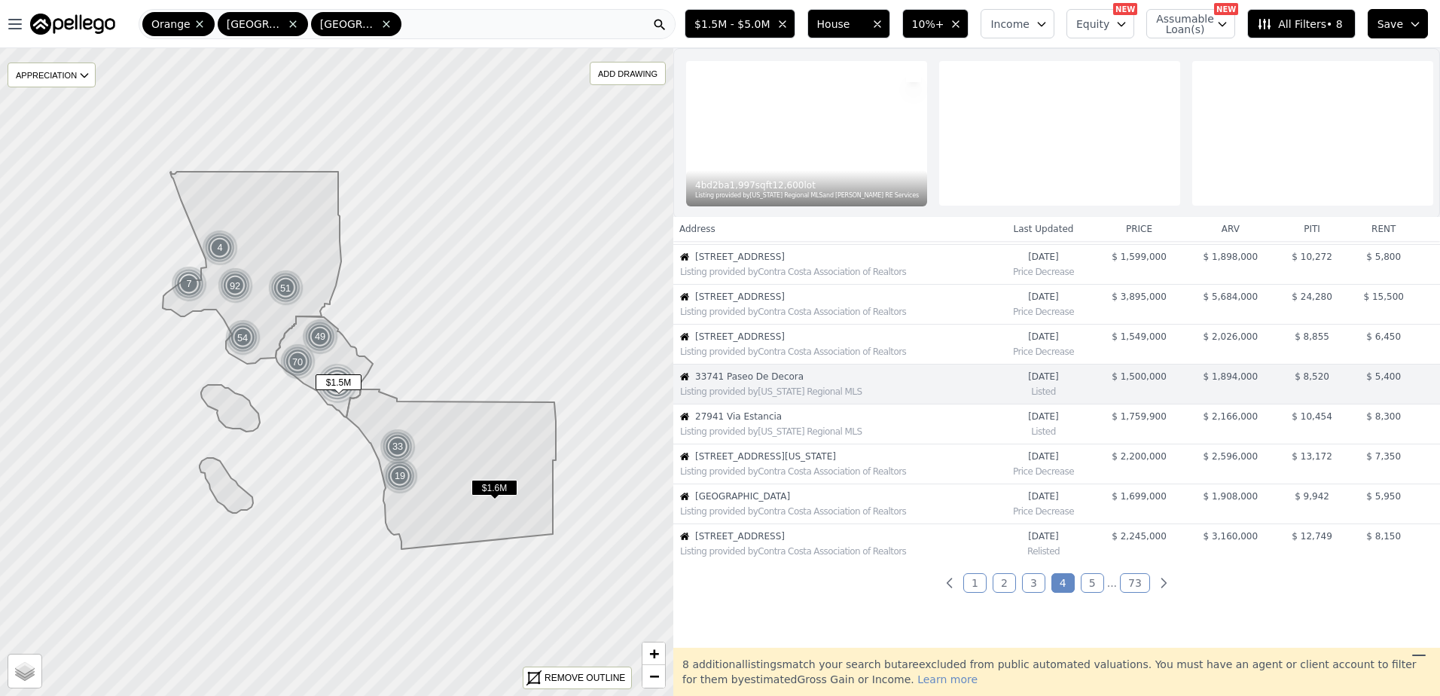
scroll to position [238, 0]
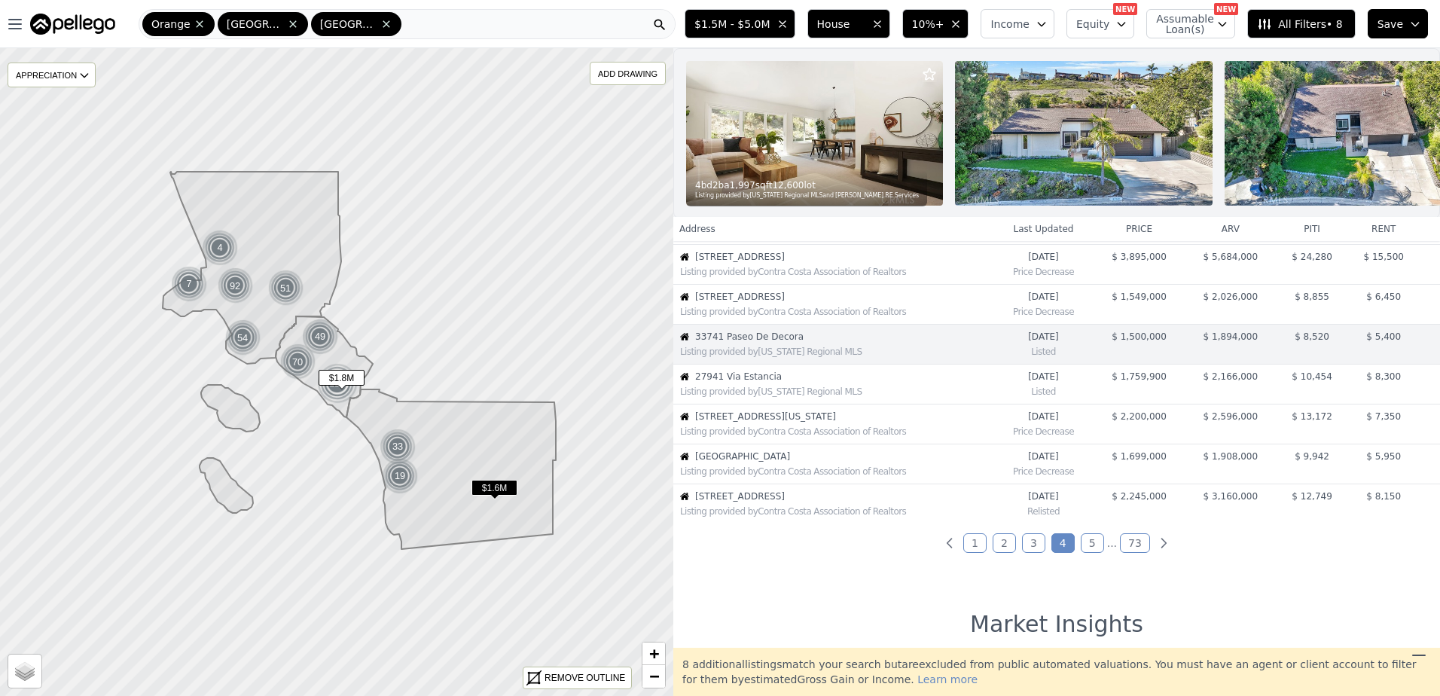
click at [767, 383] on span "27941 Via Estancia" at bounding box center [844, 377] width 298 height 12
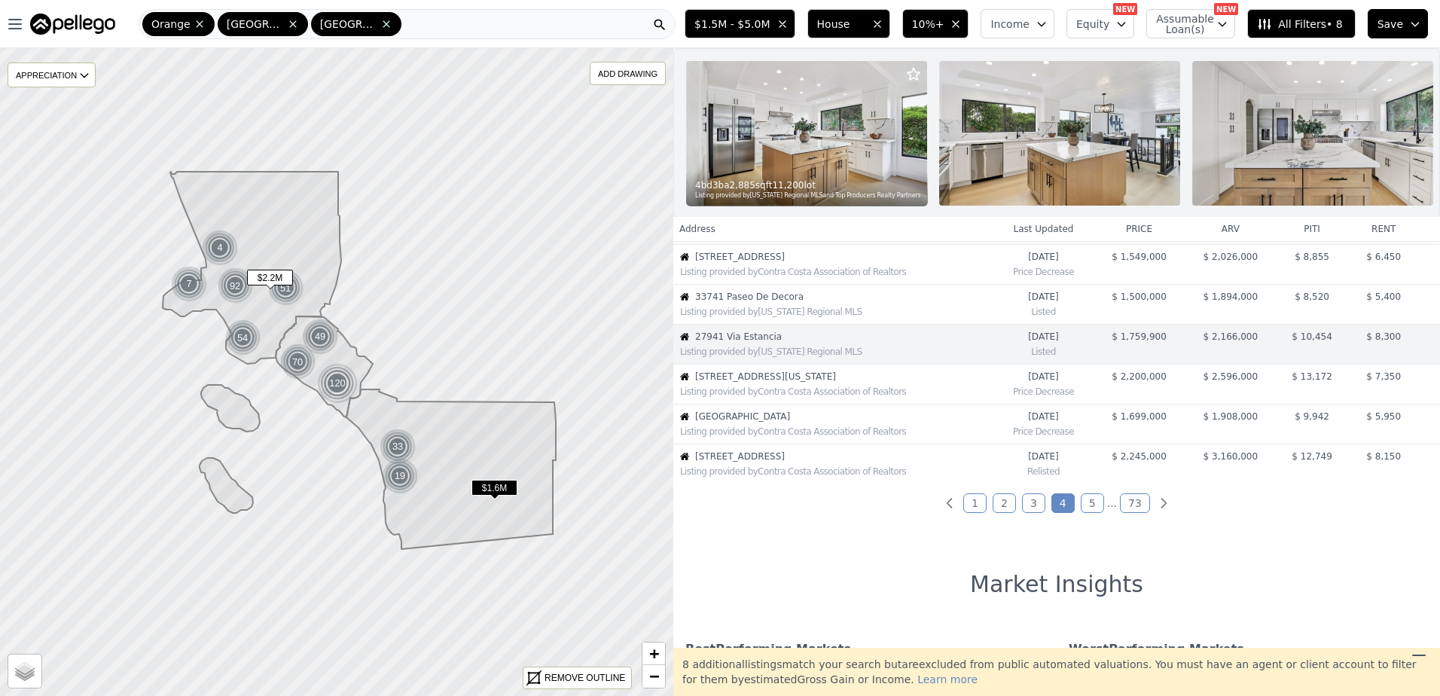
click at [767, 383] on span "1515 Indiana Ave" at bounding box center [844, 377] width 298 height 12
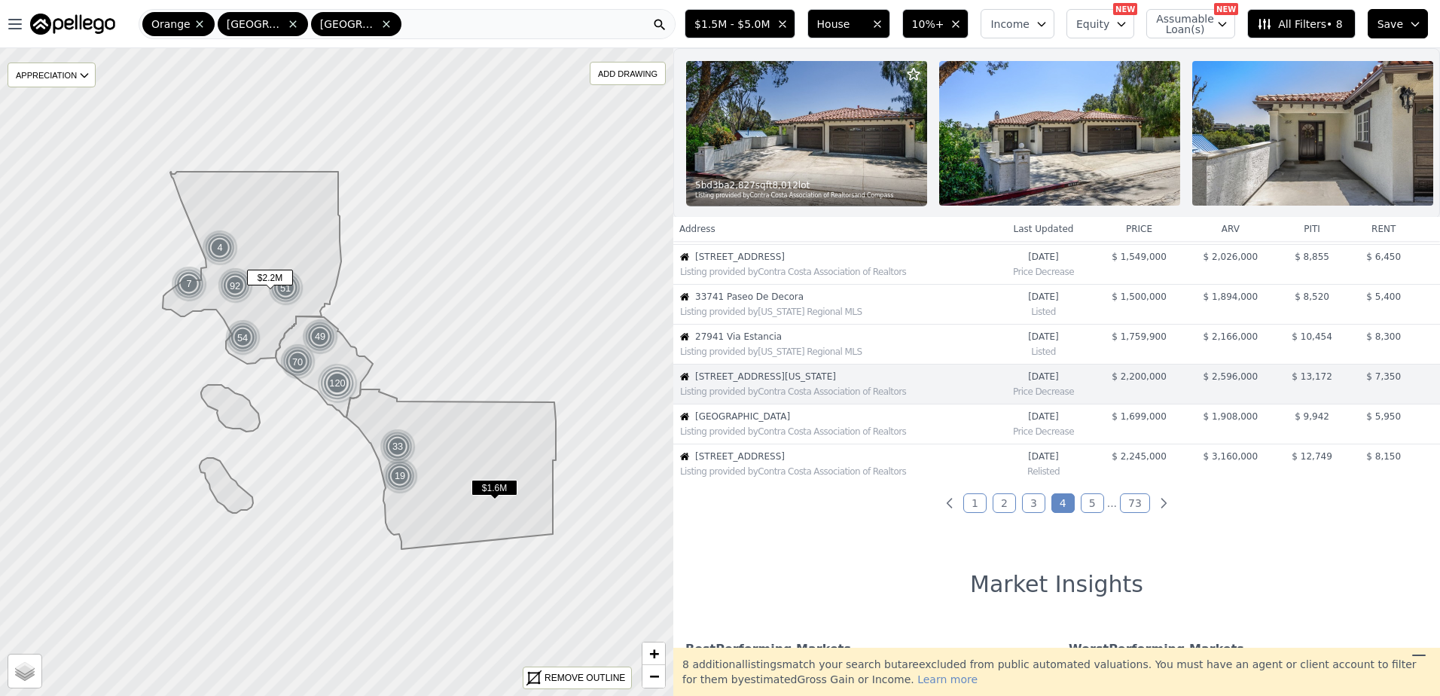
scroll to position [318, 0]
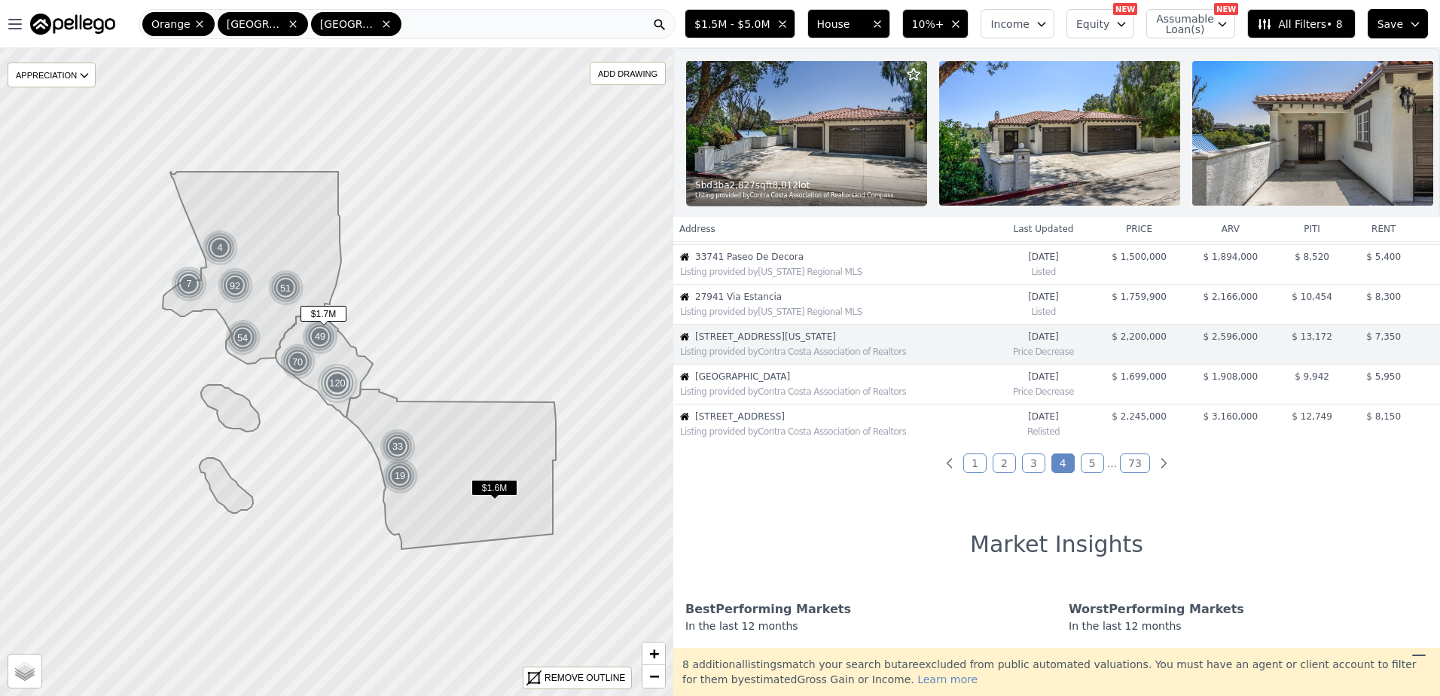
click at [767, 383] on span "20660 Calle Feliz" at bounding box center [844, 377] width 298 height 12
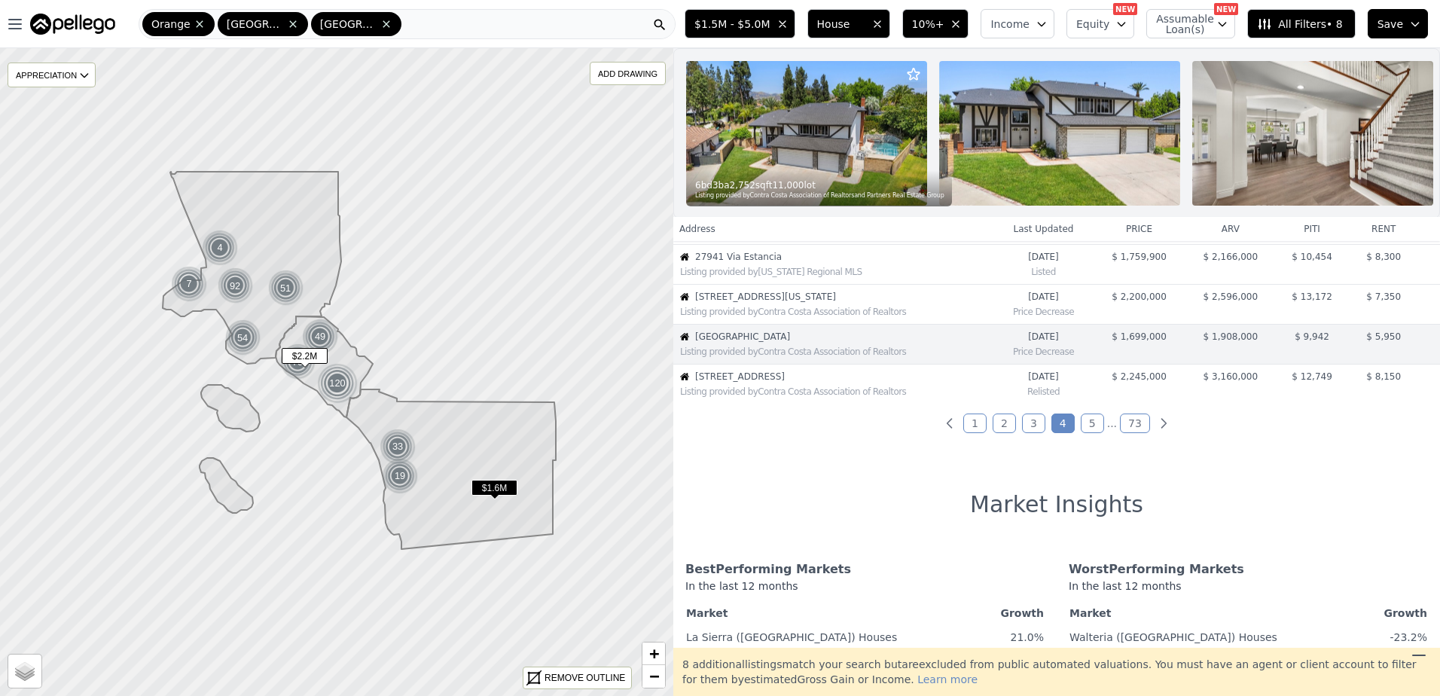
click at [767, 383] on span "1809 Tustin Ave" at bounding box center [844, 377] width 298 height 12
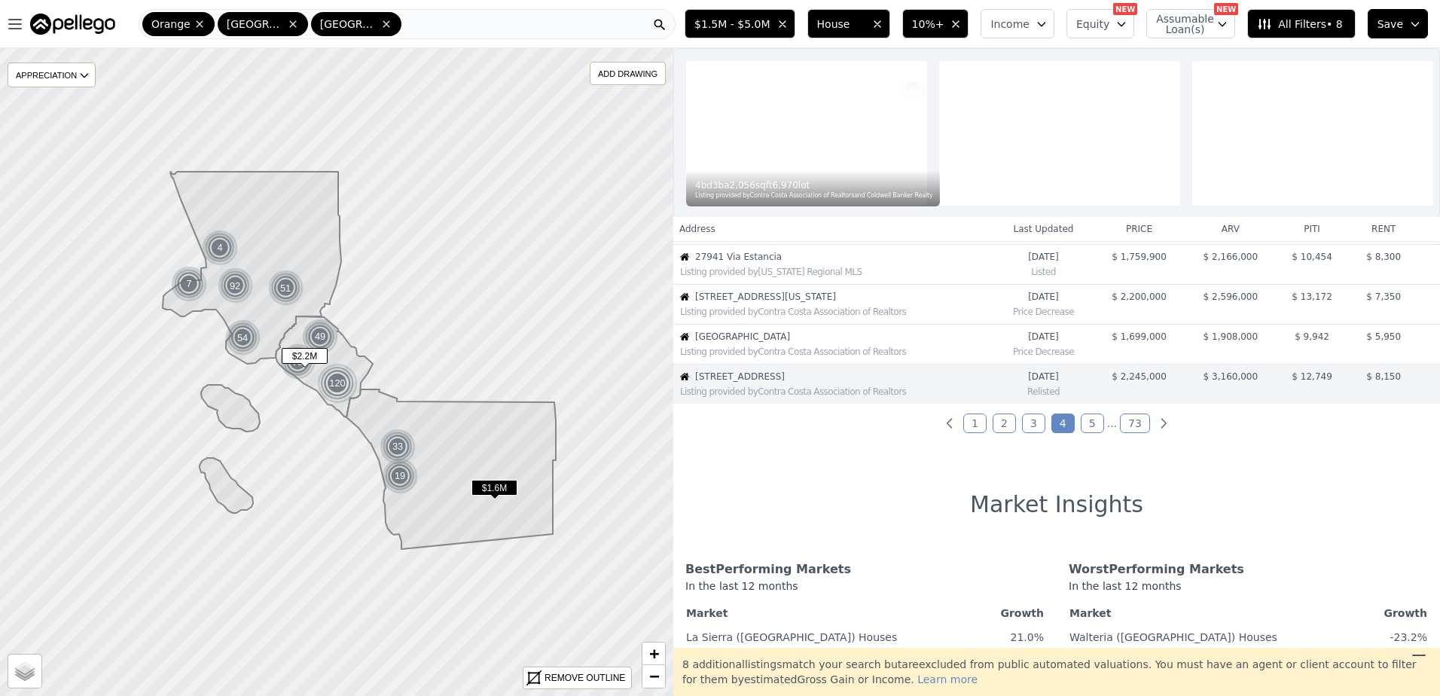
scroll to position [398, 0]
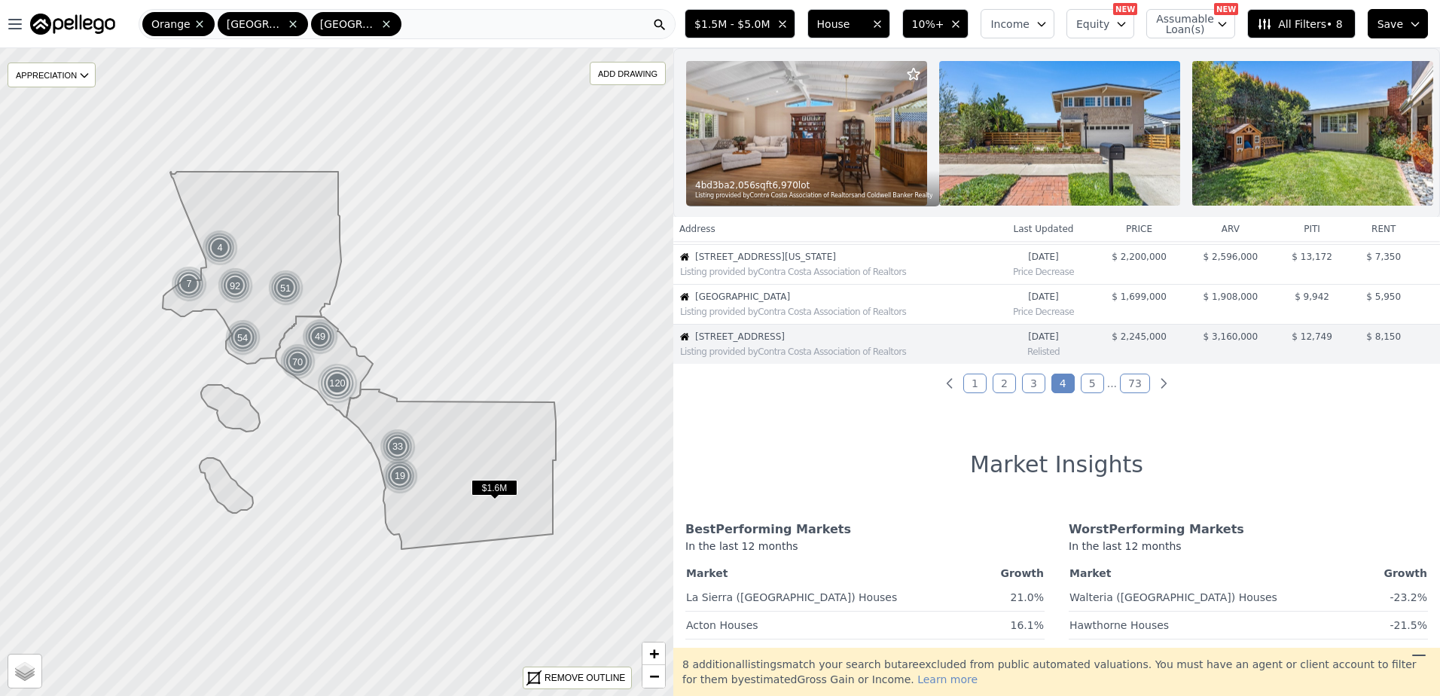
click at [1089, 393] on link "5" at bounding box center [1092, 384] width 23 height 20
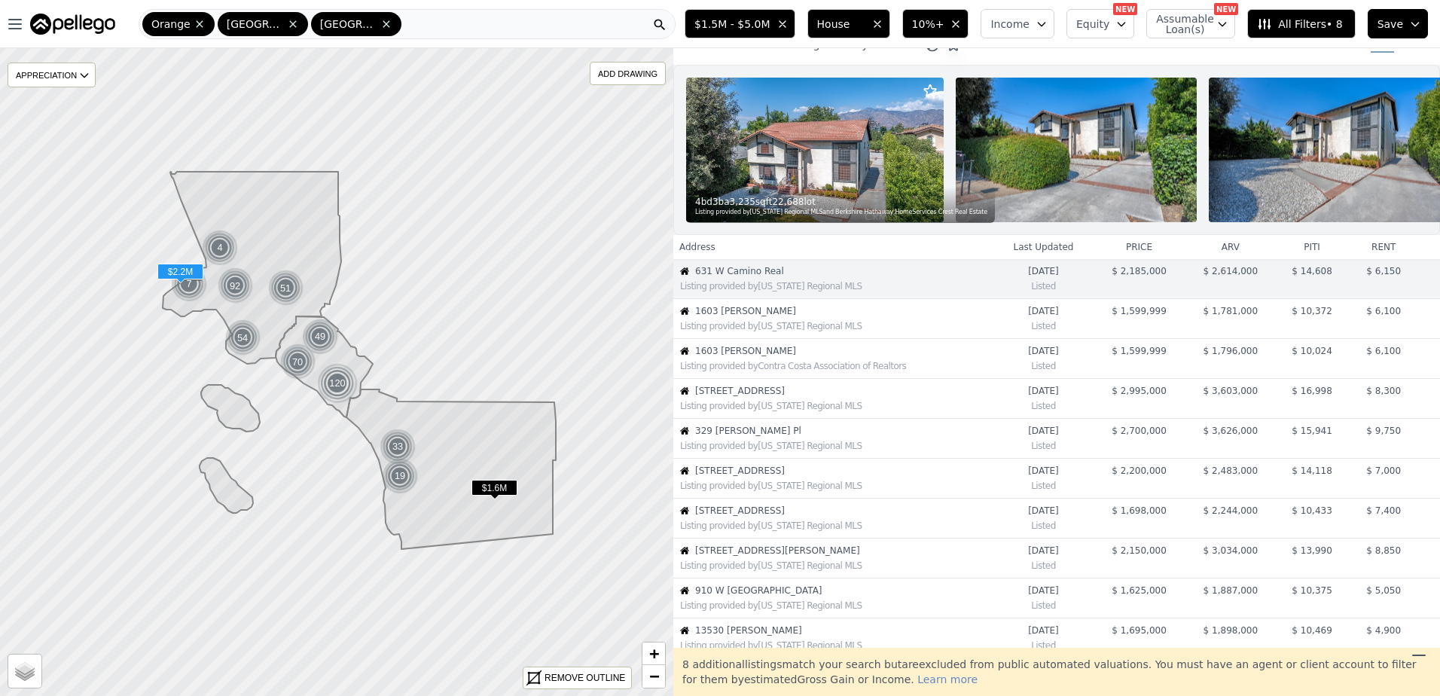
scroll to position [0, 0]
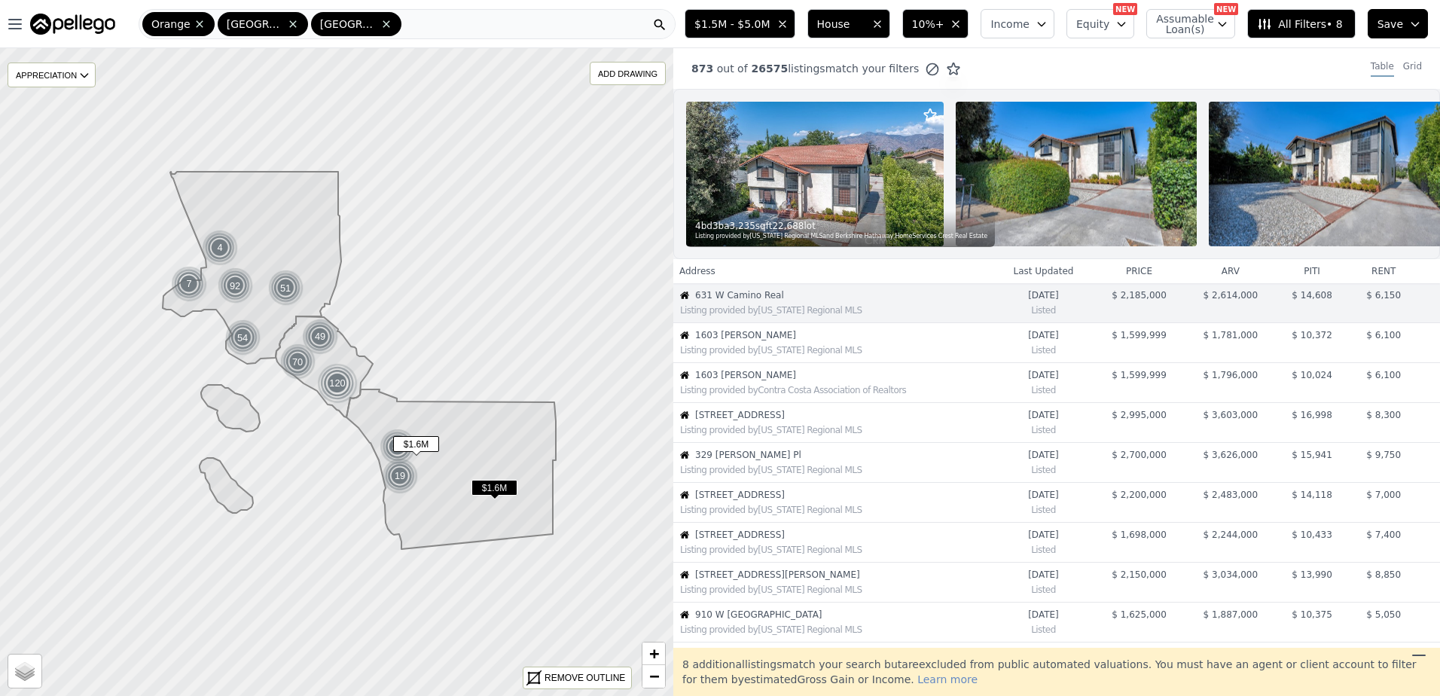
click at [793, 341] on span "1603 Gamble" at bounding box center [844, 335] width 298 height 12
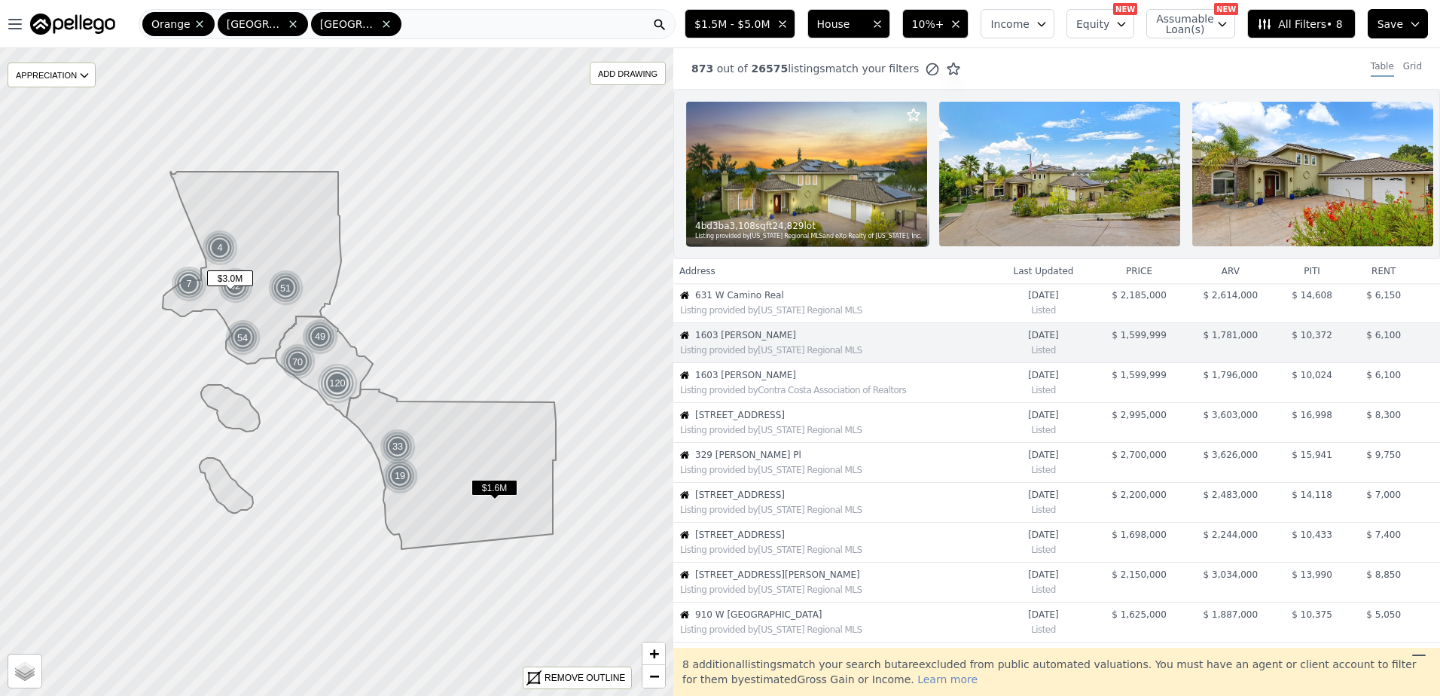
click at [776, 436] on div "Listing provided by California Regional MLS" at bounding box center [836, 430] width 313 height 12
